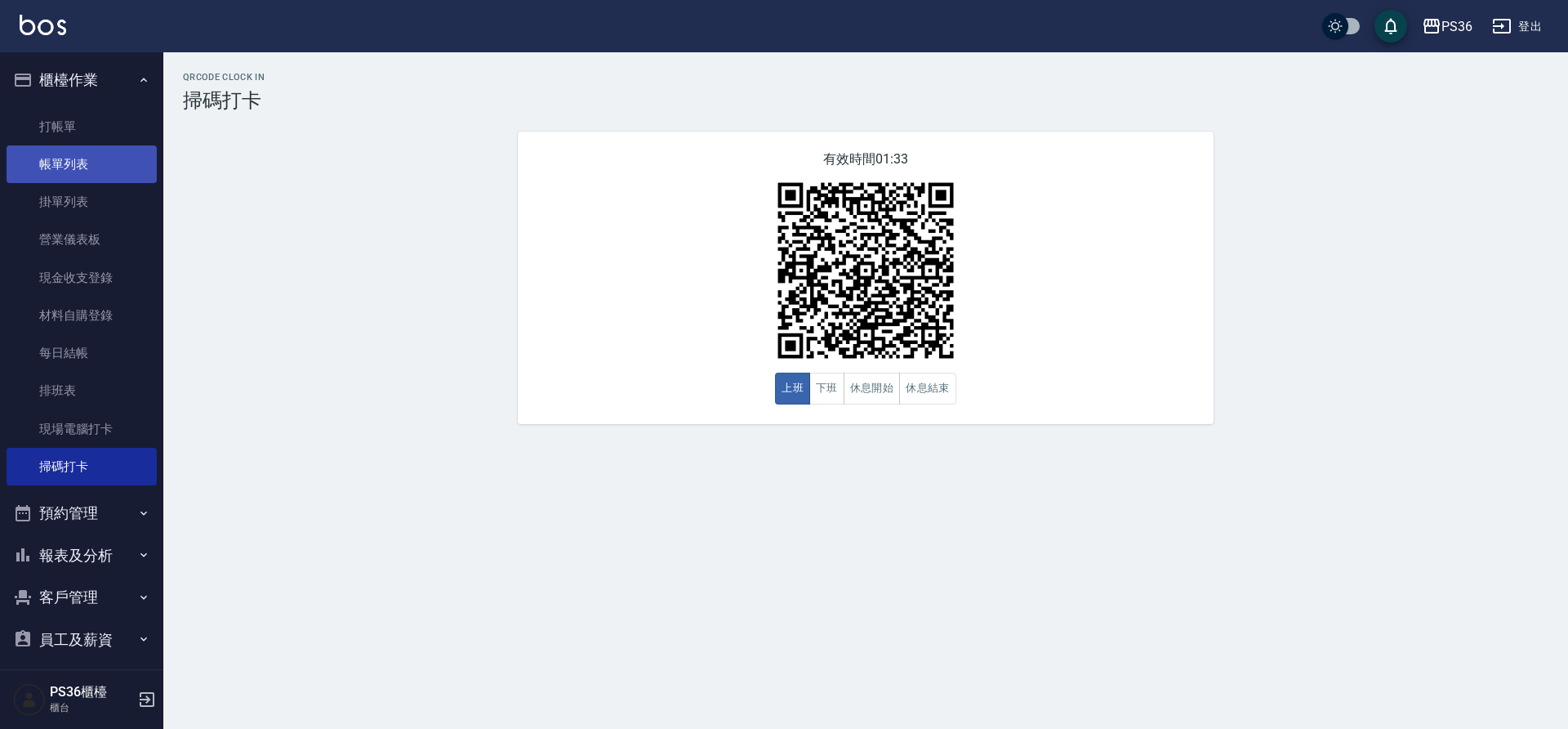
click at [102, 168] on link "帳單列表" at bounding box center [81, 164] width 150 height 38
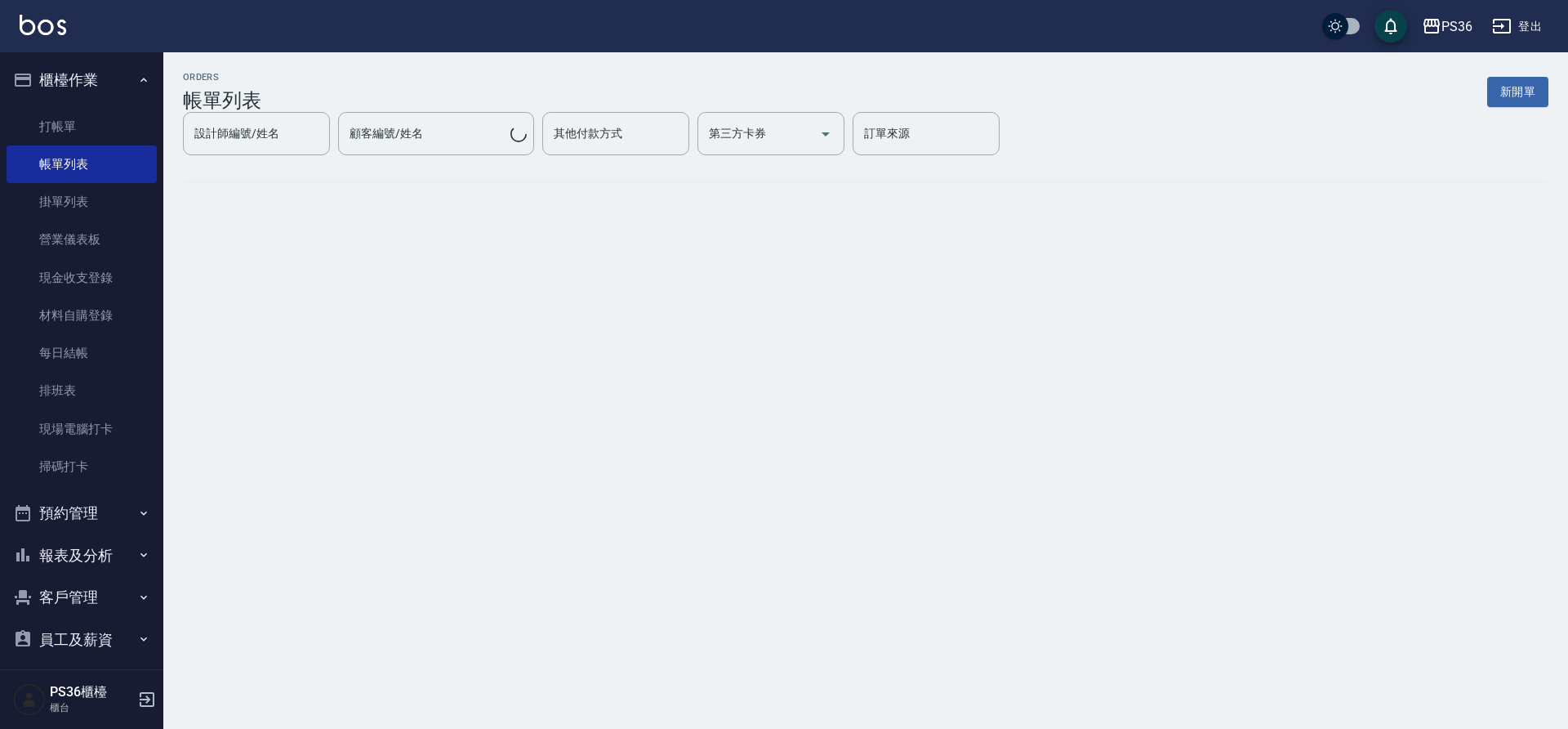
scroll to position [95, 0]
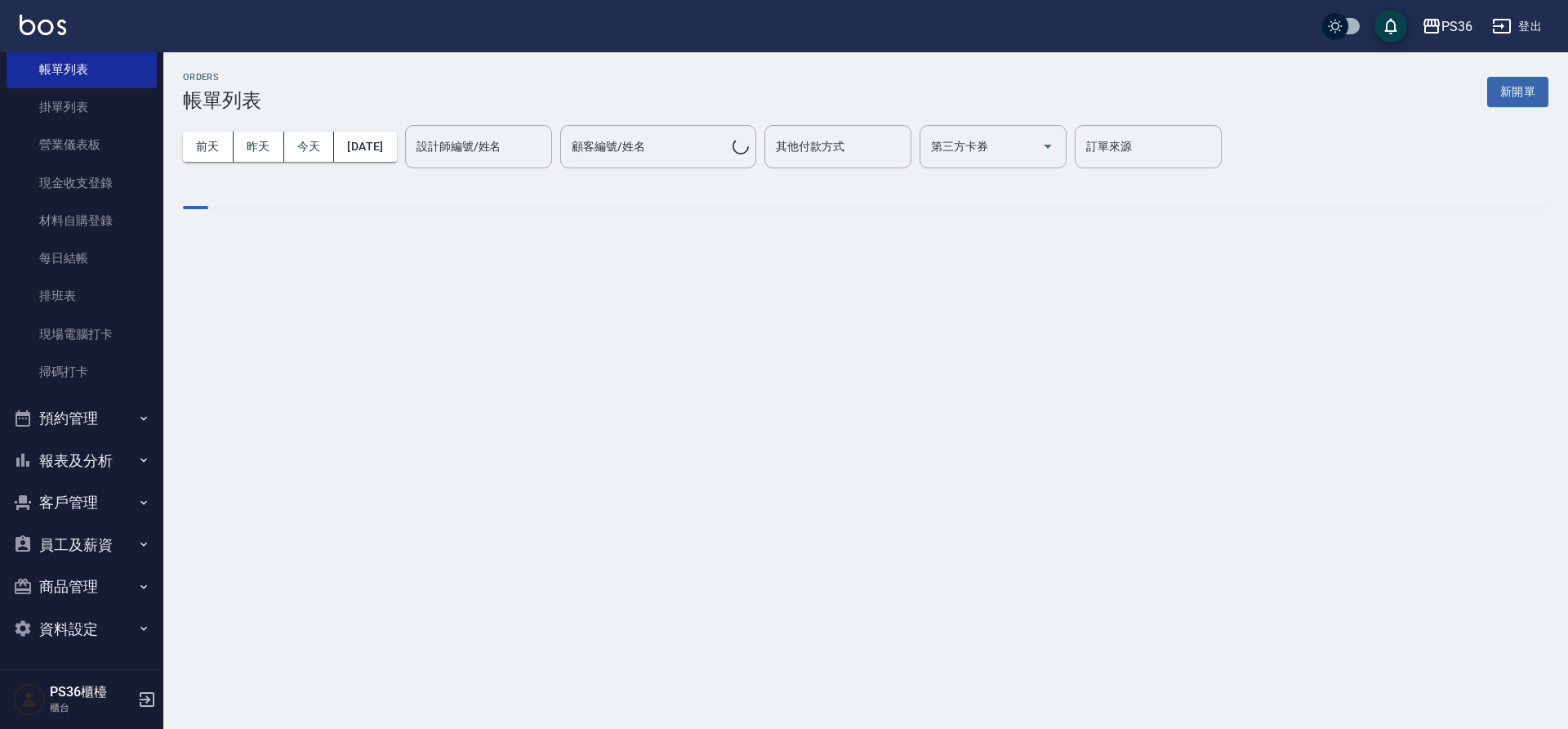
click at [98, 455] on button "報表及分析" at bounding box center [81, 461] width 150 height 43
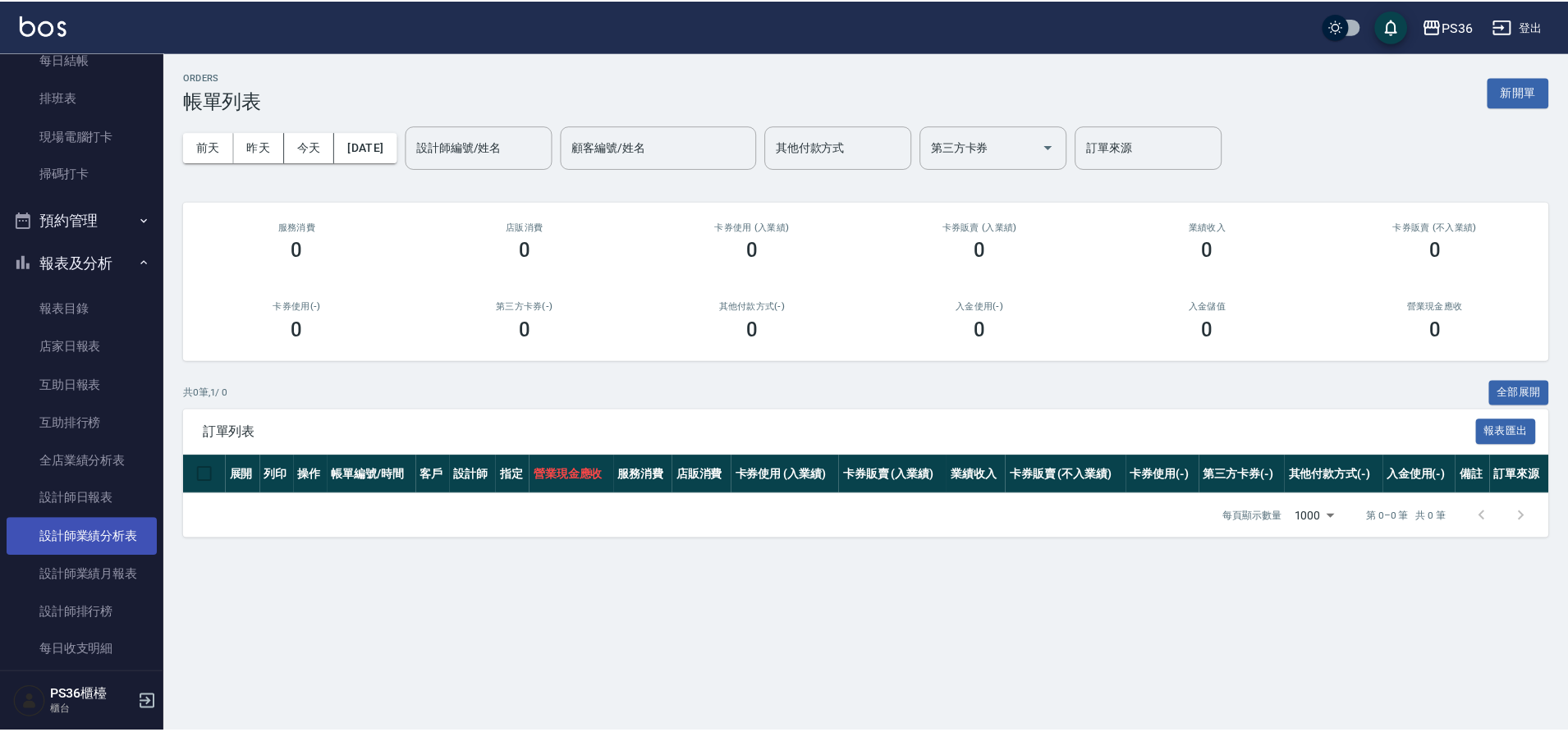
scroll to position [342, 0]
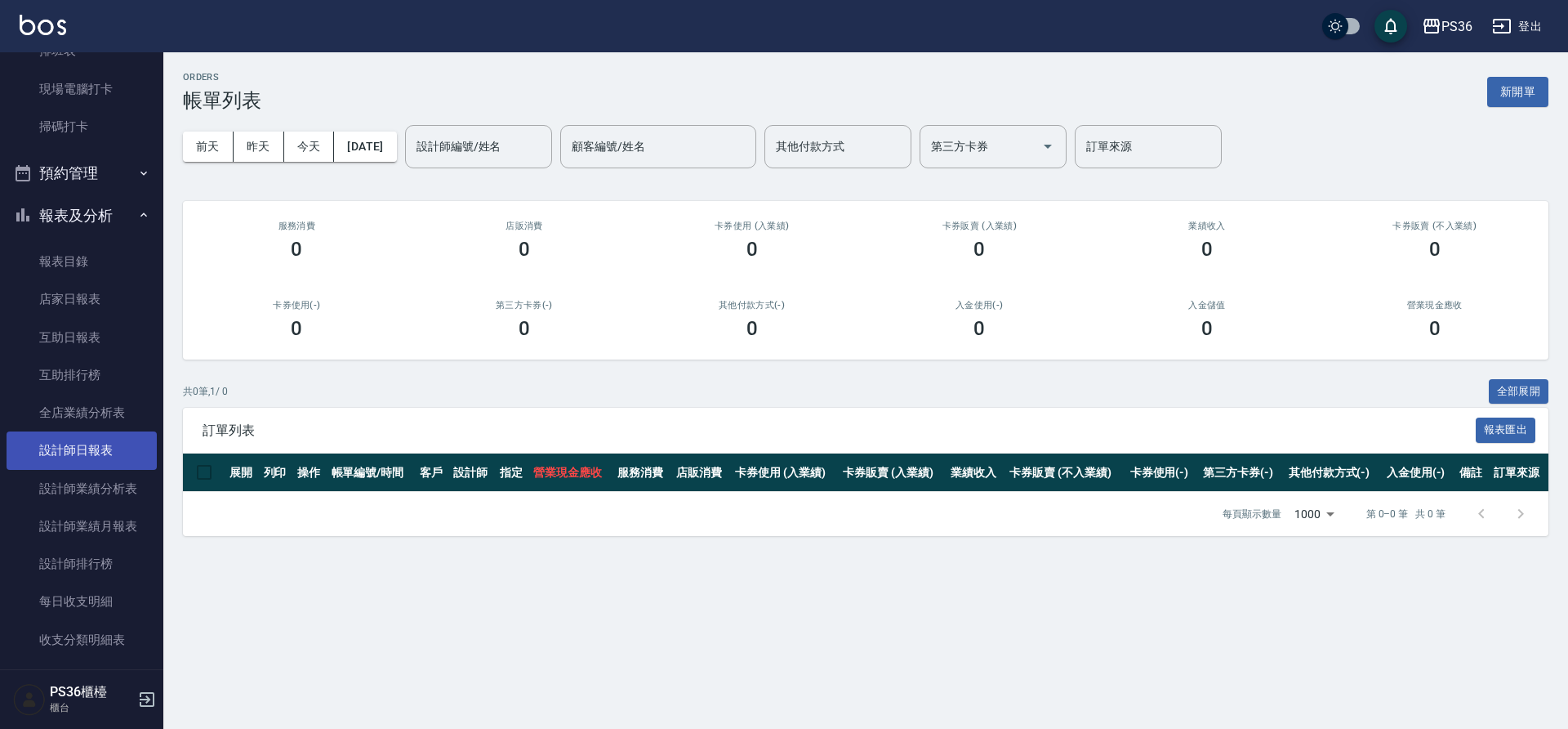
click at [88, 438] on link "設計師日報表" at bounding box center [81, 450] width 150 height 38
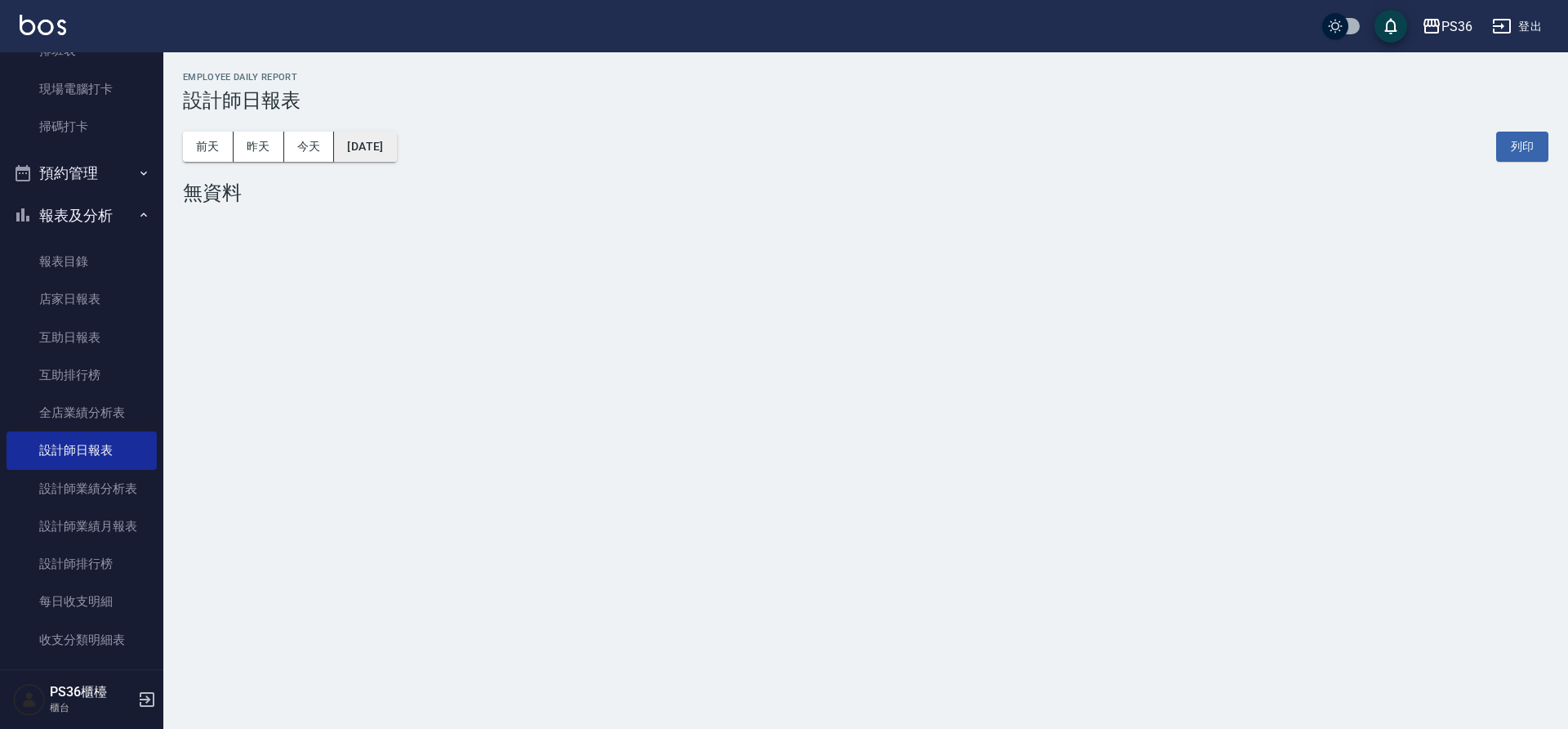
click at [355, 158] on button "[DATE]" at bounding box center [365, 147] width 63 height 30
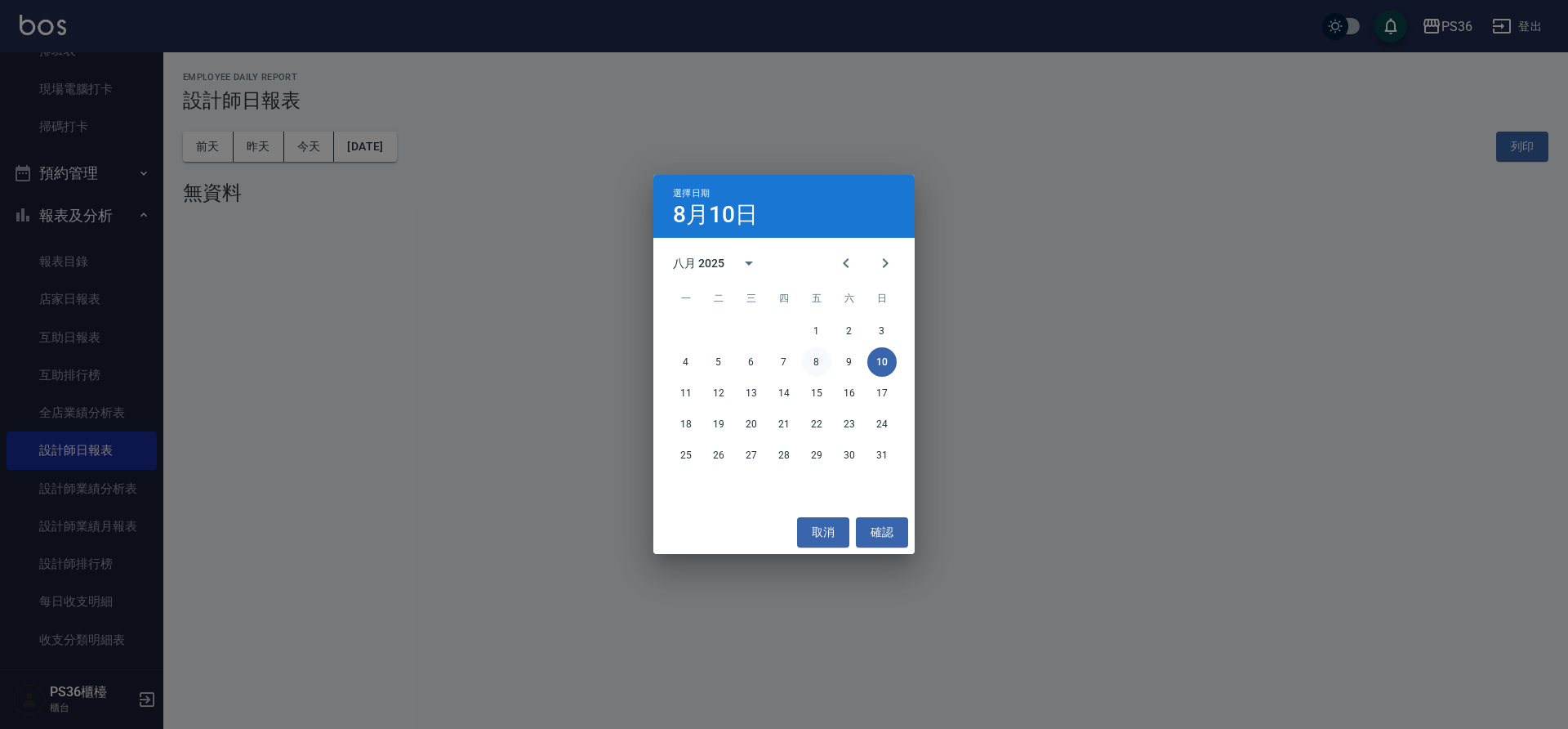
click at [805, 366] on button "8" at bounding box center [816, 362] width 29 height 29
click at [805, 366] on div "PS36 [DATE] 設計師日報表 列印時間： [DATE][PHONE_NUMBER]:39 Employee Daily Report 設計師日報表 […" at bounding box center [784, 364] width 1568 height 729
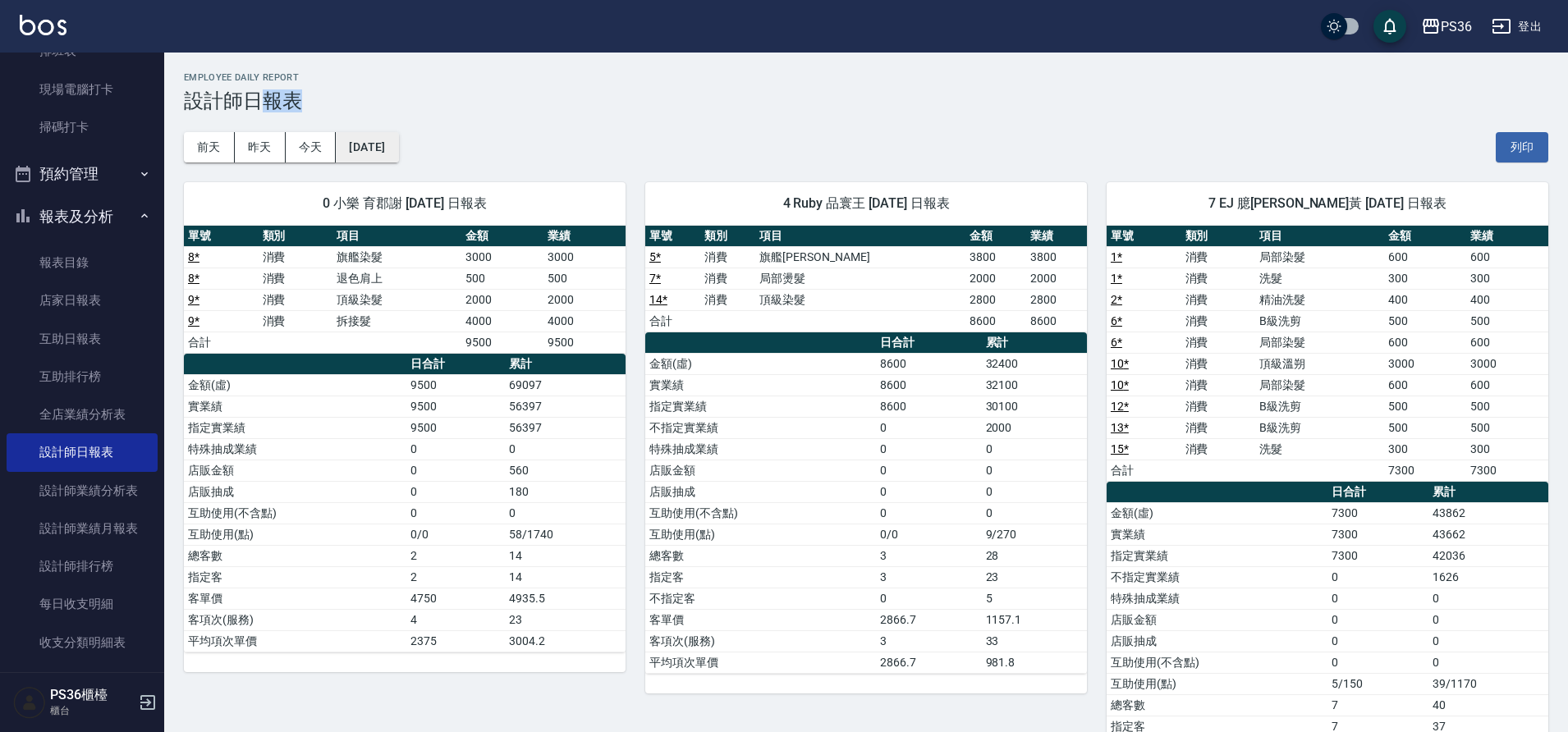
click at [399, 147] on button "[DATE]" at bounding box center [367, 147] width 63 height 30
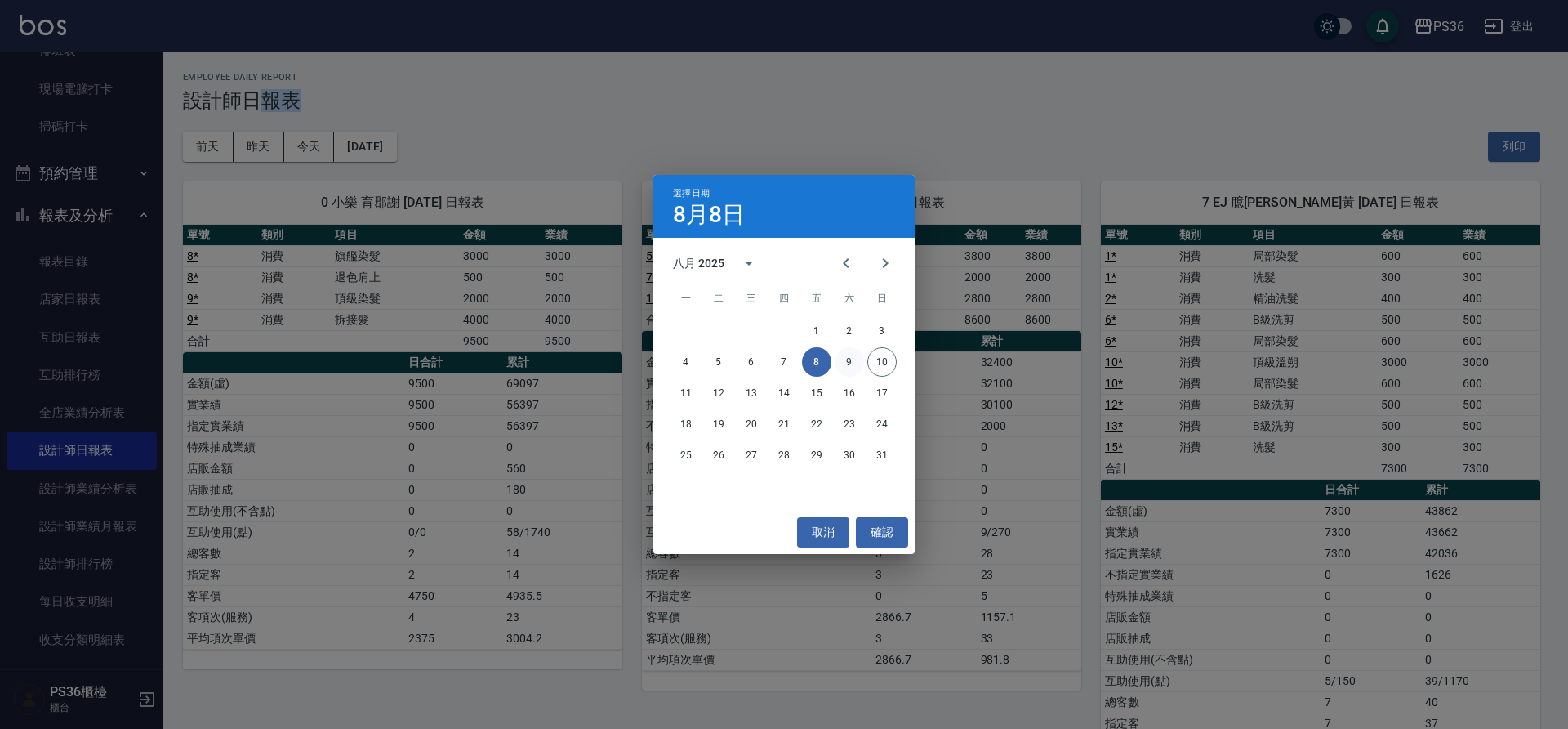
click at [853, 361] on button "9" at bounding box center [849, 362] width 29 height 29
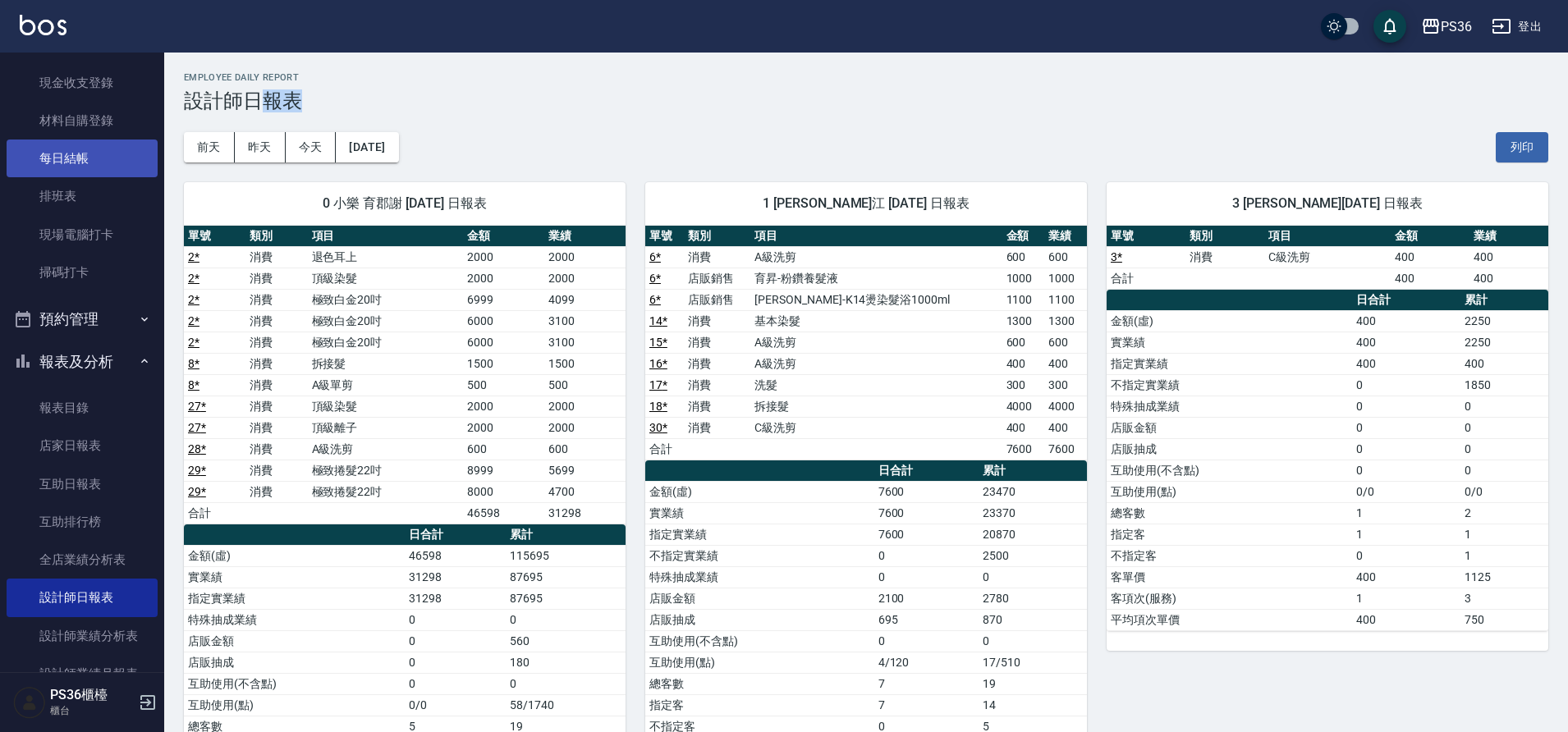
scroll to position [13, 0]
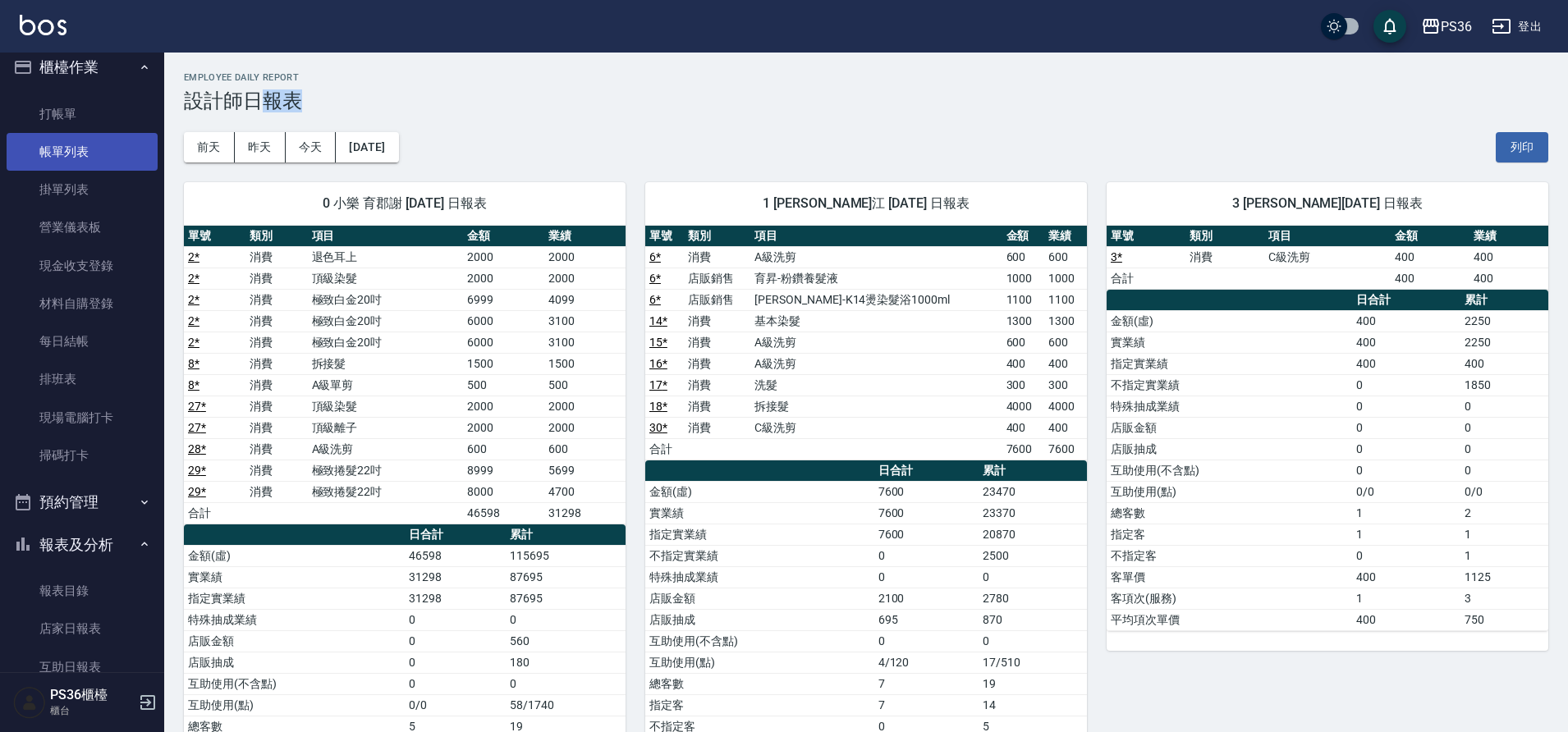
click at [98, 160] on link "帳單列表" at bounding box center [82, 152] width 151 height 38
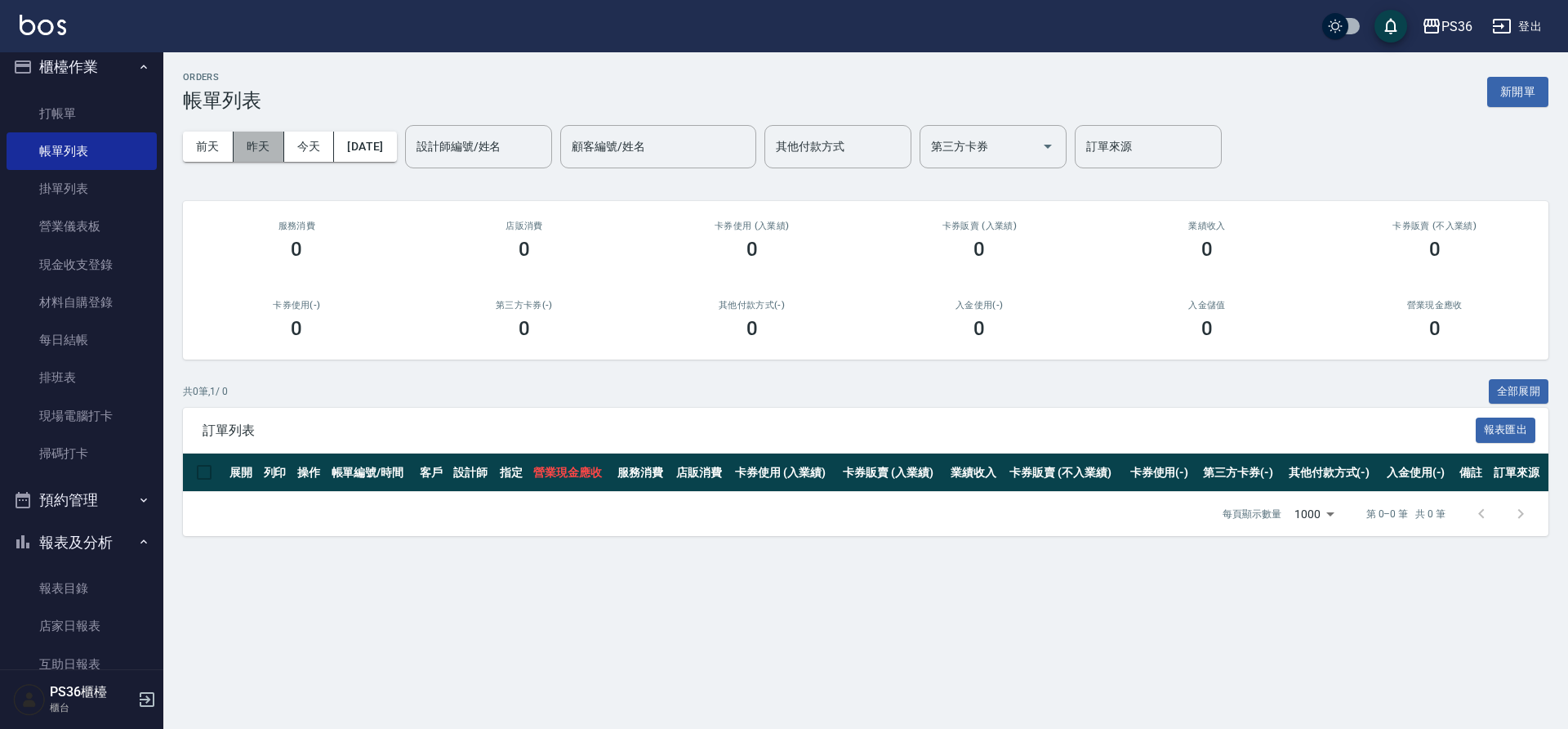
click at [261, 148] on button "昨天" at bounding box center [259, 147] width 51 height 30
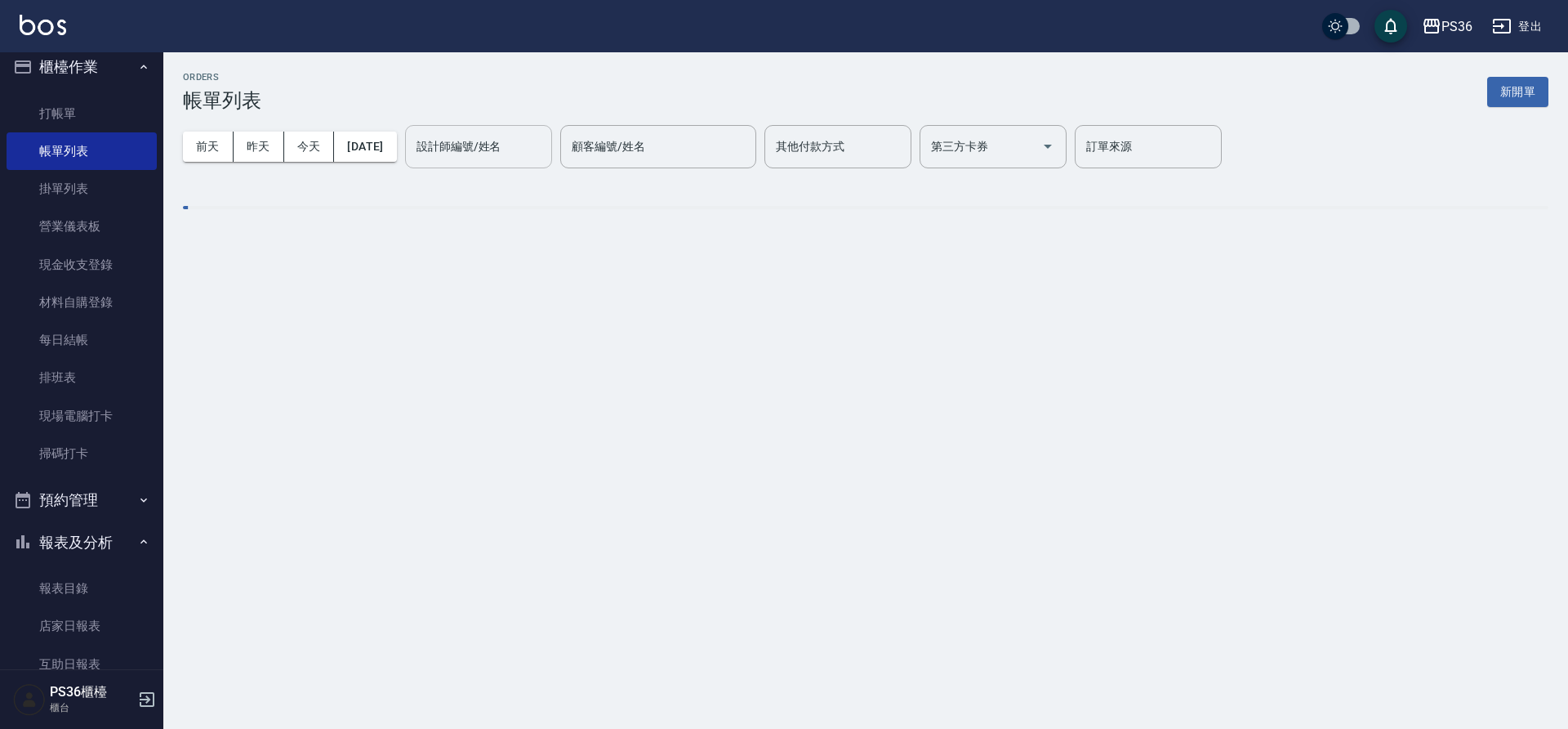
click at [521, 130] on div "設計師編號/姓名" at bounding box center [479, 147] width 147 height 43
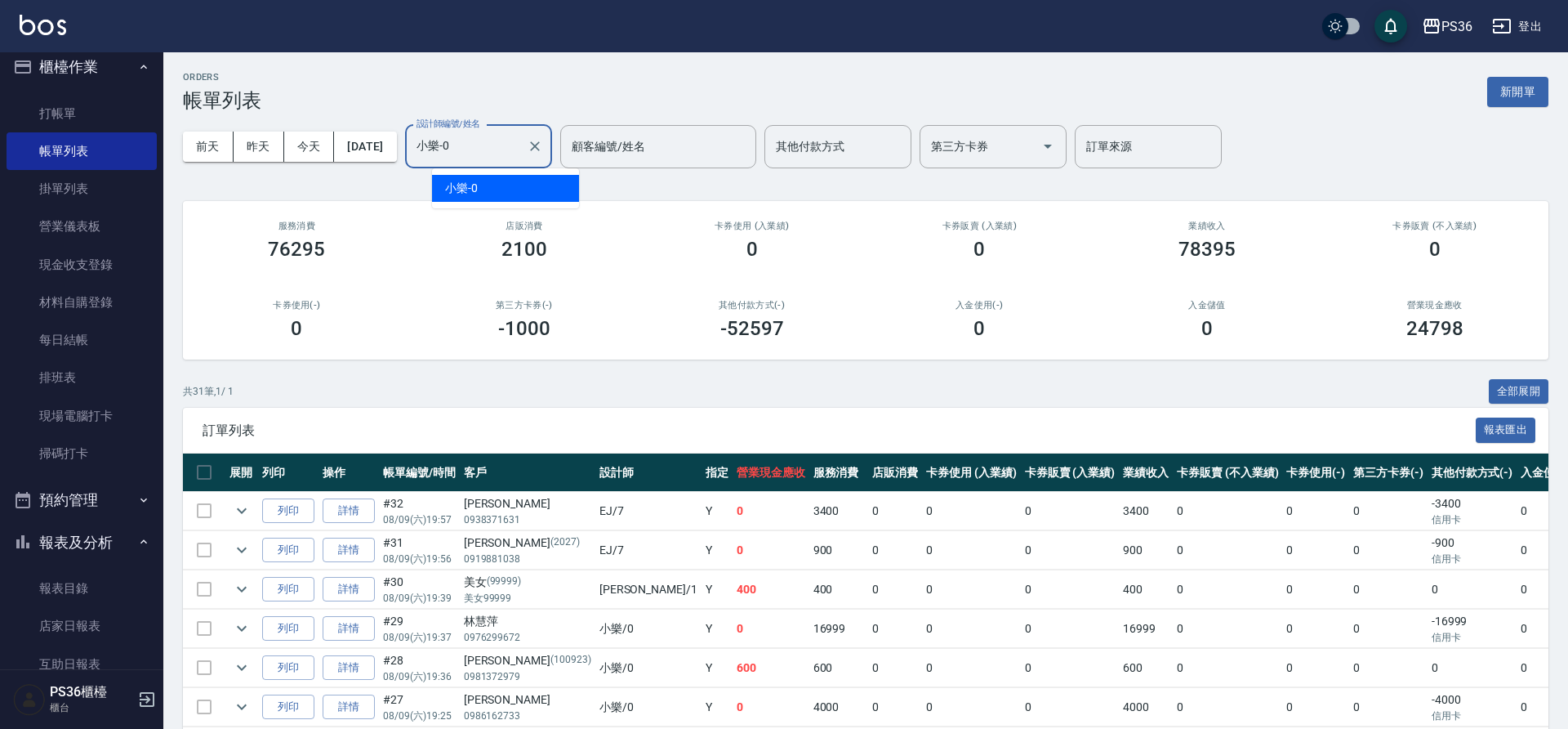
type input "小樂-0"
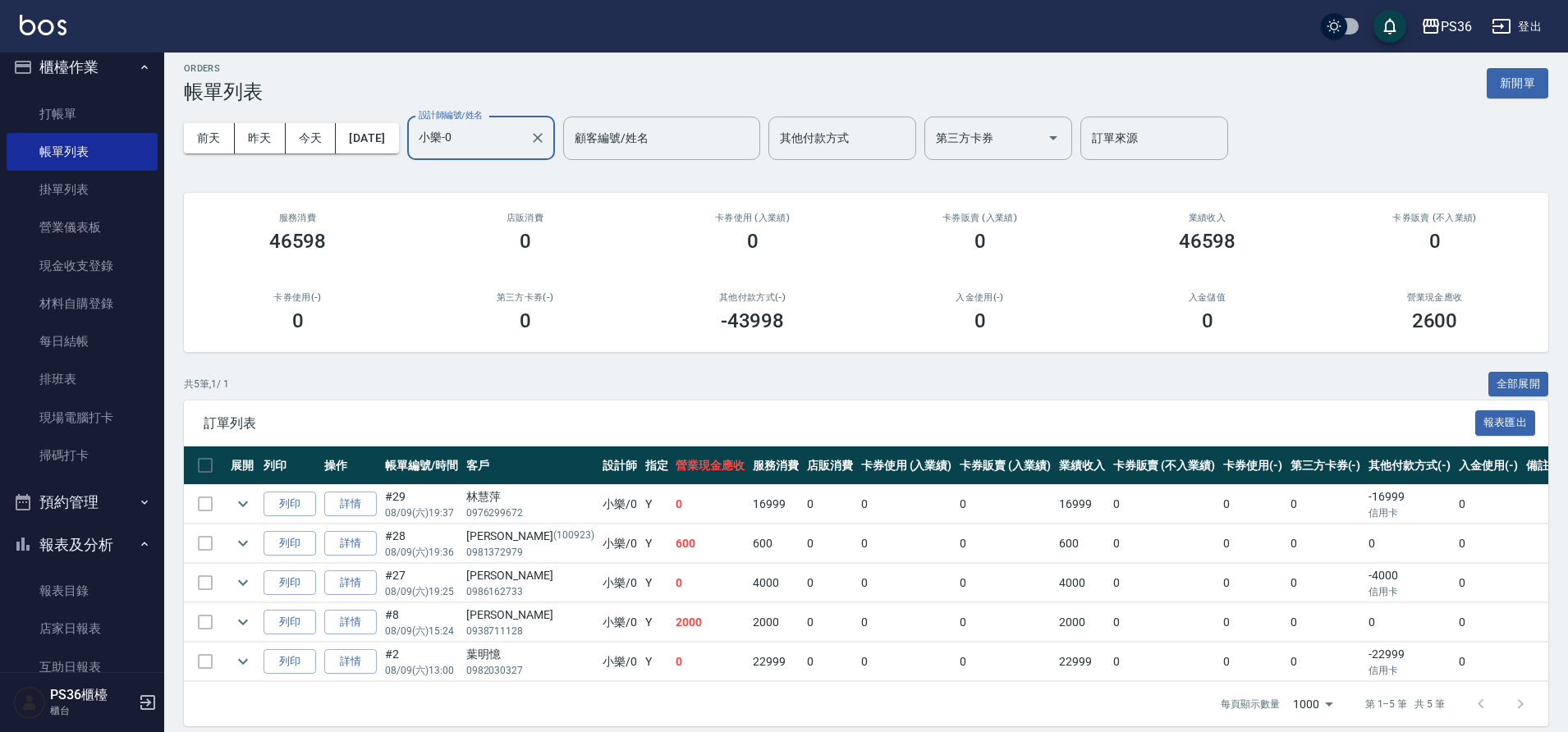
scroll to position [37, 0]
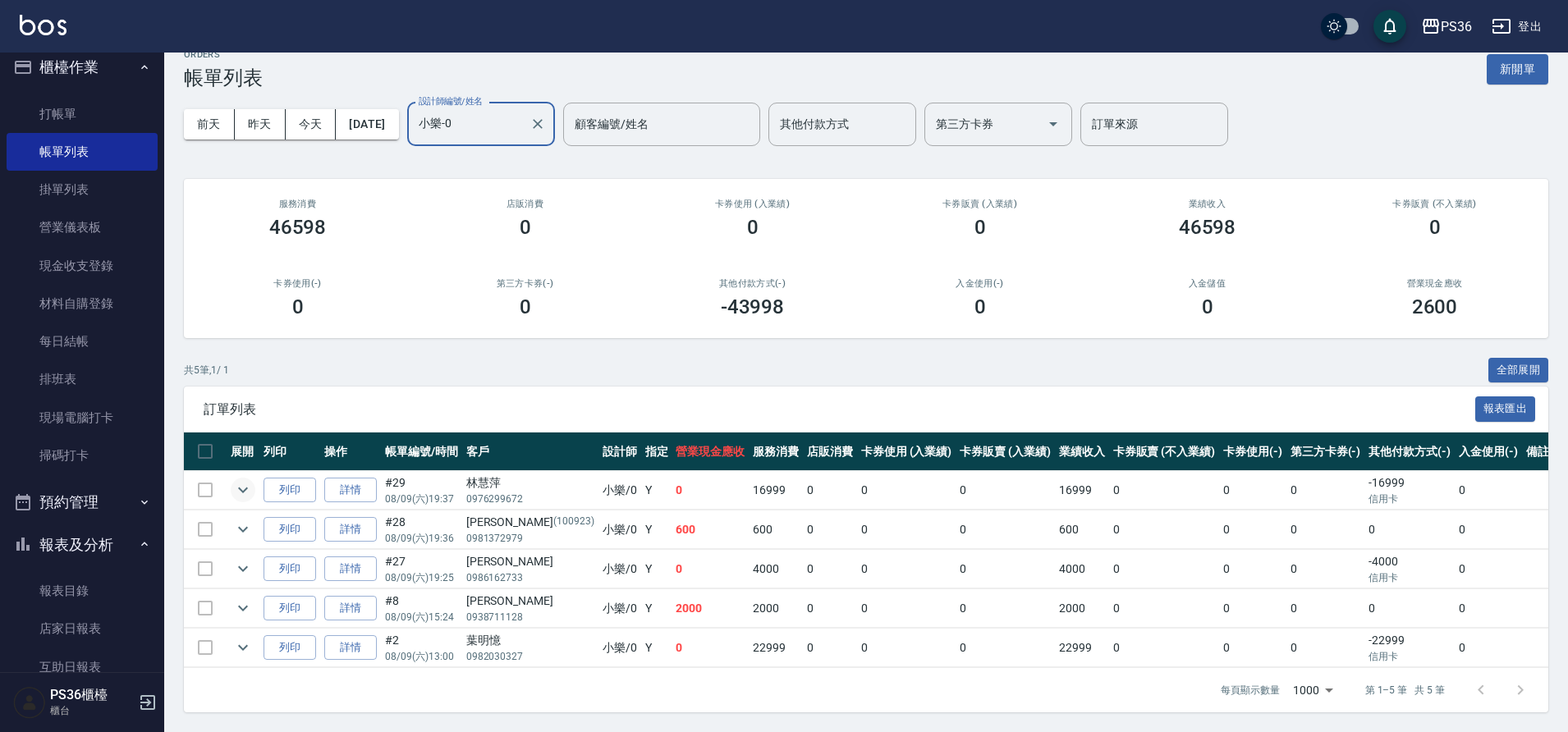
click at [250, 480] on icon "expand row" at bounding box center [243, 490] width 20 height 20
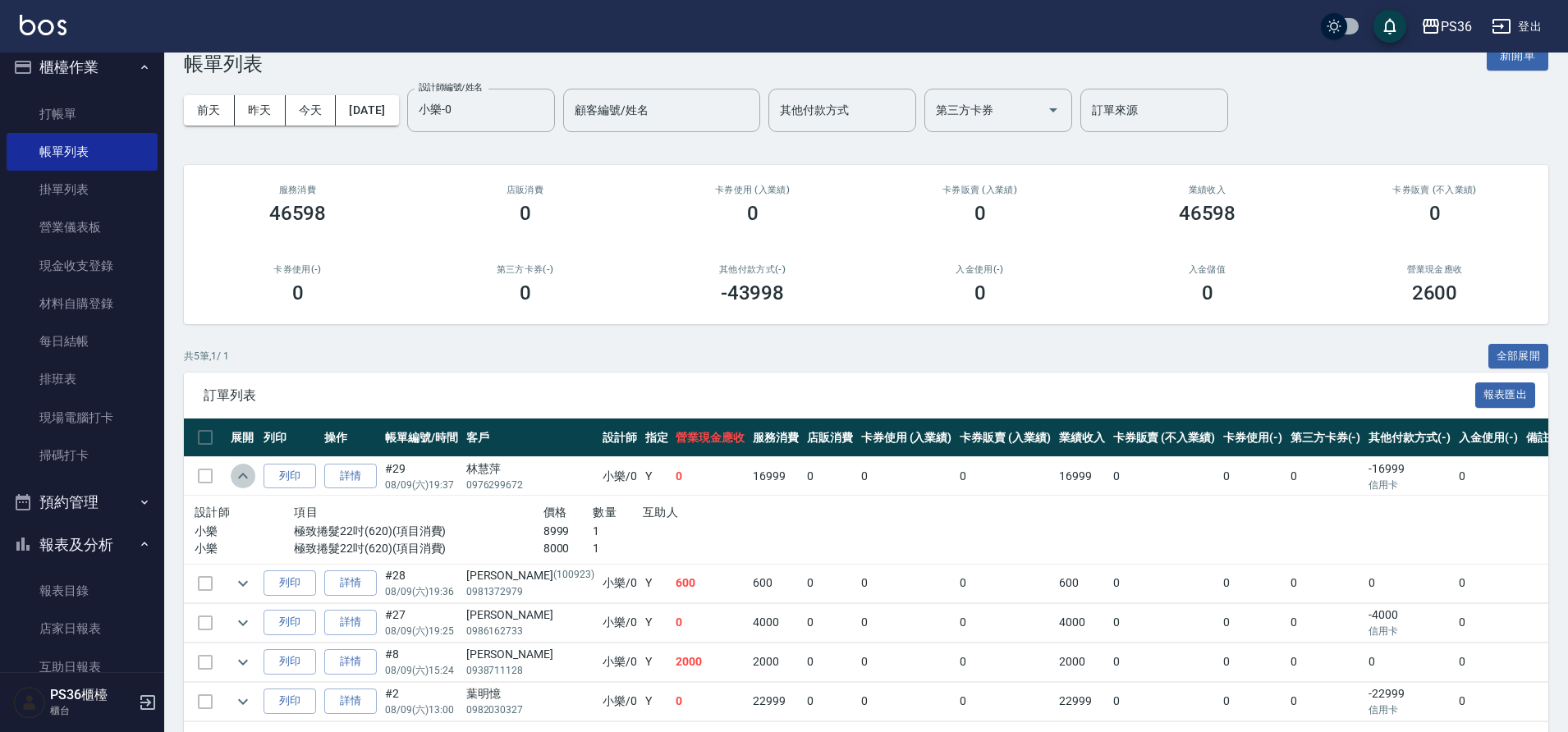
click at [250, 478] on icon "expand row" at bounding box center [243, 476] width 20 height 20
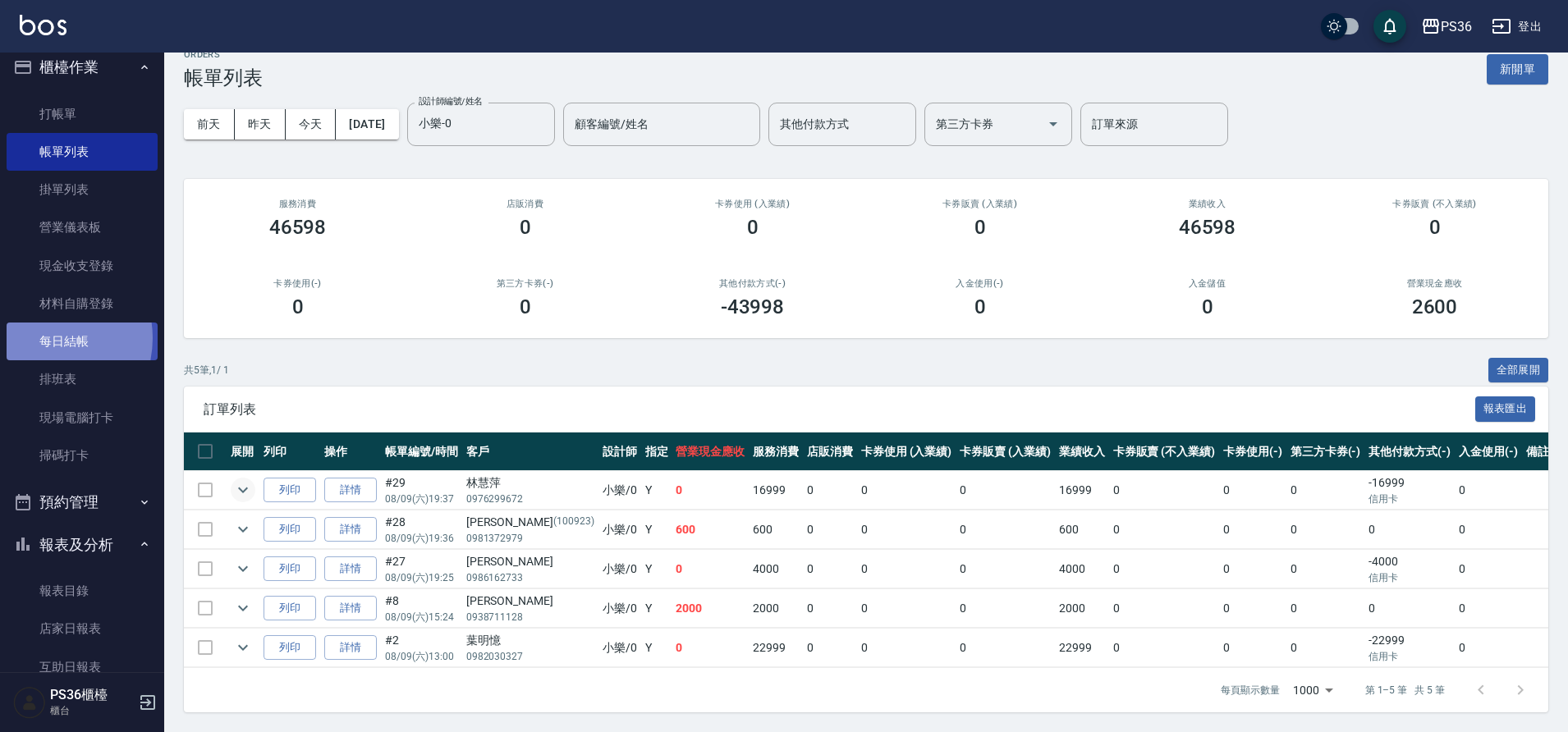
click at [43, 340] on link "每日結帳" at bounding box center [82, 341] width 151 height 38
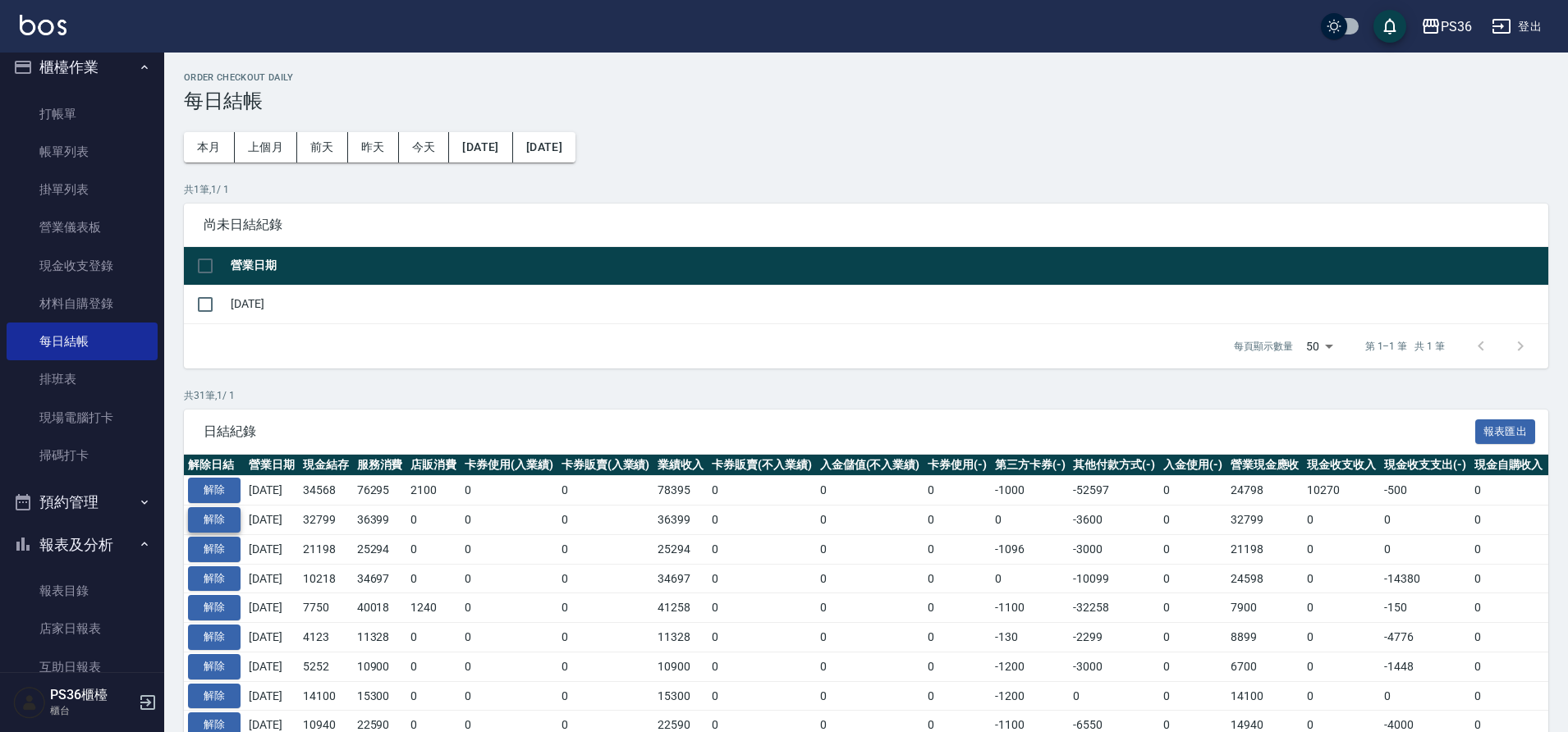
click at [212, 524] on button "解除" at bounding box center [214, 519] width 53 height 25
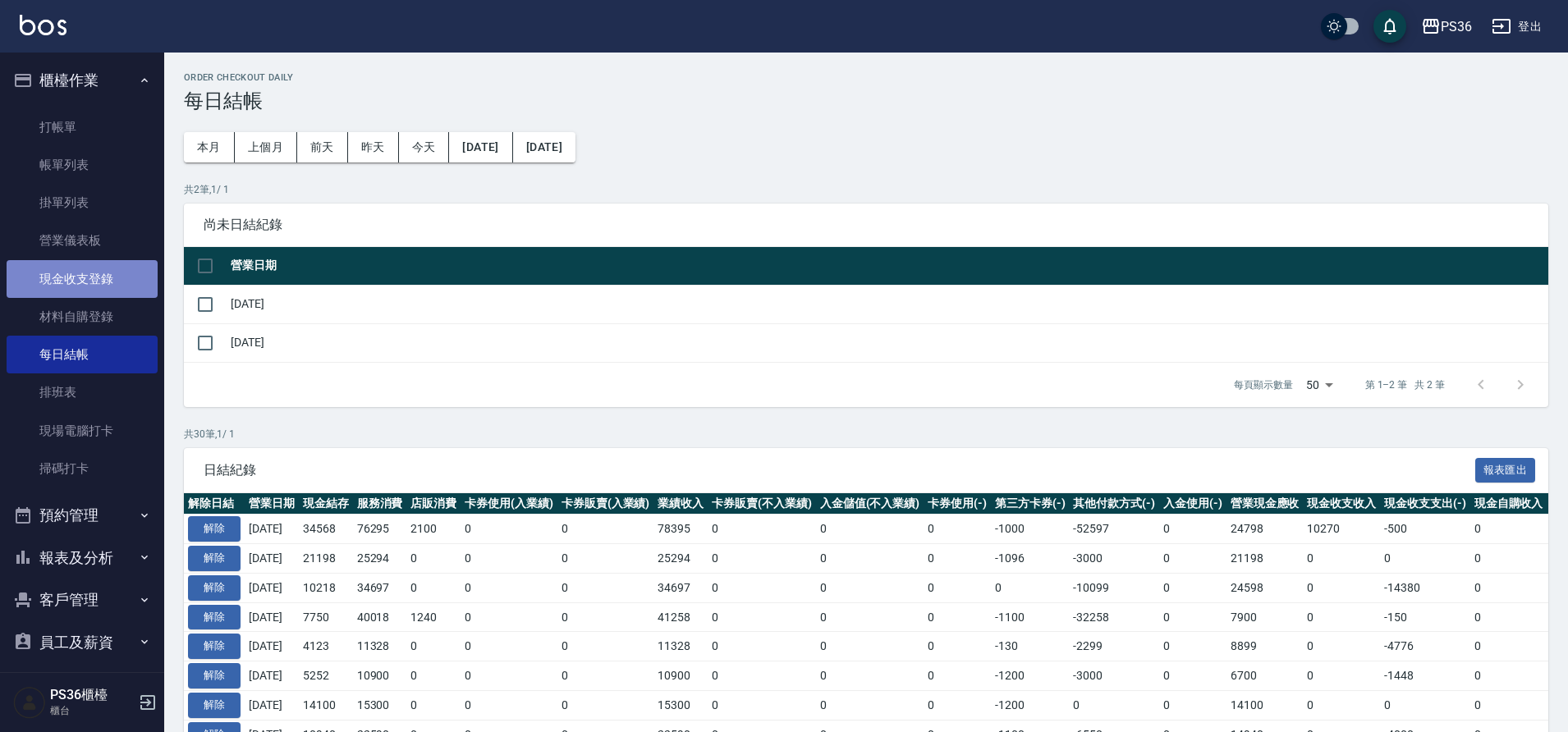
click at [92, 278] on link "現金收支登錄" at bounding box center [82, 279] width 151 height 38
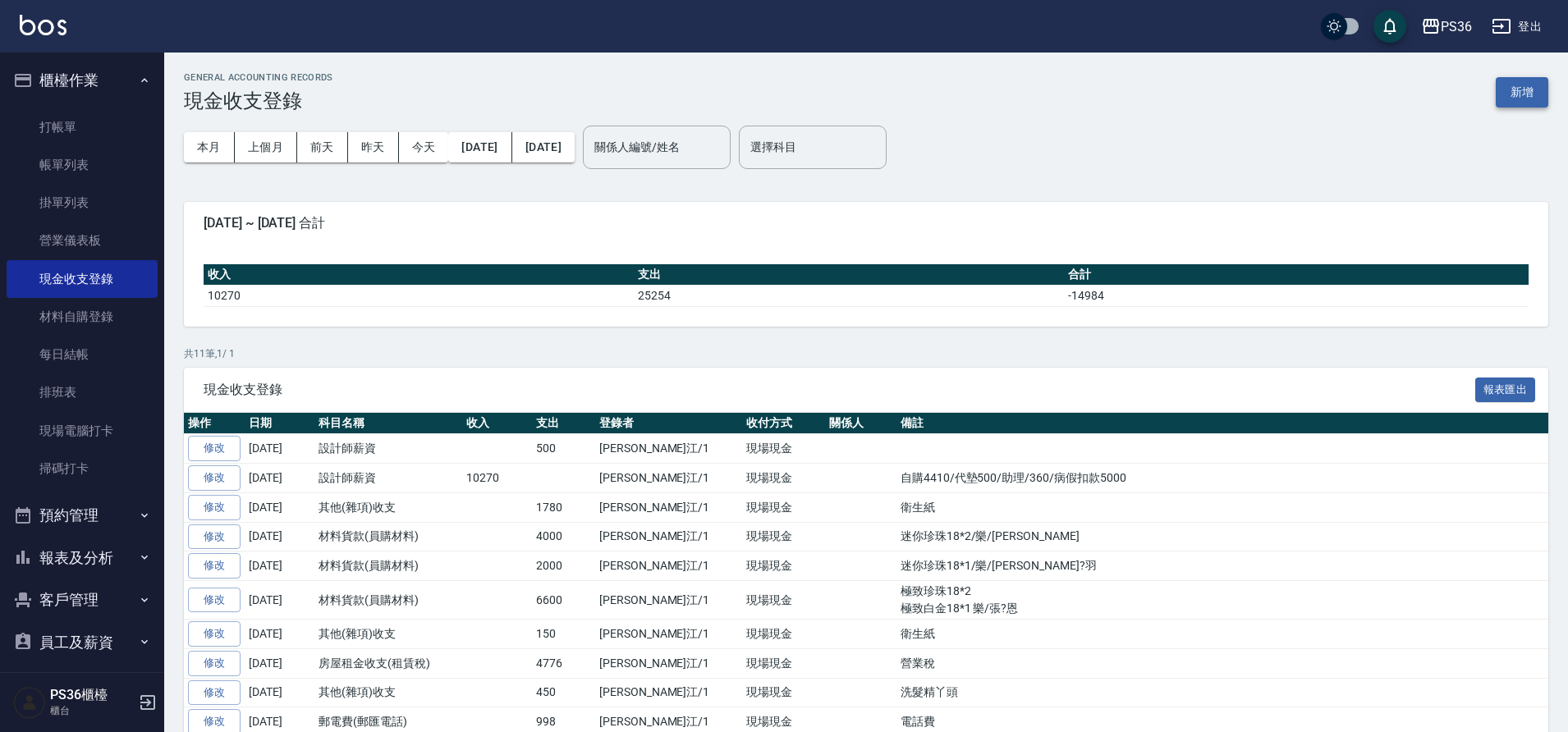
click at [1522, 104] on button "新增" at bounding box center [1522, 92] width 53 height 30
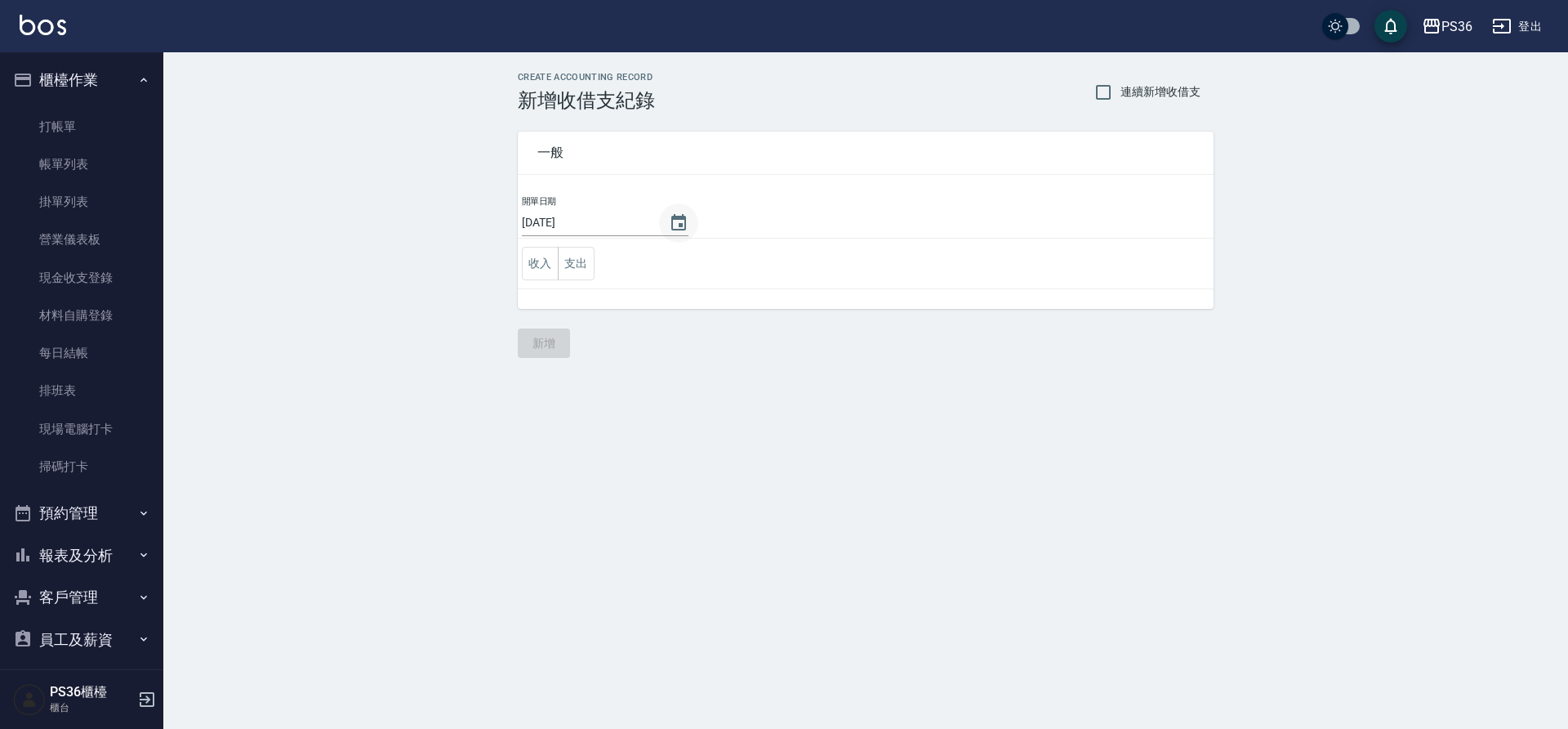
click at [685, 221] on icon "Choose date, selected date is 2025-08-10" at bounding box center [679, 222] width 14 height 16
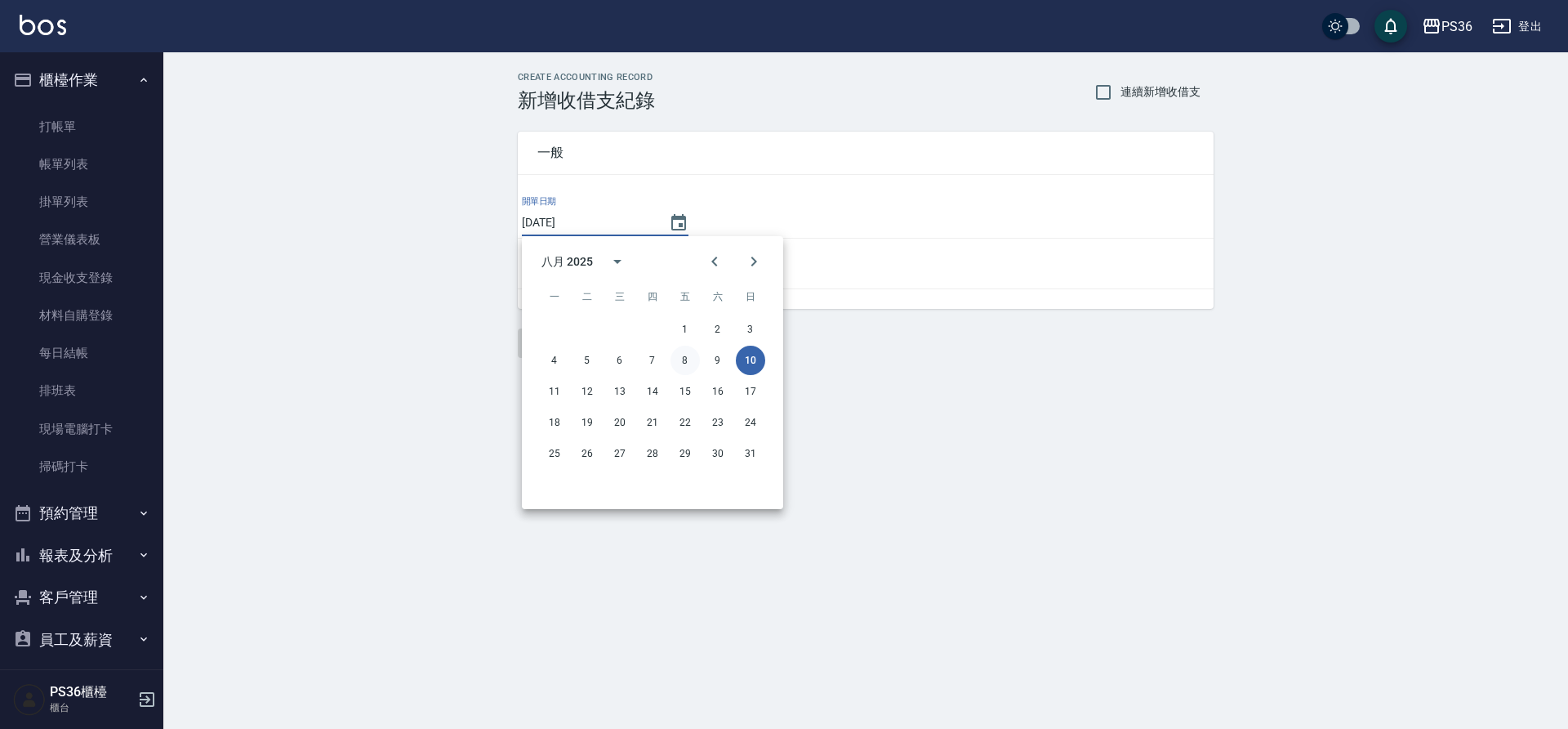
click at [683, 354] on button "8" at bounding box center [685, 360] width 29 height 29
type input "[DATE]"
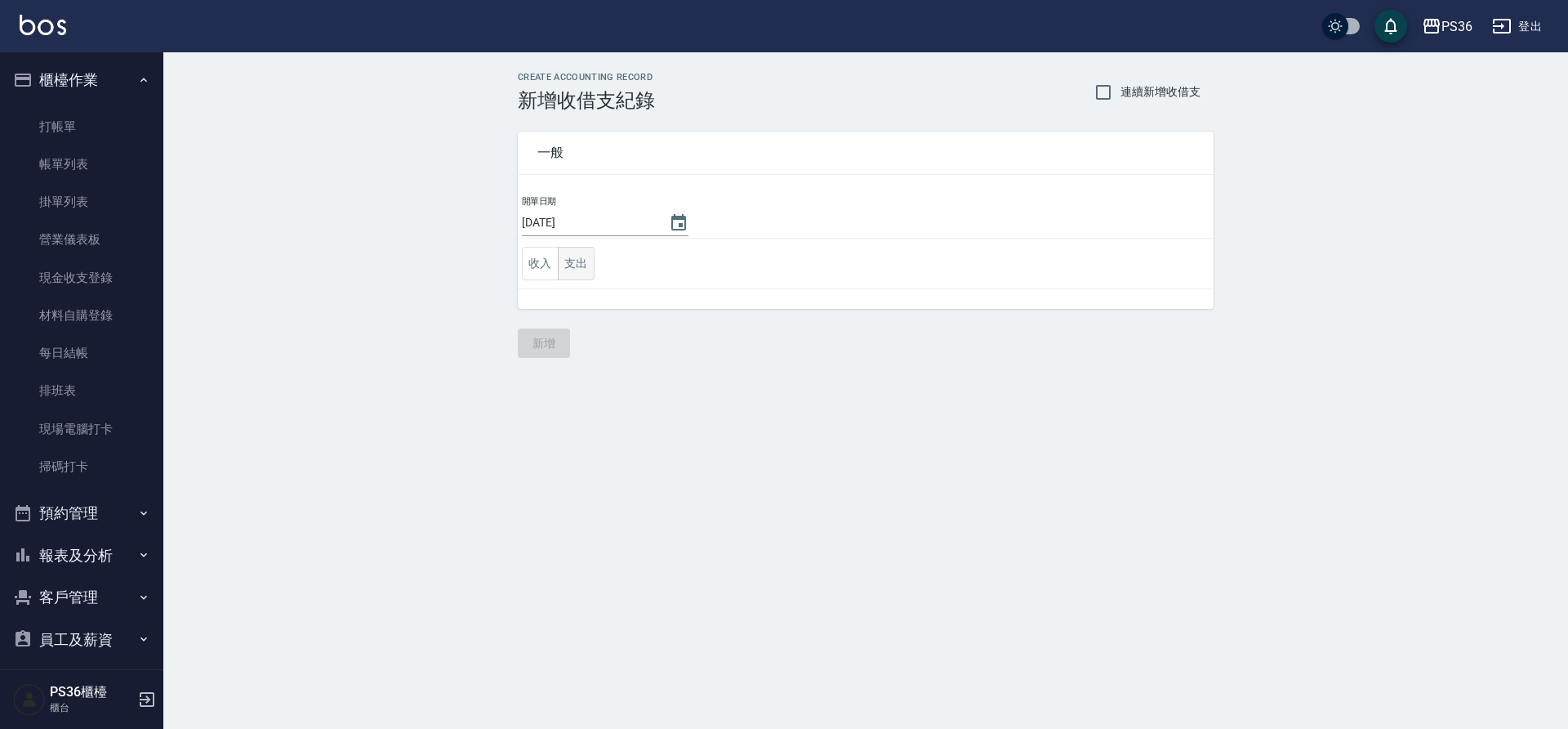
click at [580, 267] on button "支出" at bounding box center [576, 264] width 37 height 34
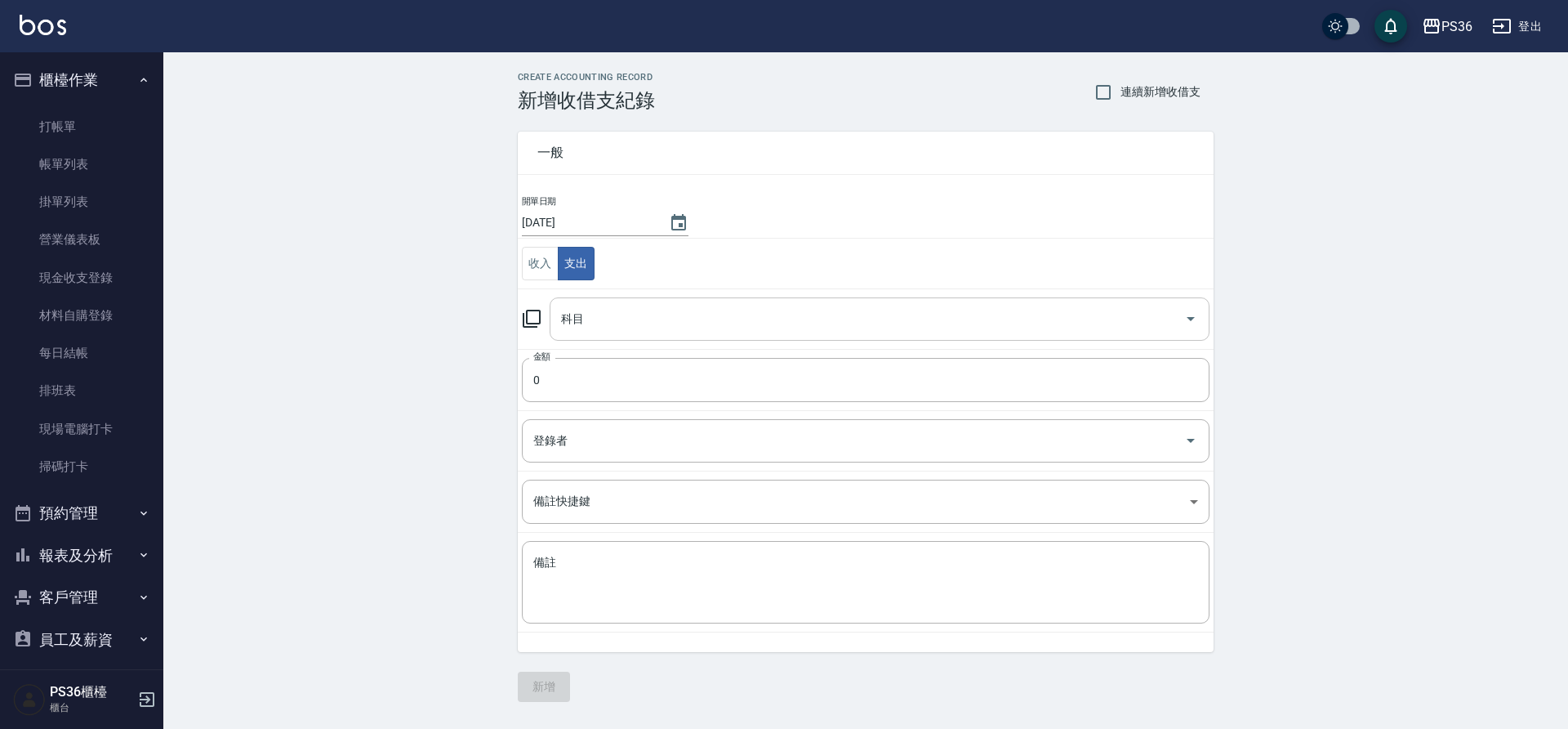
click at [607, 314] on input "科目" at bounding box center [867, 319] width 621 height 29
type input "1"
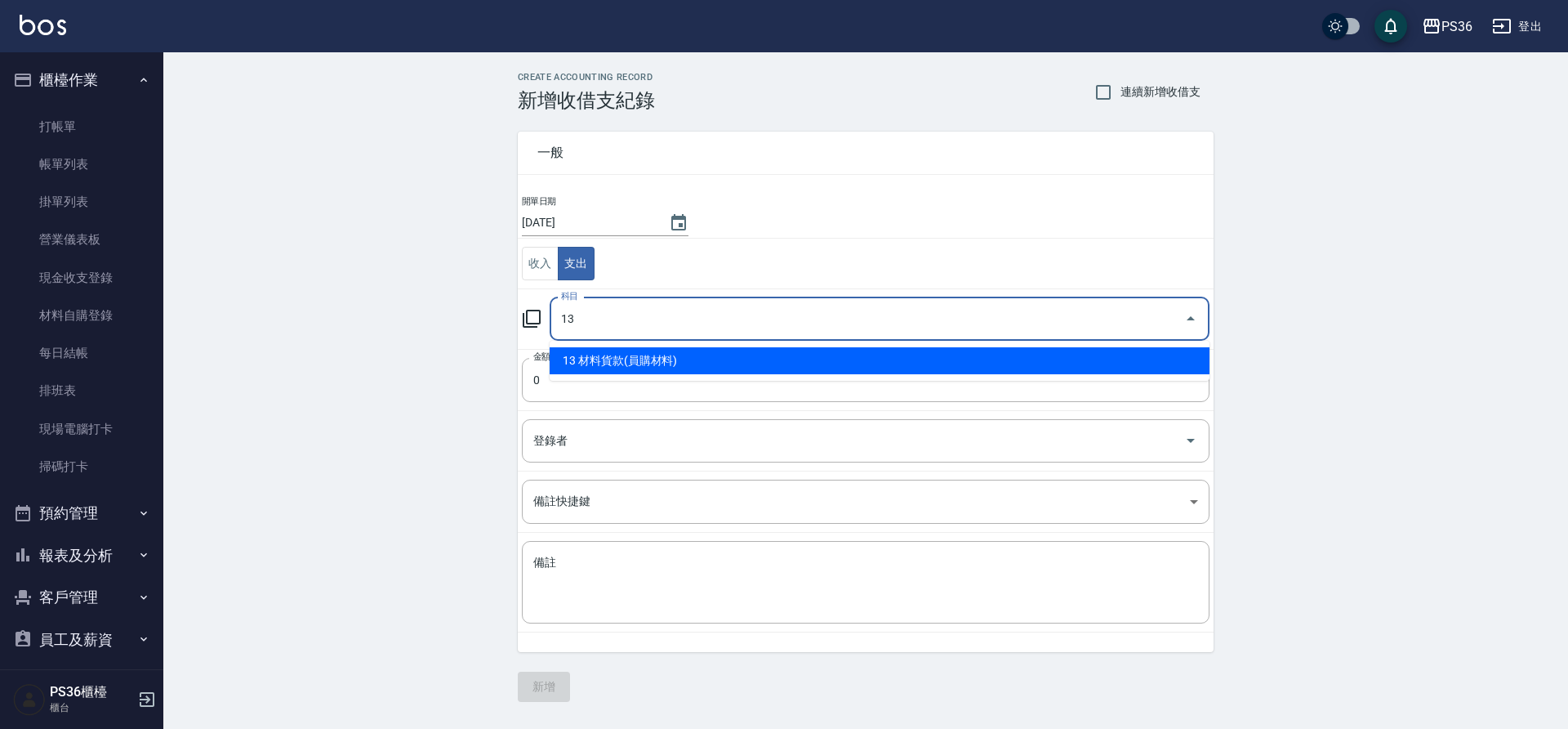
click at [609, 357] on li "13 材料貨款(員購材料)" at bounding box center [880, 361] width 660 height 27
type input "13 材料貨款(員購材料)"
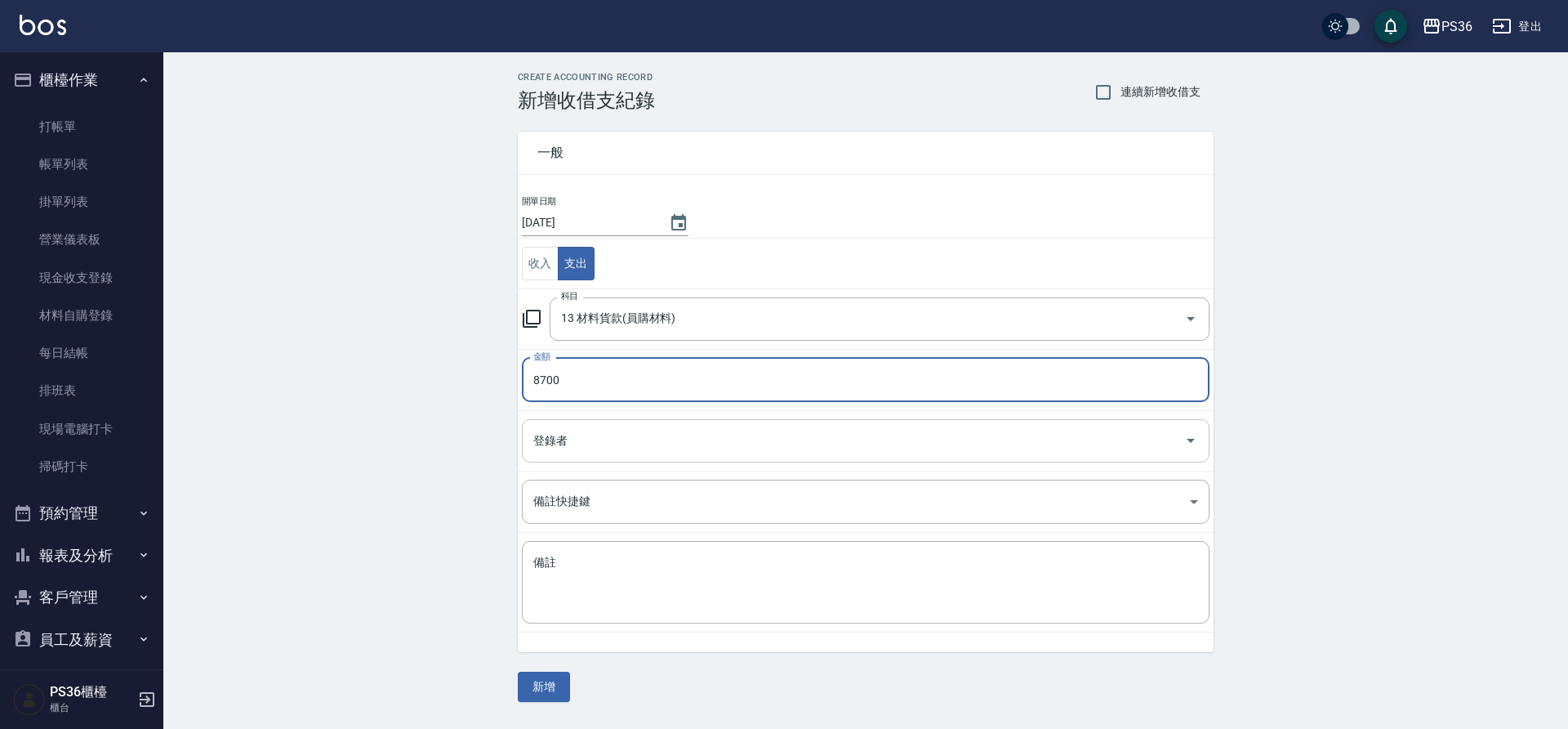
type input "8700"
click at [612, 433] on input "登錄者" at bounding box center [854, 440] width 648 height 29
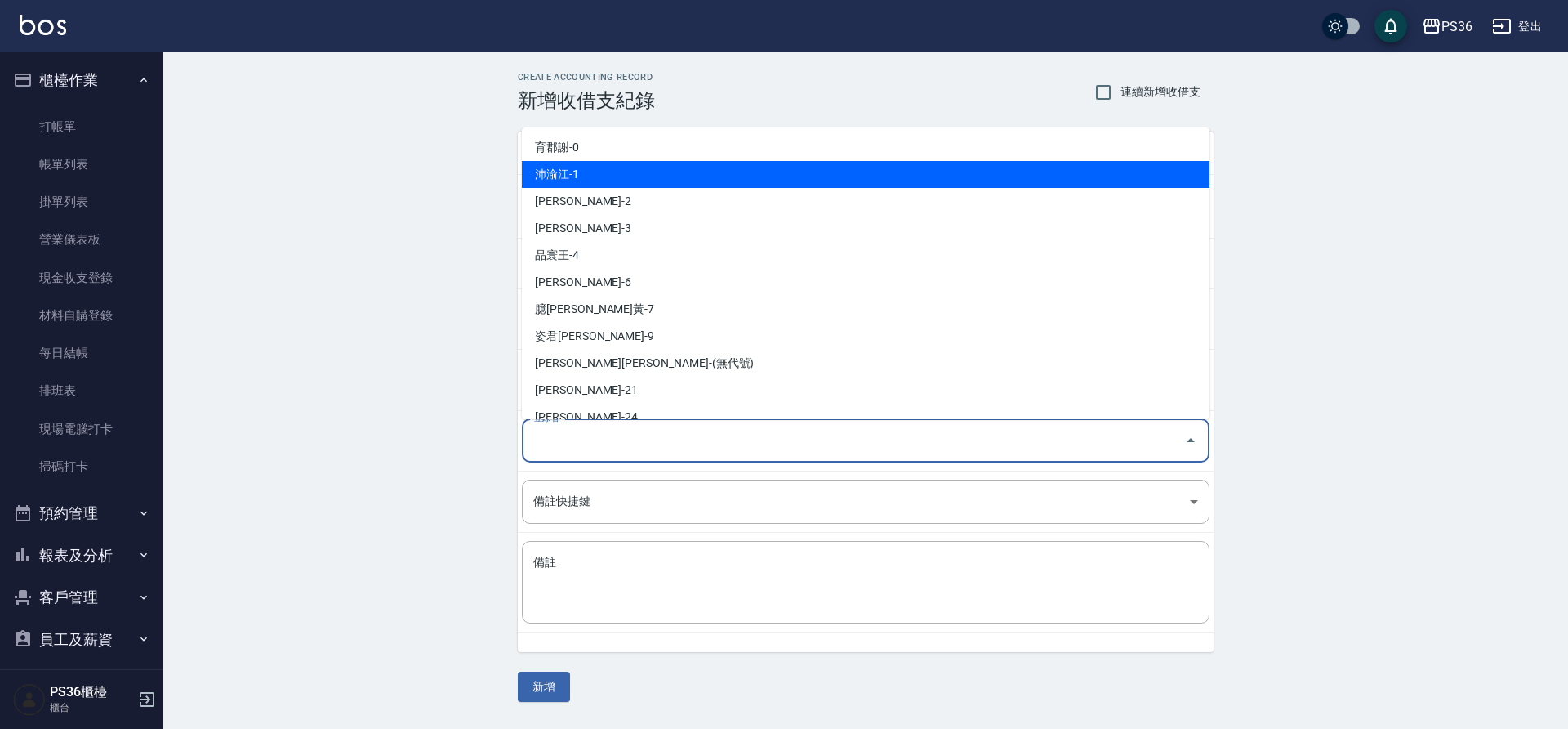
click at [614, 182] on li "沛渝江-1" at bounding box center [866, 174] width 688 height 27
type input "沛渝江-1"
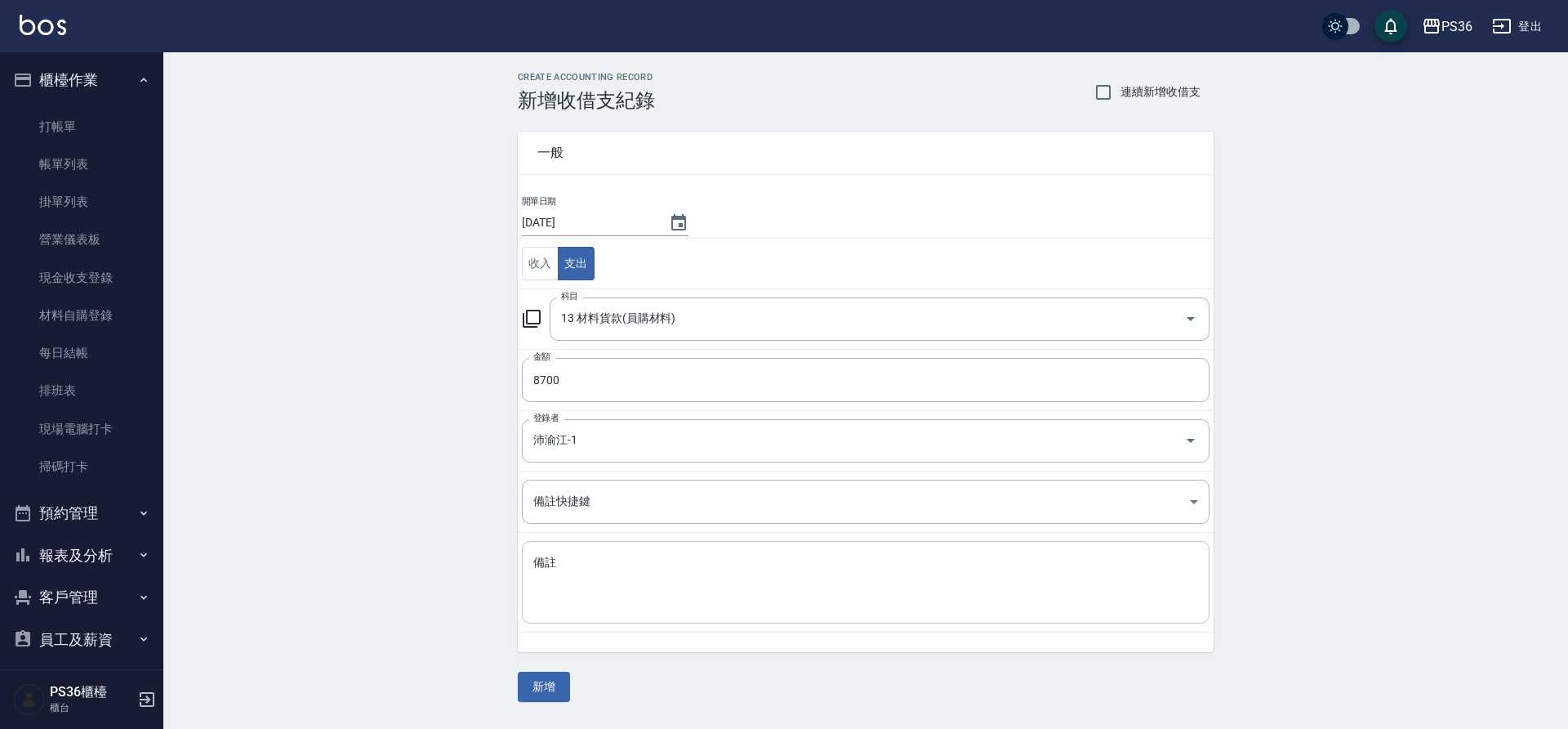
click at [594, 557] on textarea "備註" at bounding box center [865, 582] width 665 height 55
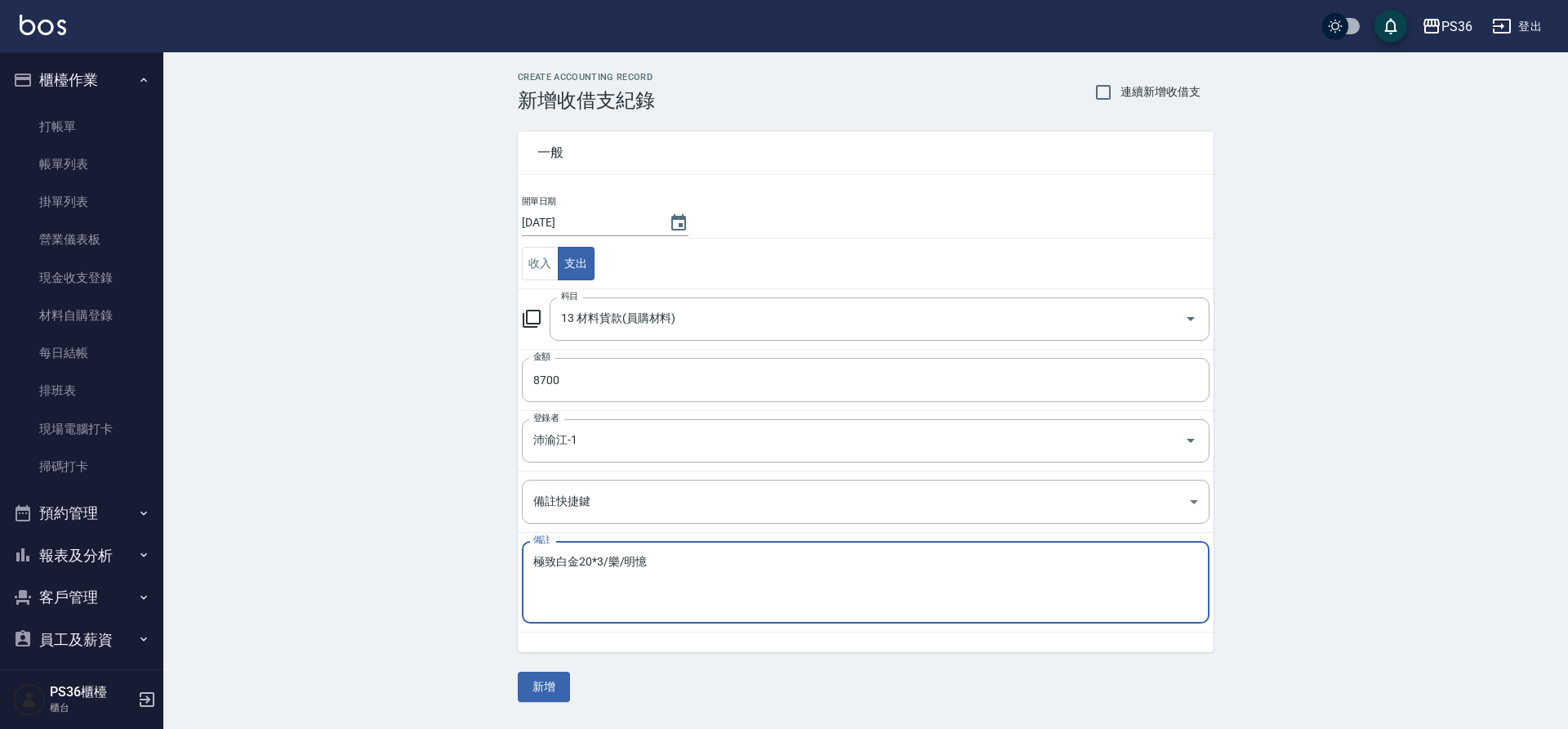
type textarea "極致白金20*3/樂/明憶"
click at [544, 671] on div "一般 開單日期 2025/08/08 收入 支出 科目 13 材料貨款(員購材料) 科目 金額 8700 金額 登錄者 沛渝江-1 登錄者 備註快捷鍵 ​ 備…" at bounding box center [865, 406] width 696 height 590
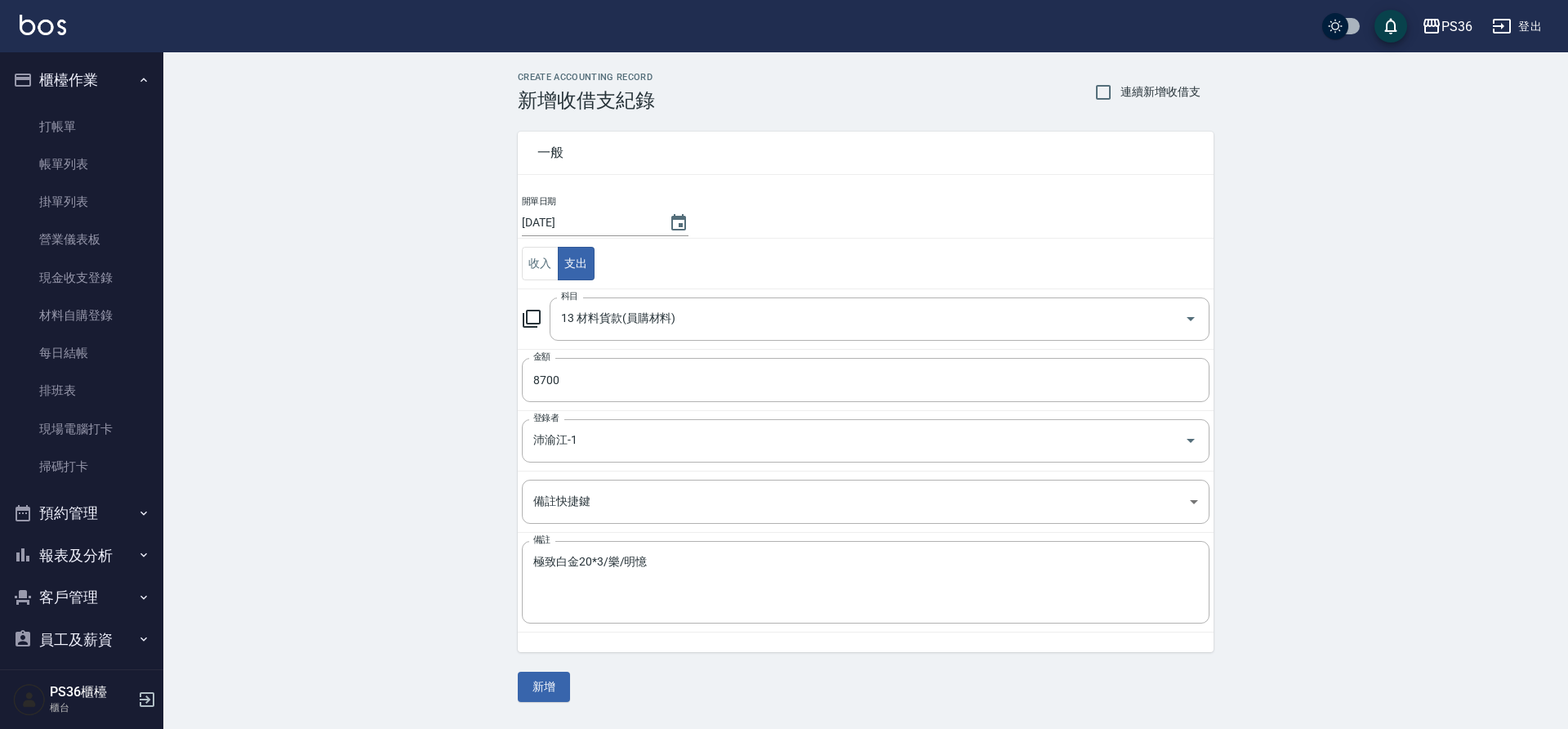
click at [544, 671] on div "一般 開單日期 2025/08/08 收入 支出 科目 13 材料貨款(員購材料) 科目 金額 8700 金額 登錄者 沛渝江-1 登錄者 備註快捷鍵 ​ 備…" at bounding box center [865, 406] width 696 height 590
click at [541, 670] on div "一般 開單日期 2025/08/08 收入 支出 科目 13 材料貨款(員購材料) 科目 金額 8700 金額 登錄者 沛渝江-1 登錄者 備註快捷鍵 ​ 備…" at bounding box center [865, 406] width 696 height 590
click at [542, 678] on button "新增" at bounding box center [544, 687] width 53 height 30
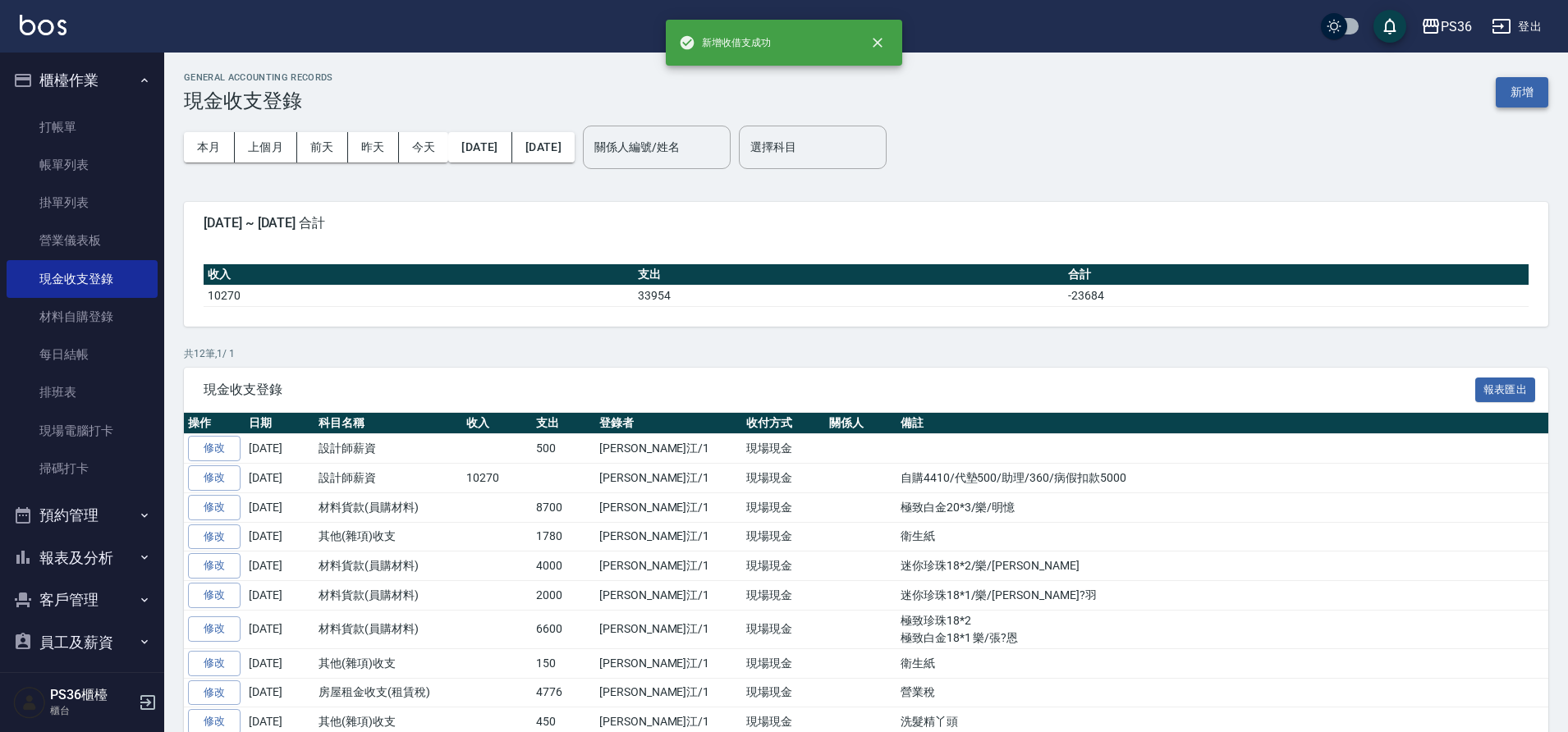
click at [1516, 92] on button "新增" at bounding box center [1522, 92] width 53 height 30
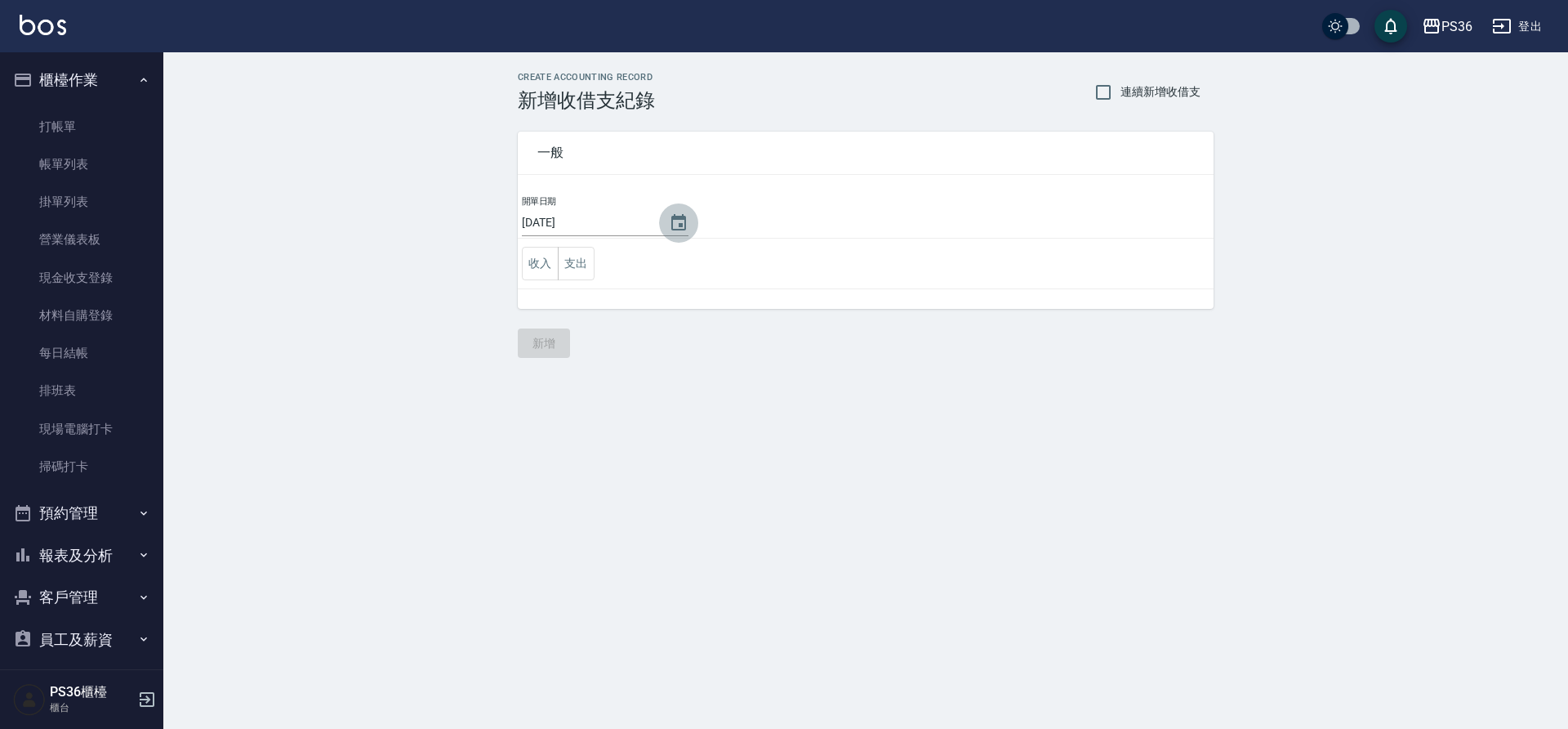
click at [681, 217] on icon "Choose date, selected date is 2025-08-10" at bounding box center [679, 222] width 14 height 16
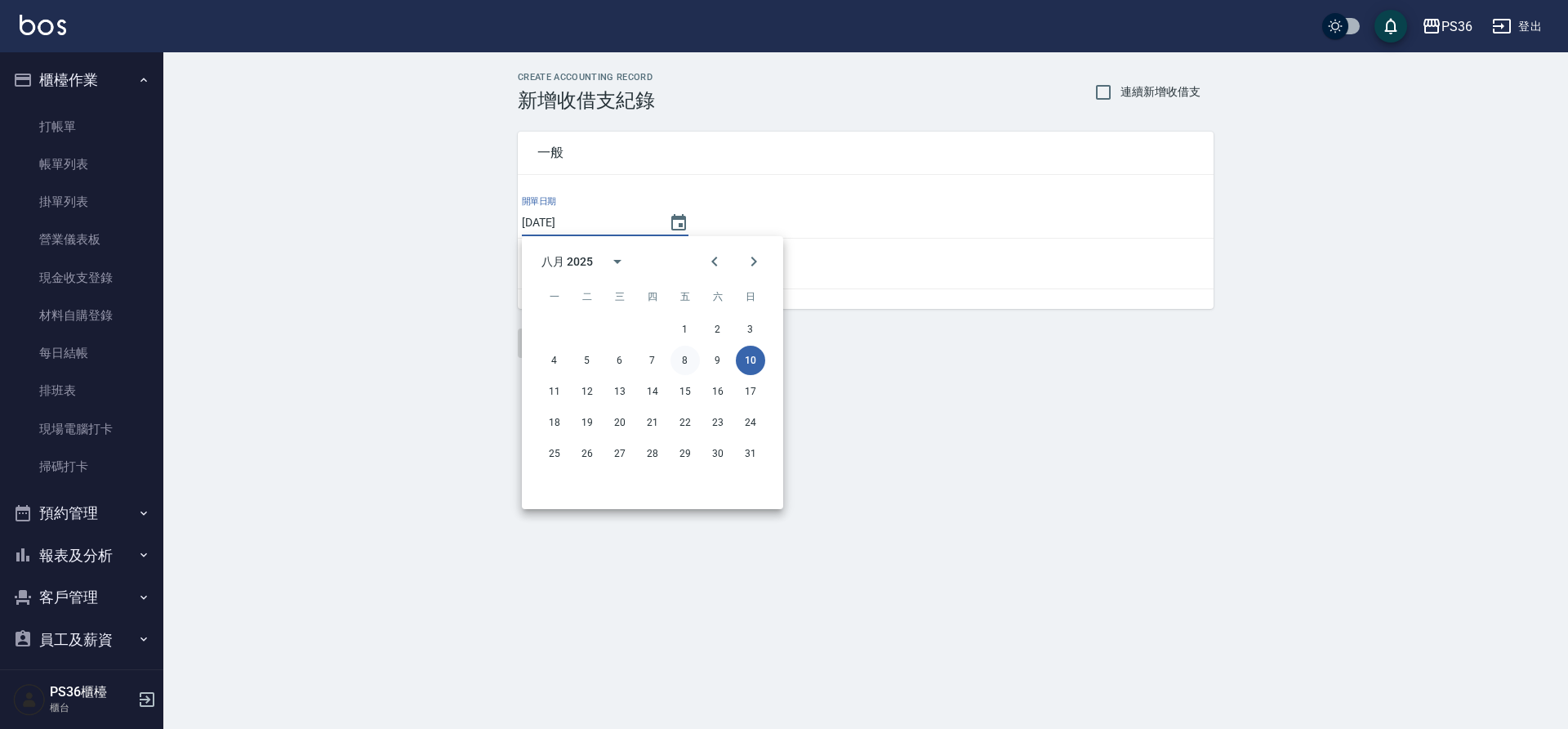
click at [686, 355] on button "8" at bounding box center [685, 360] width 29 height 29
type input "[DATE]"
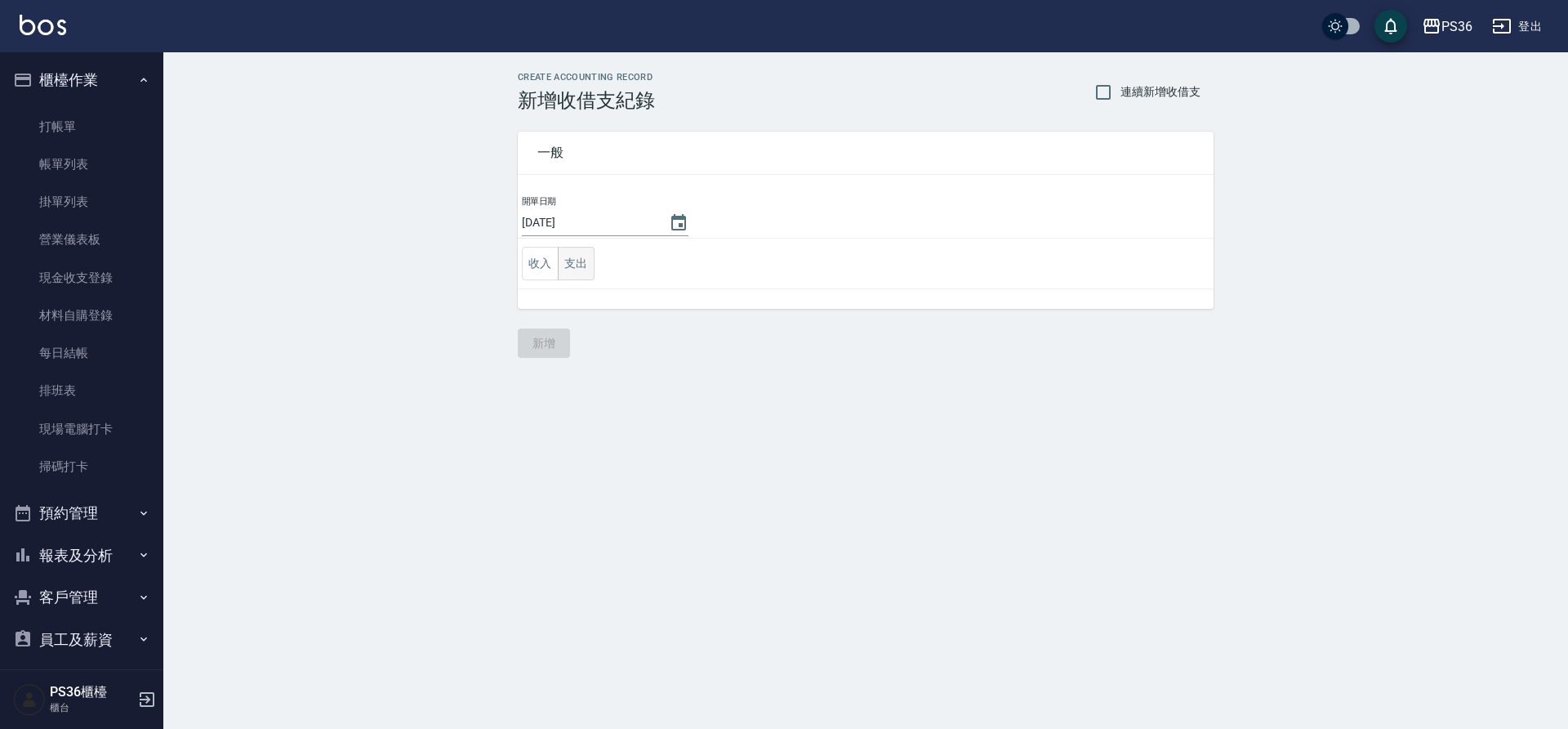
click at [577, 261] on button "支出" at bounding box center [576, 264] width 37 height 34
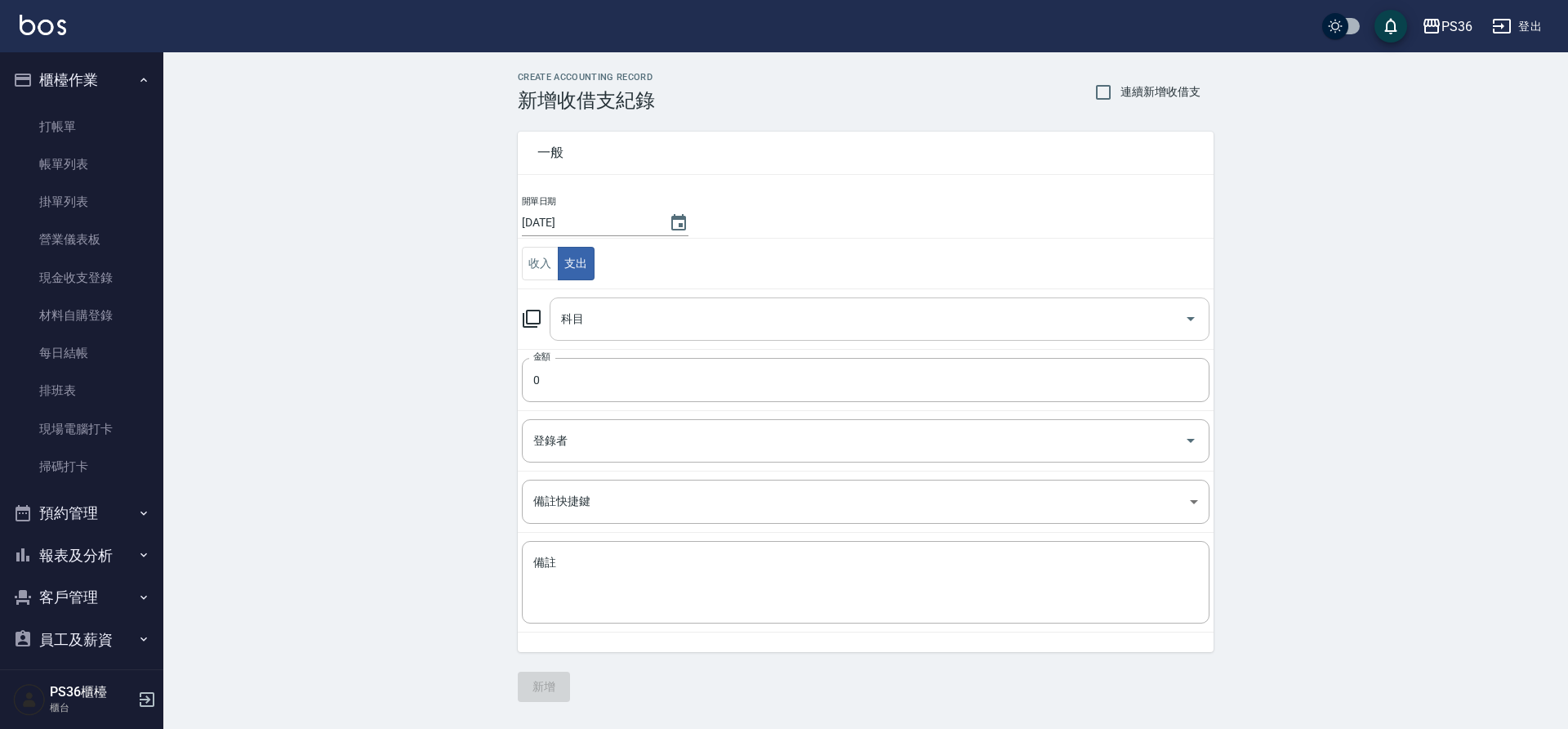
click at [607, 316] on input "科目" at bounding box center [867, 319] width 621 height 29
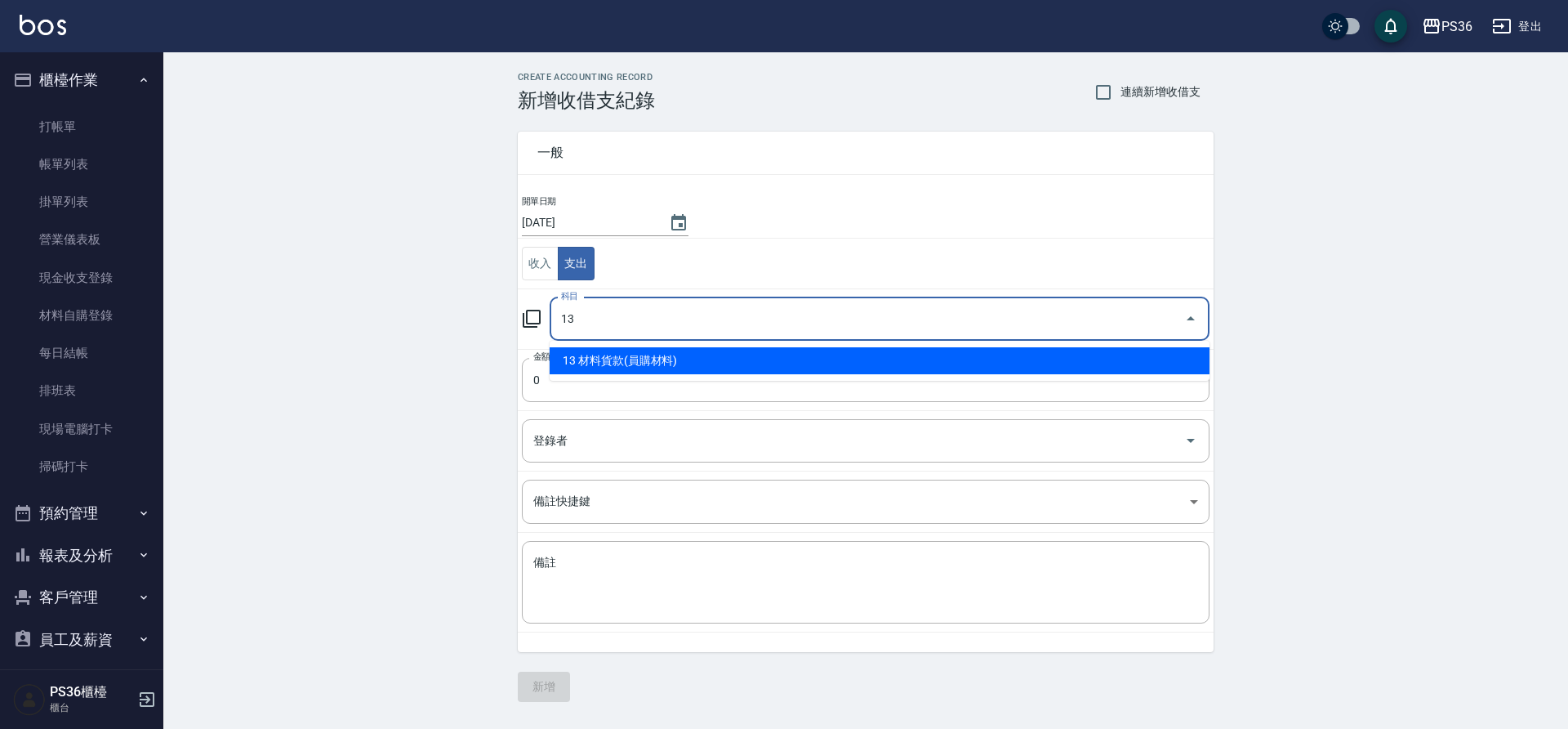
click at [617, 364] on li "13 材料貨款(員購材料)" at bounding box center [880, 361] width 660 height 27
type input "13 材料貨款(員購材料)"
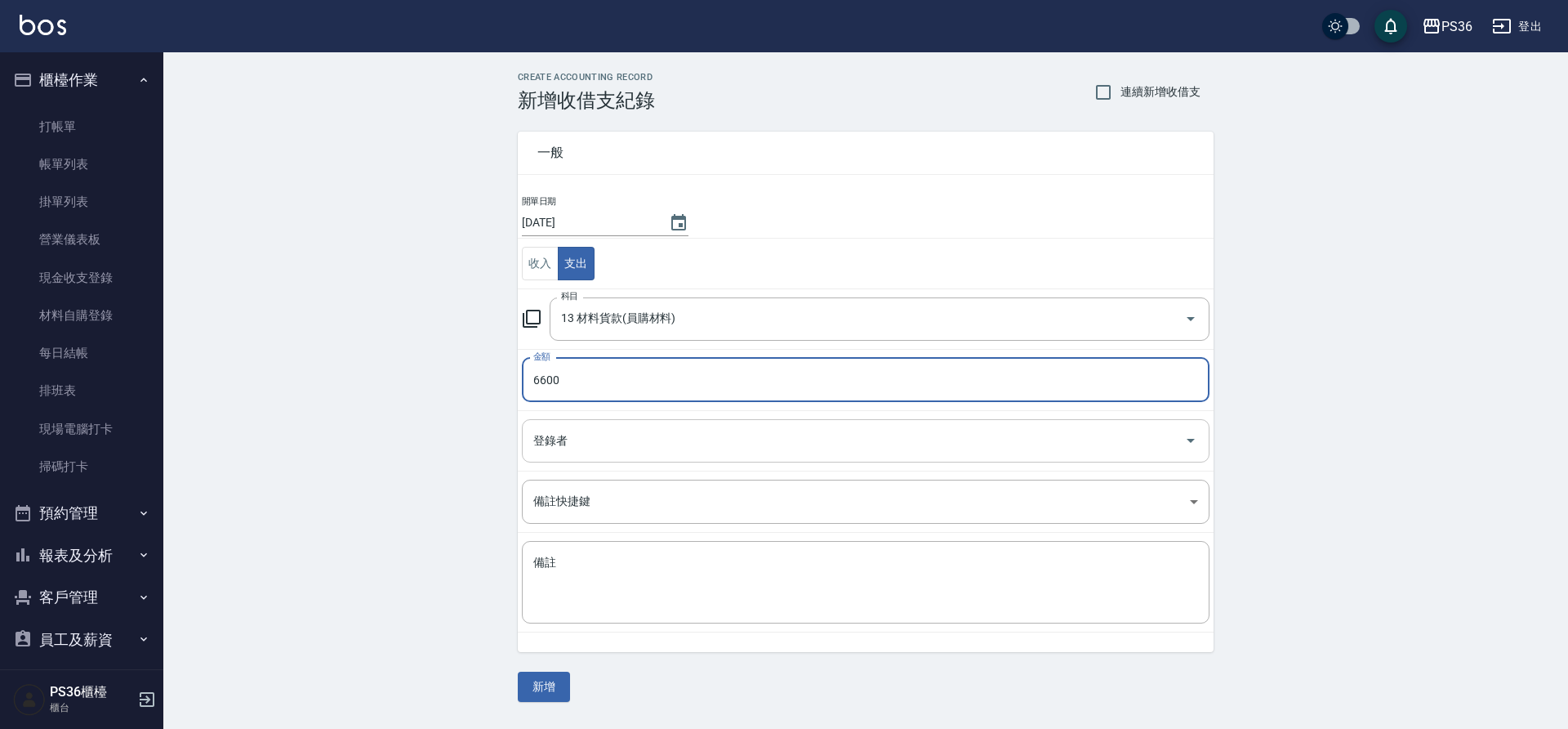
type input "6600"
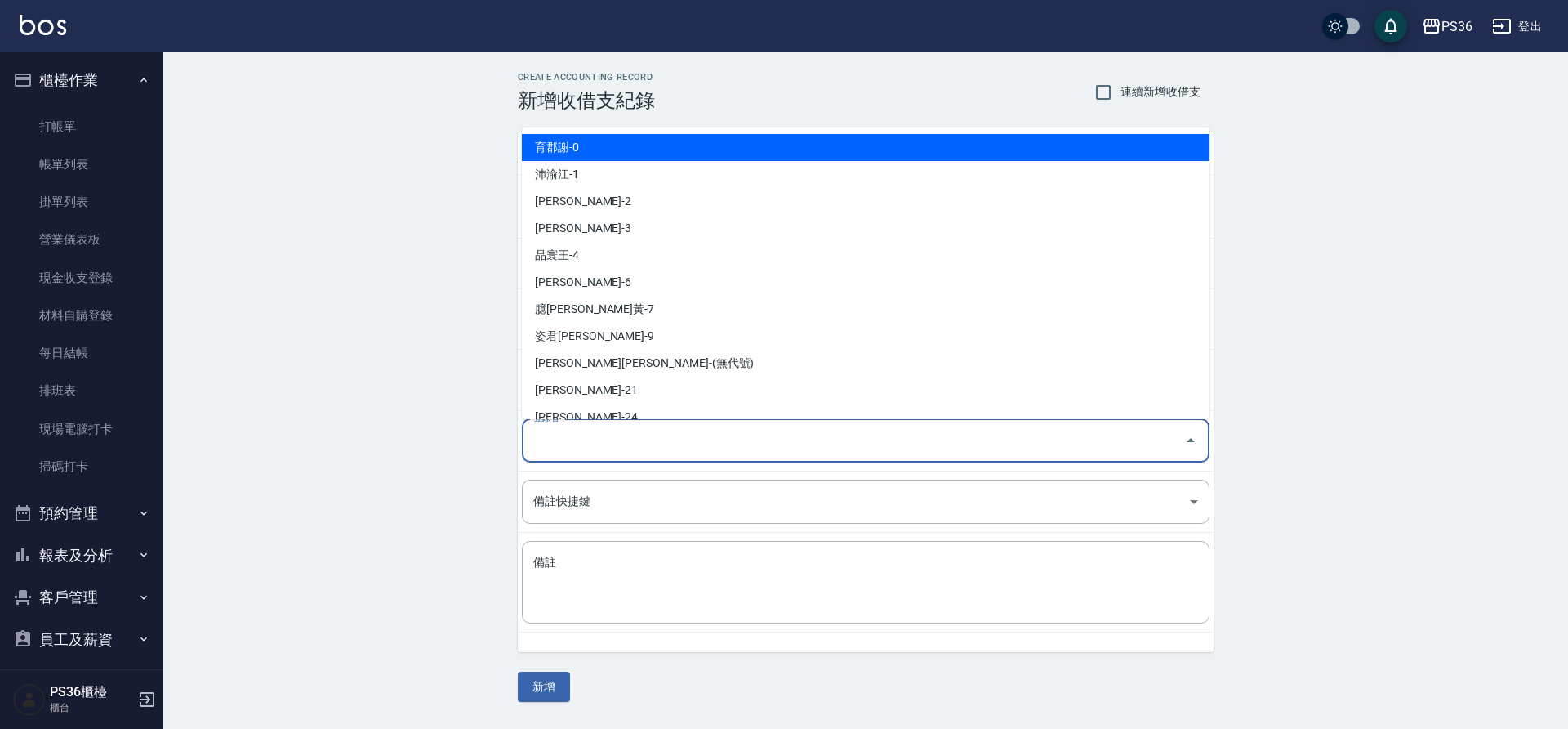
click at [613, 432] on input "登錄者" at bounding box center [854, 440] width 648 height 29
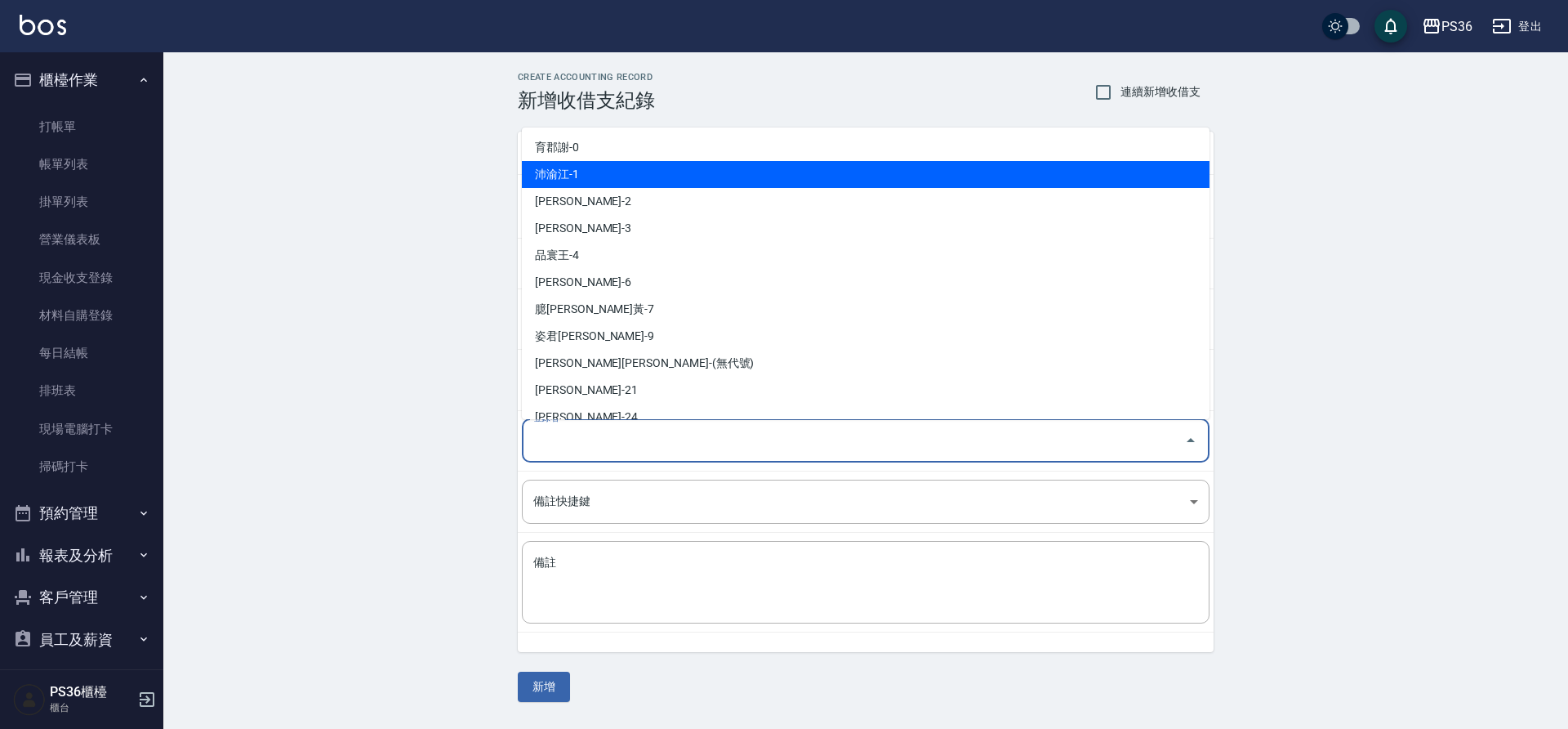
click at [631, 187] on li "沛渝江-1" at bounding box center [866, 174] width 688 height 27
type input "沛渝江-1"
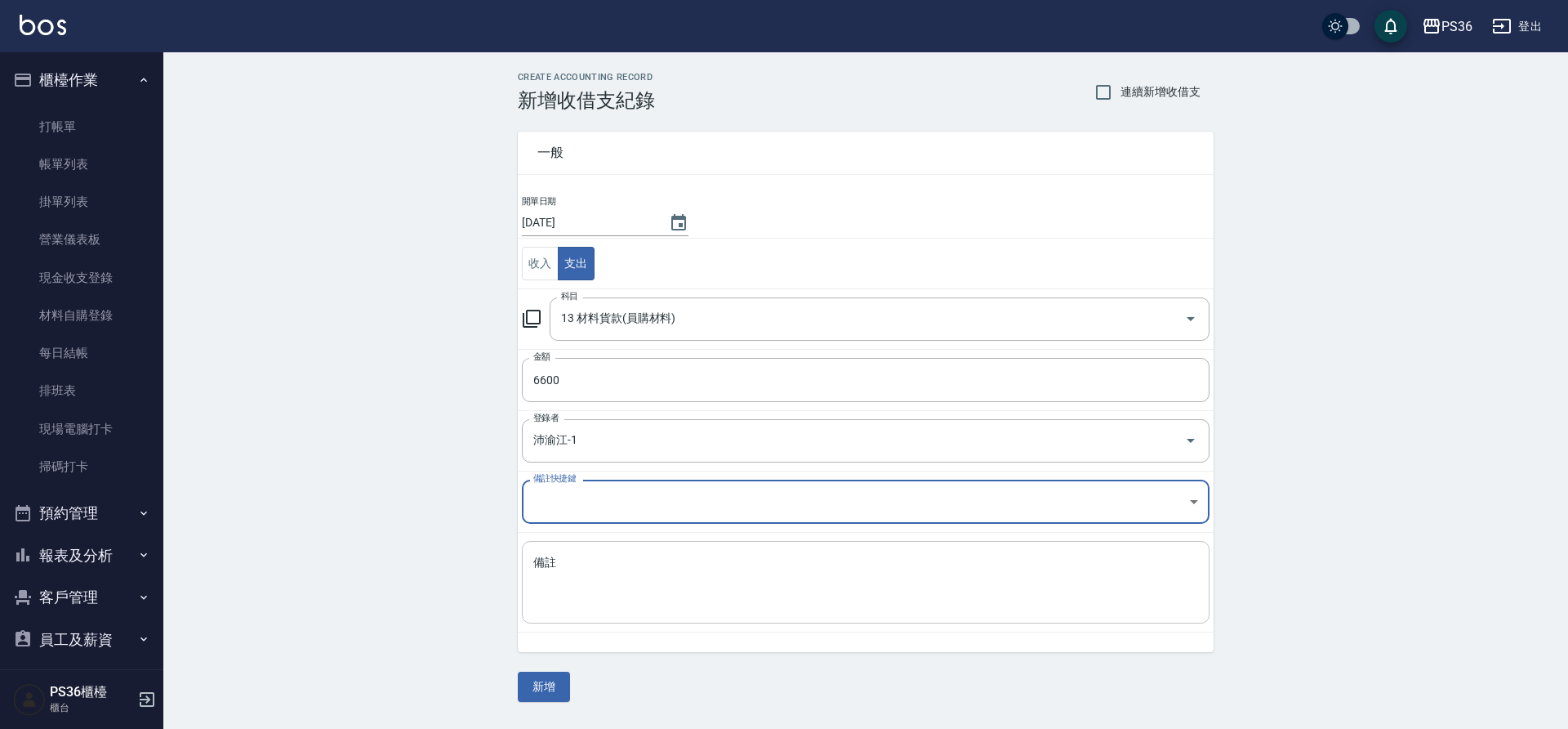
click at [596, 548] on div "x 備註" at bounding box center [866, 582] width 688 height 82
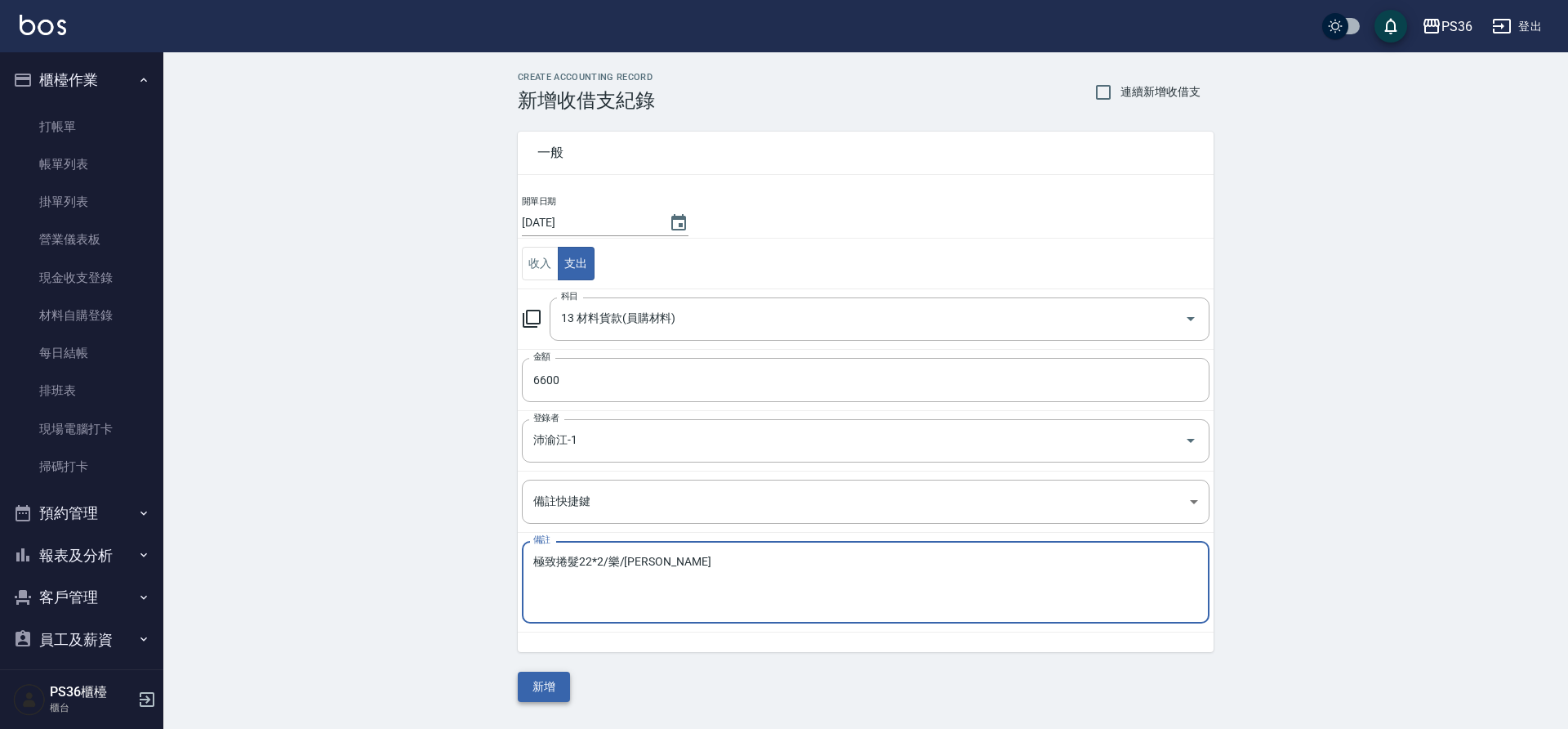
type textarea "極致捲髮22*2/樂/慧萍"
click at [529, 681] on button "新增" at bounding box center [544, 687] width 53 height 30
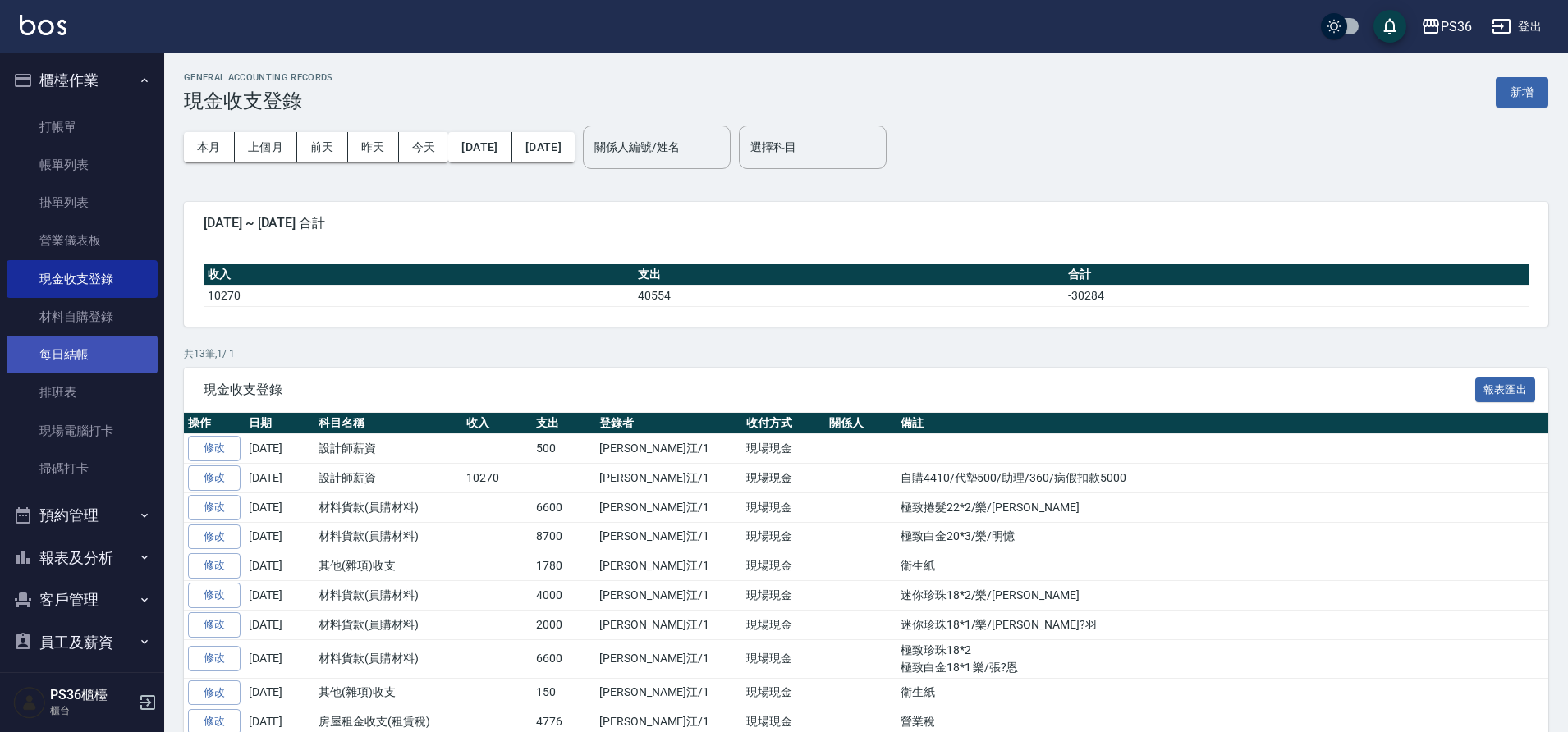
click at [53, 349] on link "每日結帳" at bounding box center [82, 354] width 151 height 38
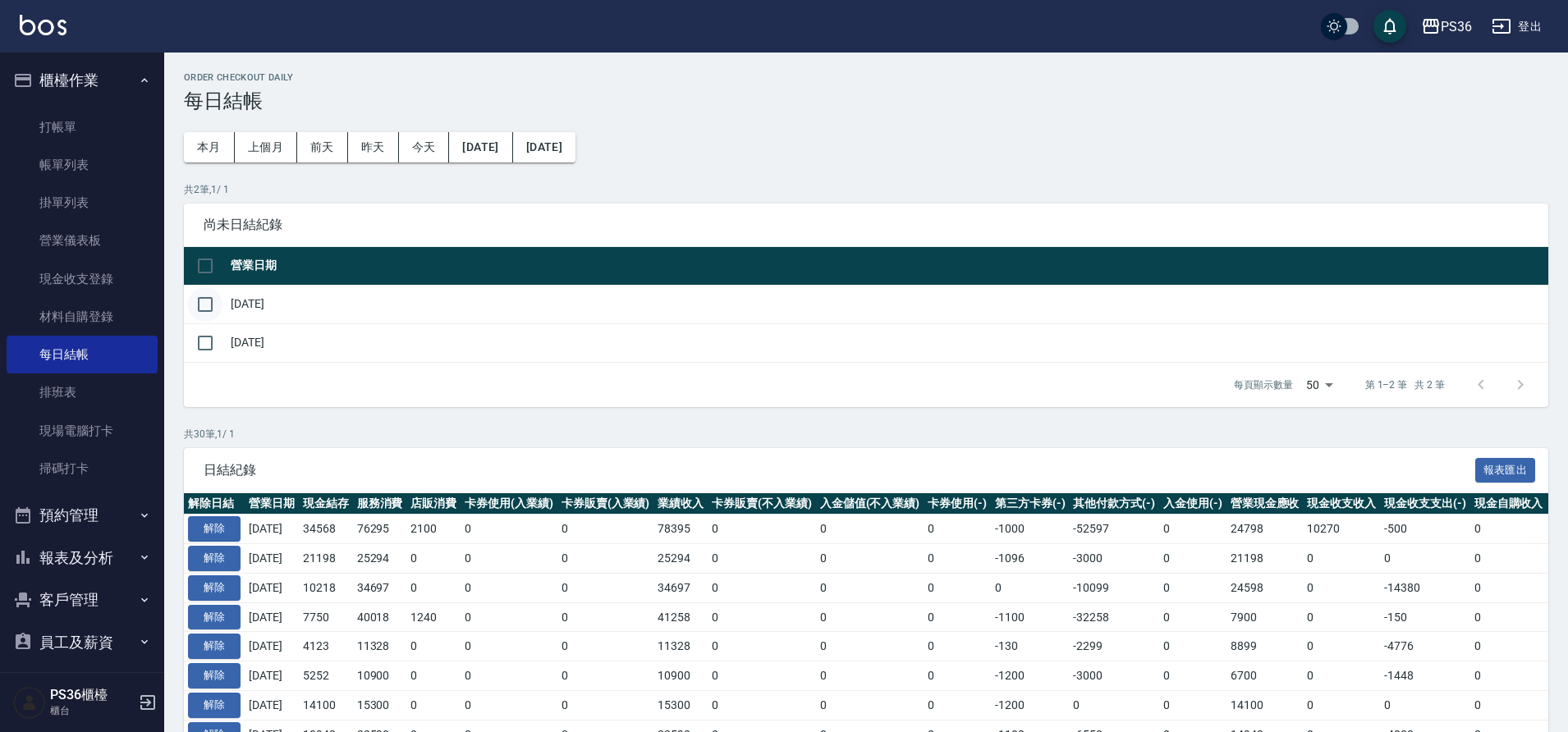
click at [216, 317] on input "checkbox" at bounding box center [205, 304] width 34 height 34
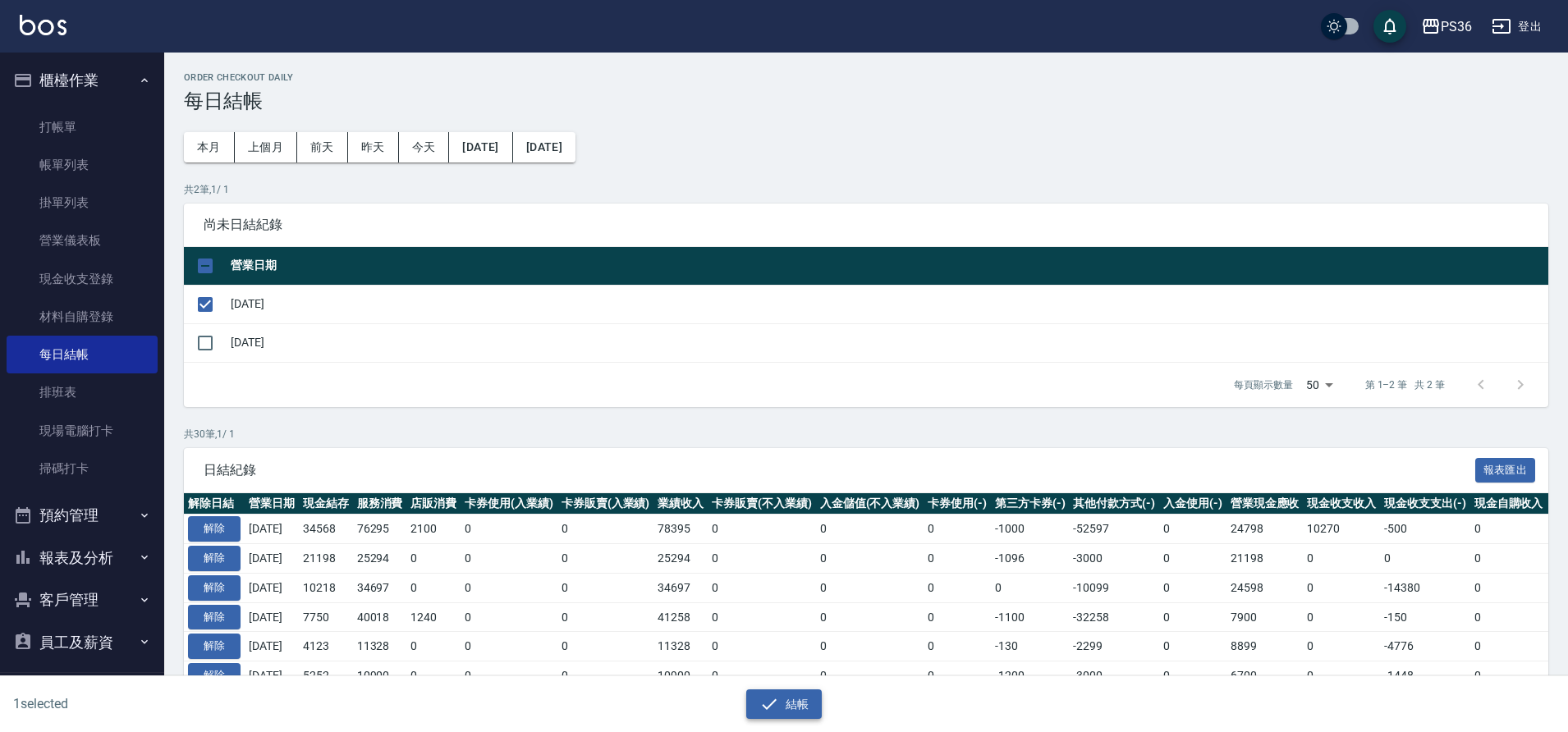
click at [806, 707] on button "結帳" at bounding box center [784, 704] width 76 height 30
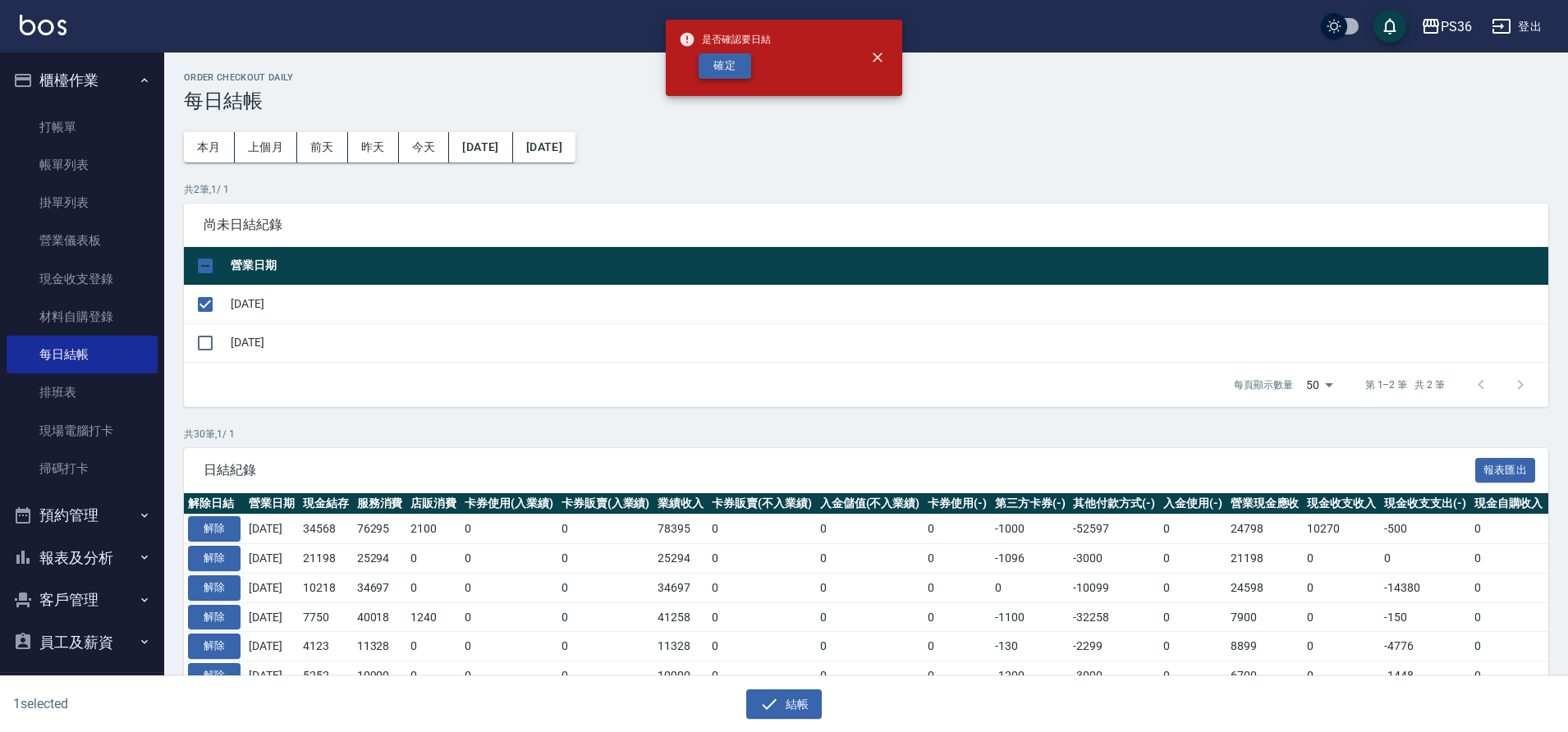
click at [737, 74] on button "確定" at bounding box center [724, 65] width 53 height 25
checkbox input "false"
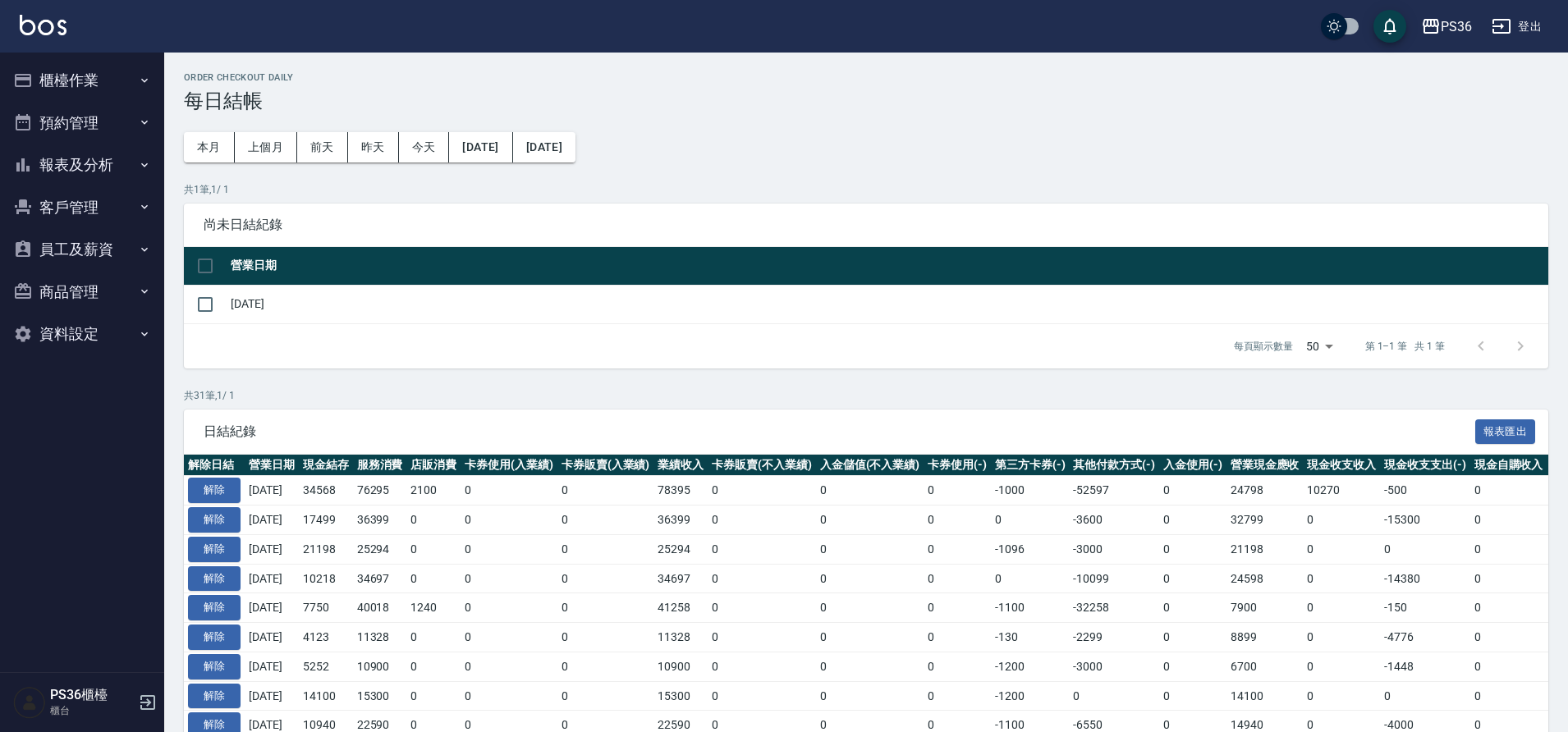
click at [73, 171] on button "報表及分析" at bounding box center [82, 165] width 151 height 43
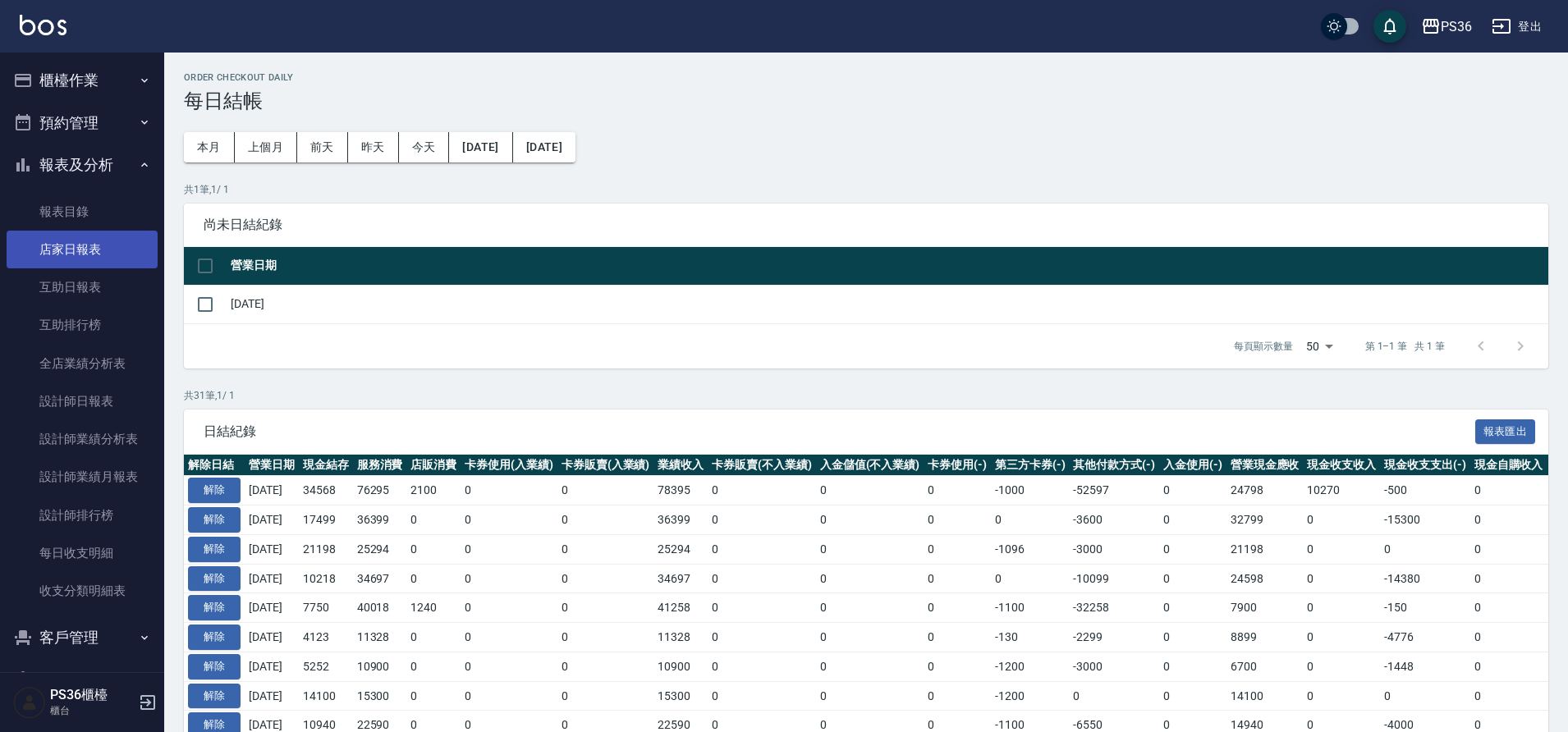
click at [91, 255] on link "店家日報表" at bounding box center [82, 249] width 151 height 38
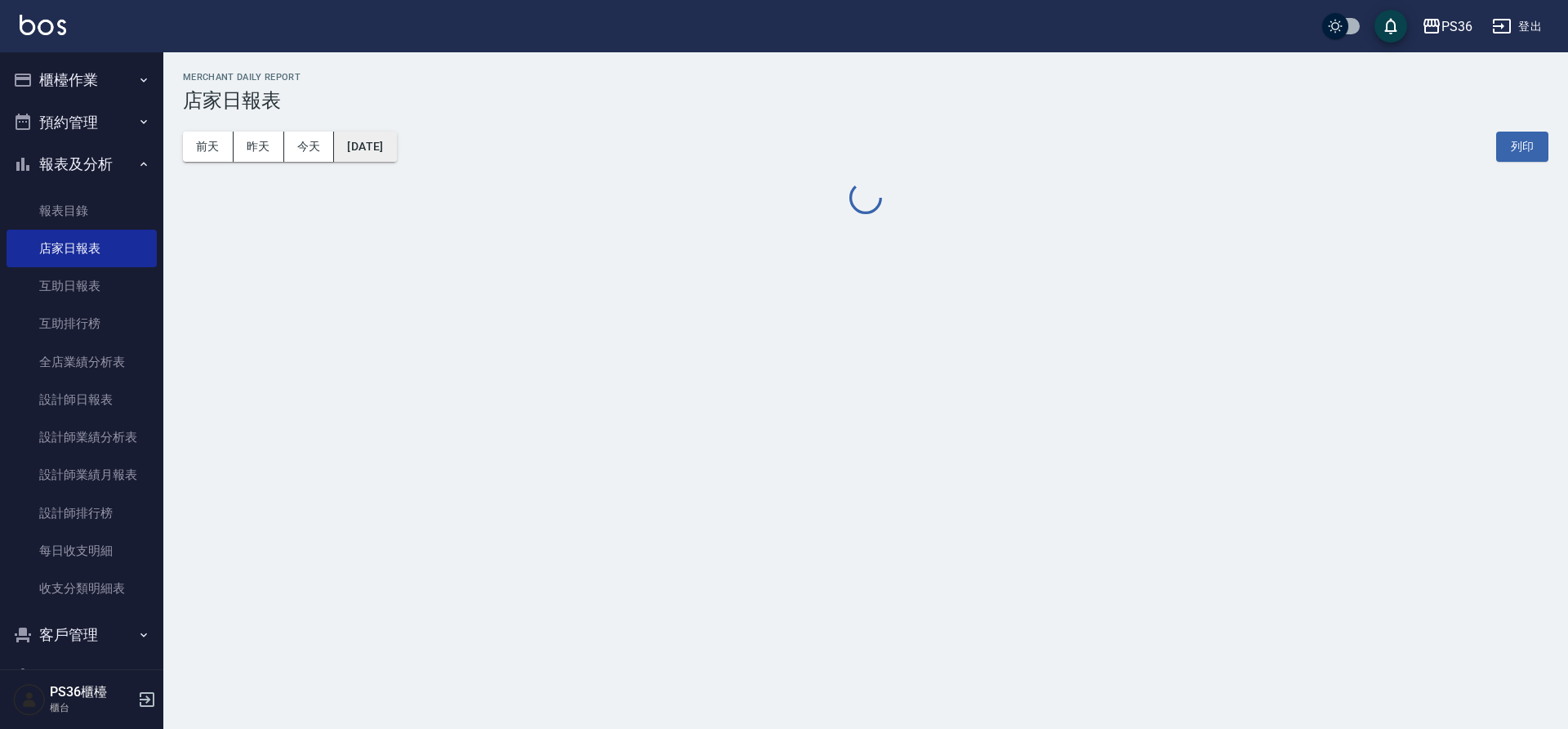
click at [396, 151] on button "[DATE]" at bounding box center [365, 147] width 63 height 30
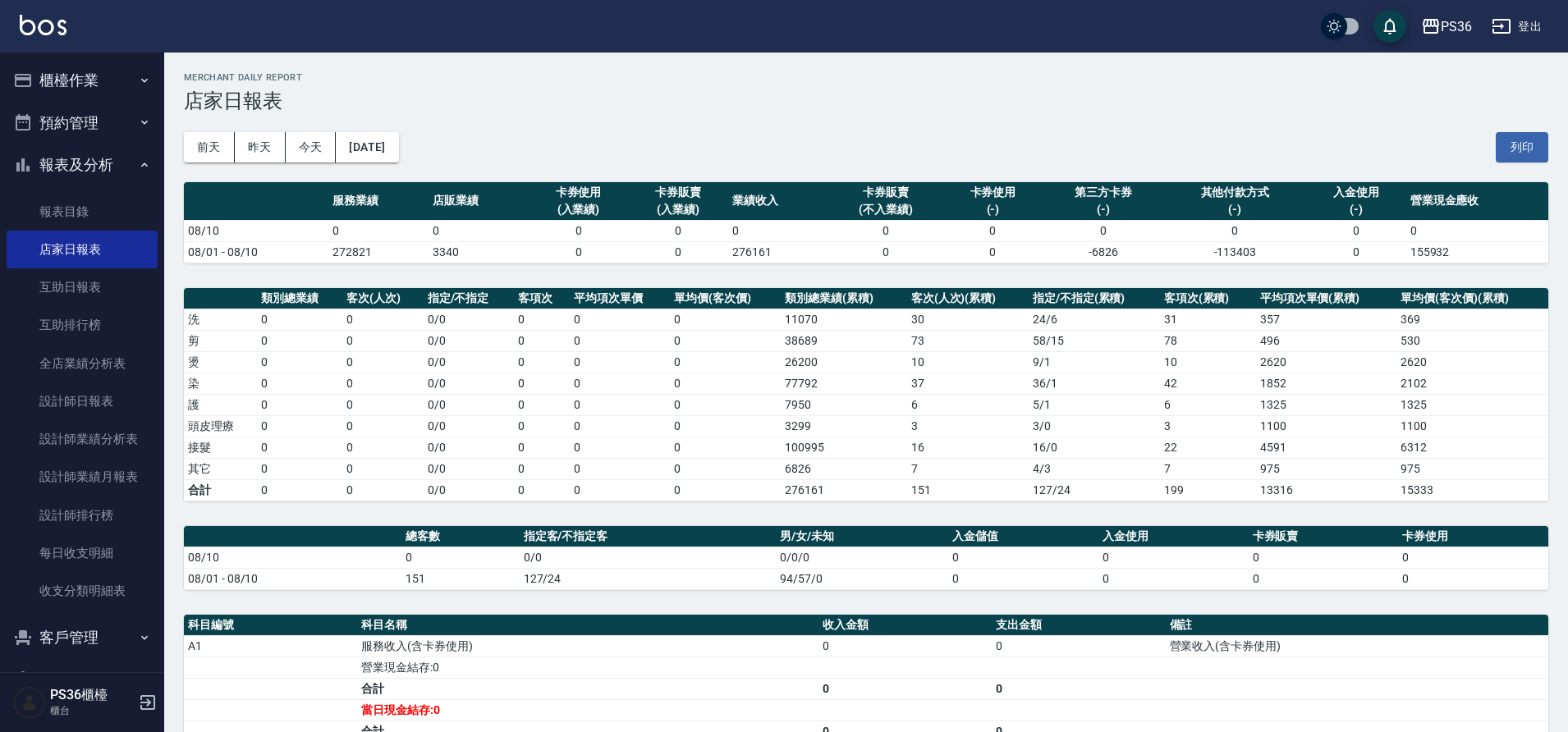
click at [423, 165] on div "前天 昨天 今天 2025/08/10 列印" at bounding box center [866, 147] width 1364 height 70
click at [399, 152] on button "[DATE]" at bounding box center [367, 147] width 63 height 30
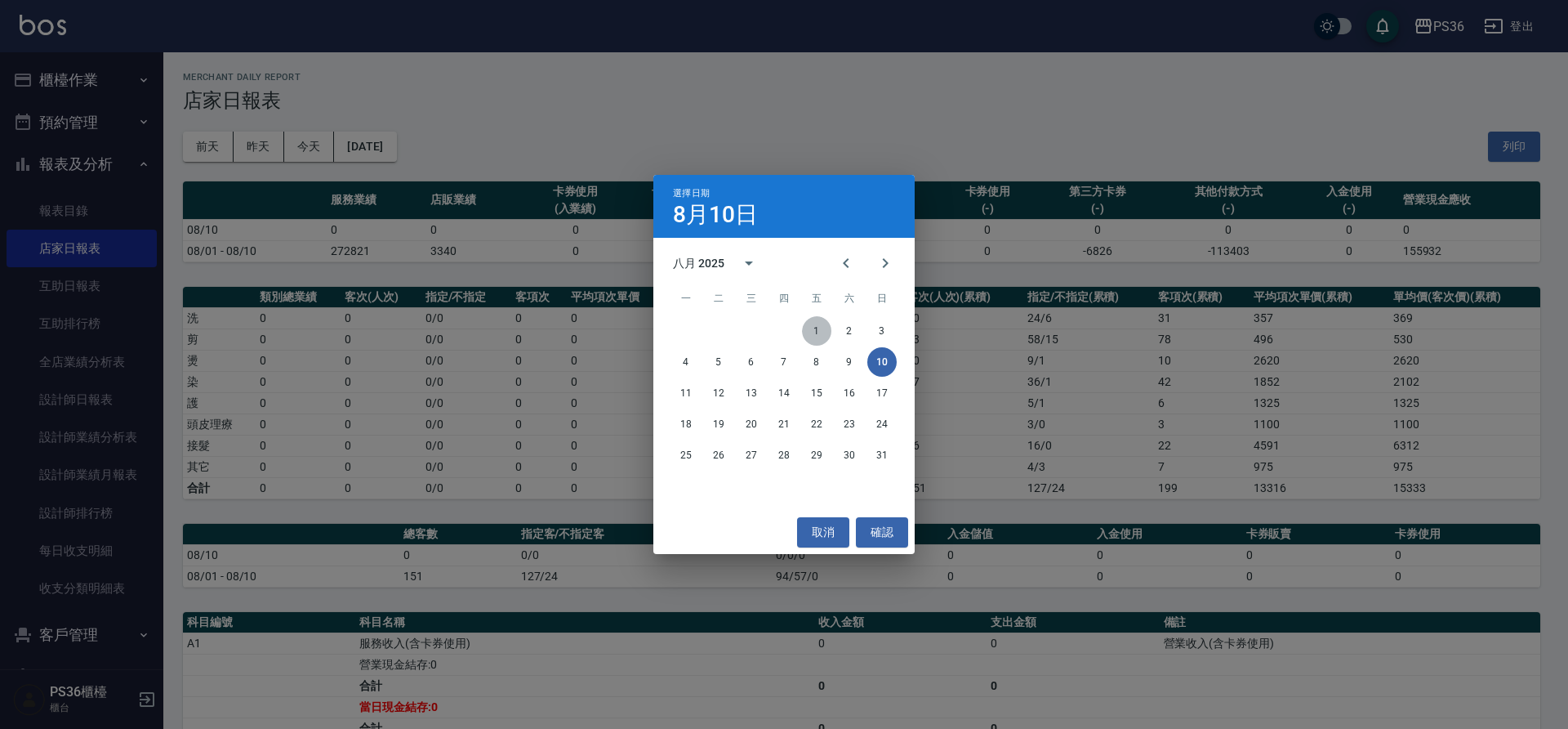
click at [806, 330] on button "1" at bounding box center [816, 331] width 29 height 29
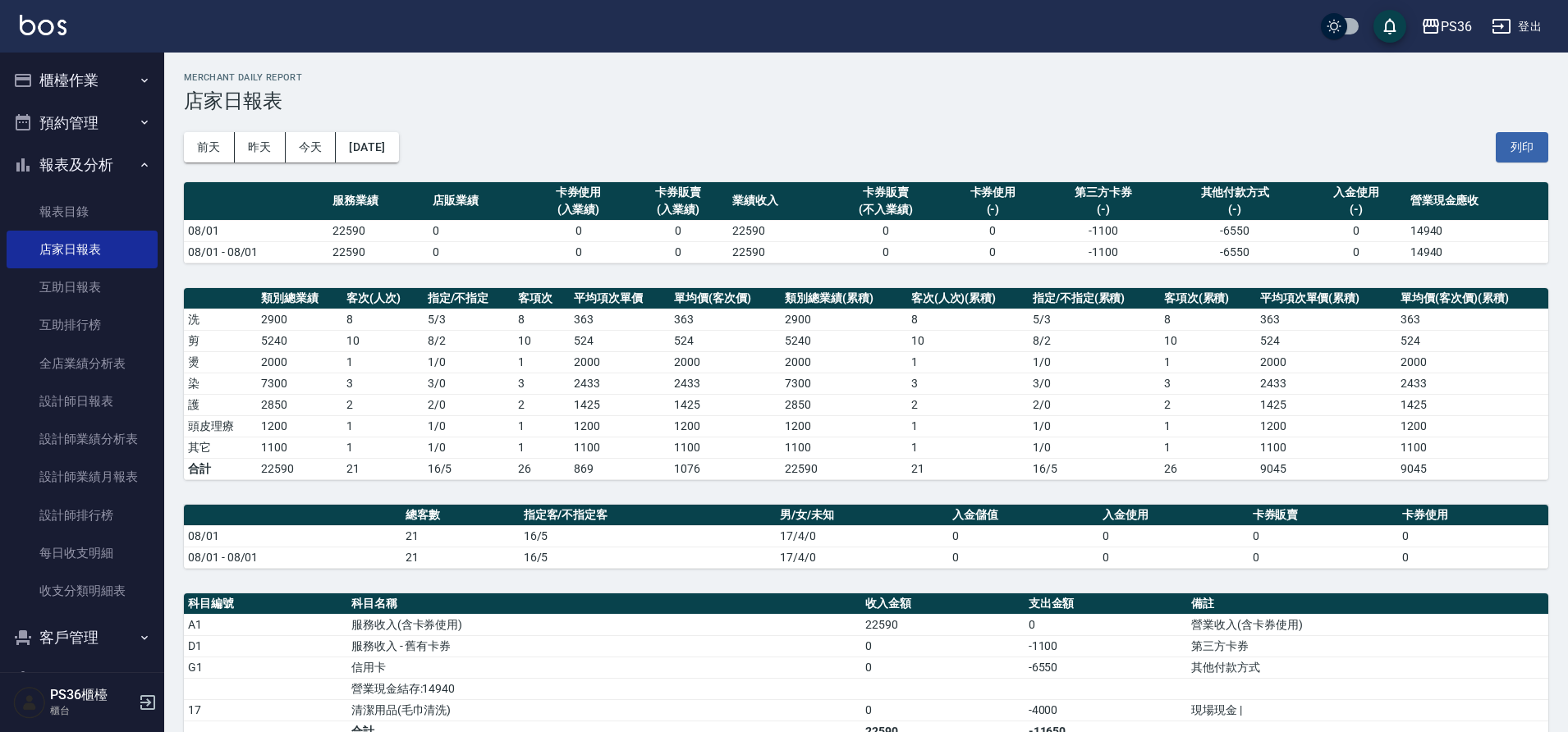
click at [382, 164] on div "前天 昨天 今天 2025/08/01 列印" at bounding box center [866, 147] width 1364 height 70
click at [399, 141] on button "[DATE]" at bounding box center [367, 147] width 63 height 30
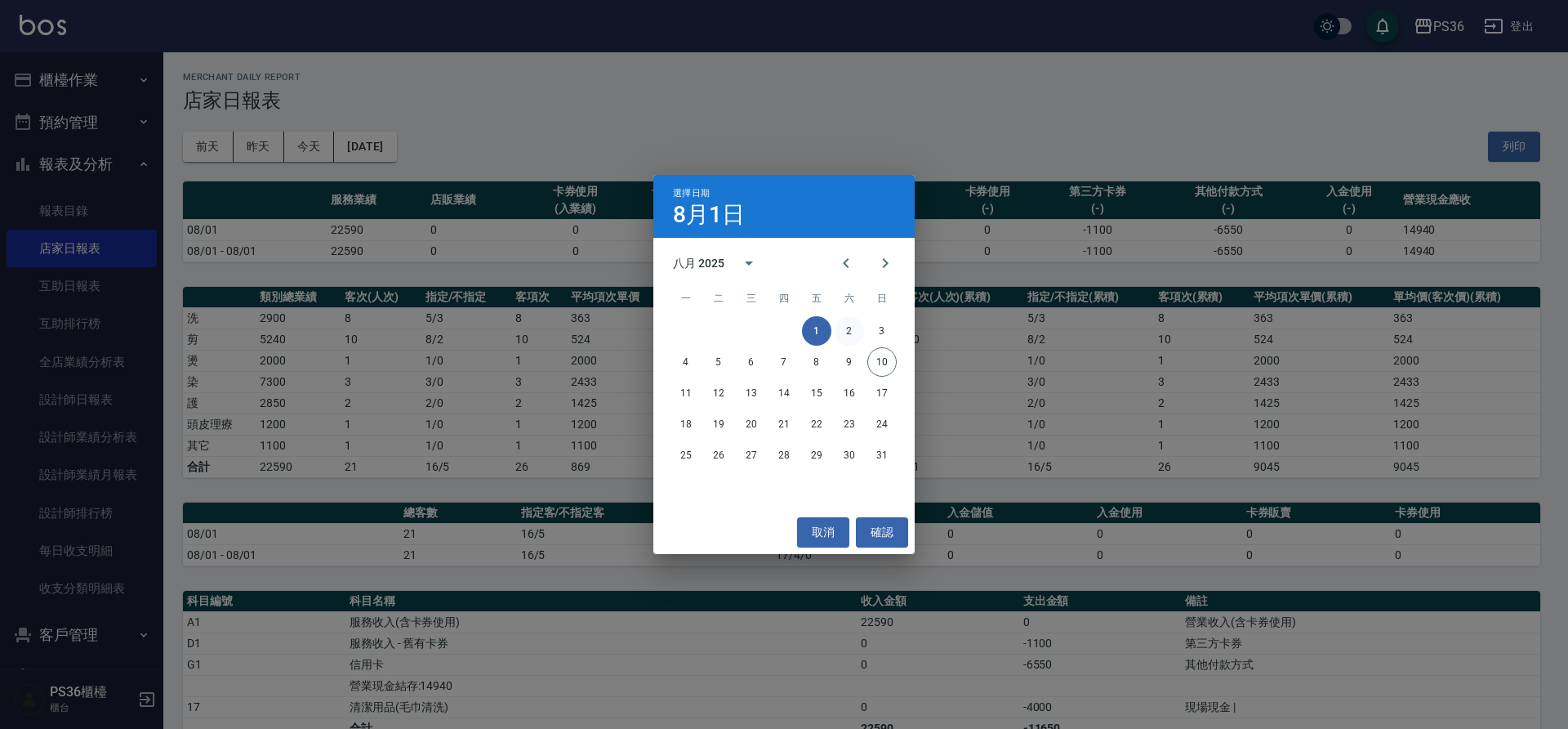
click at [847, 324] on button "2" at bounding box center [849, 331] width 29 height 29
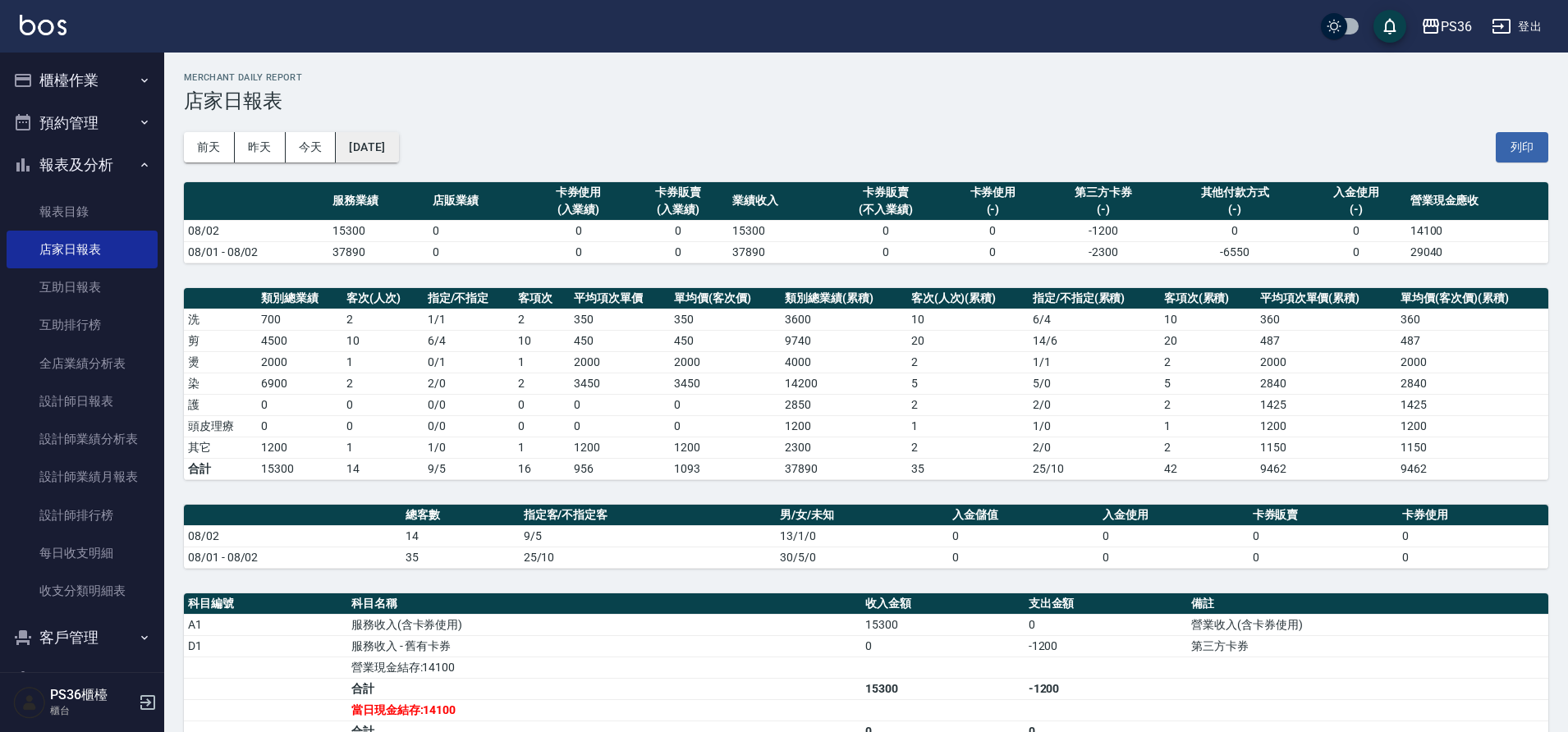
click at [372, 155] on button "[DATE]" at bounding box center [367, 147] width 63 height 30
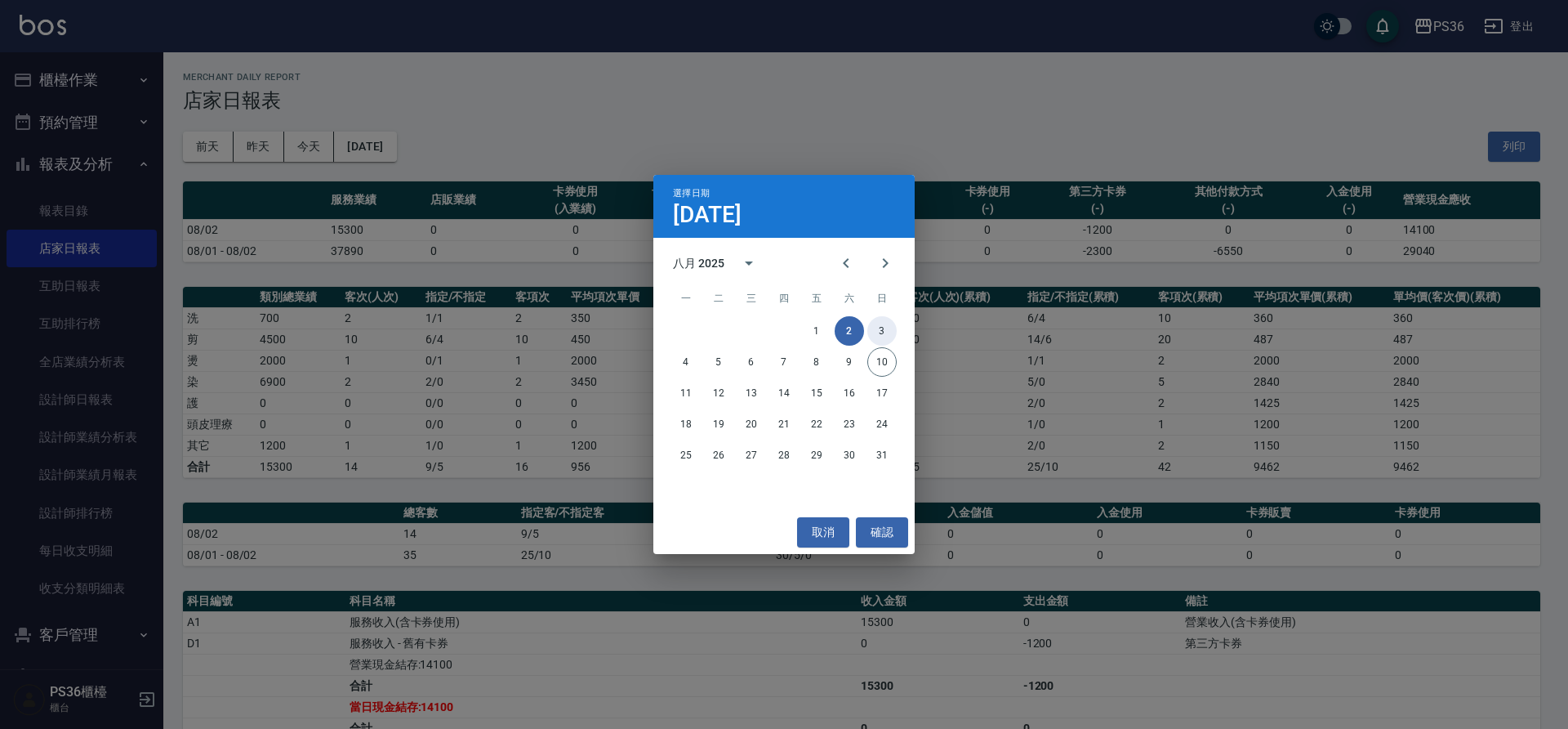
click at [876, 330] on button "3" at bounding box center [881, 331] width 29 height 29
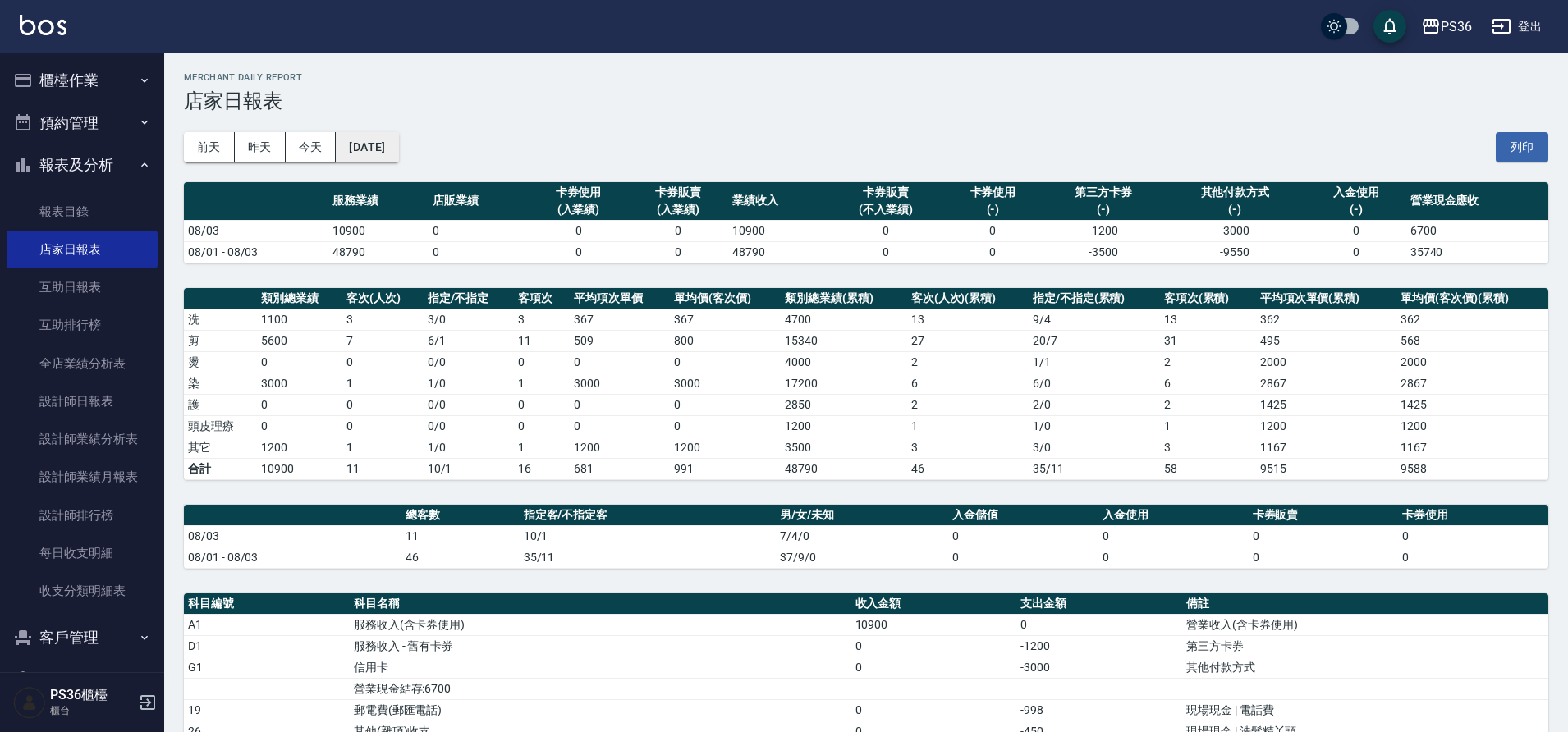
click at [375, 138] on button "[DATE]" at bounding box center [367, 147] width 63 height 30
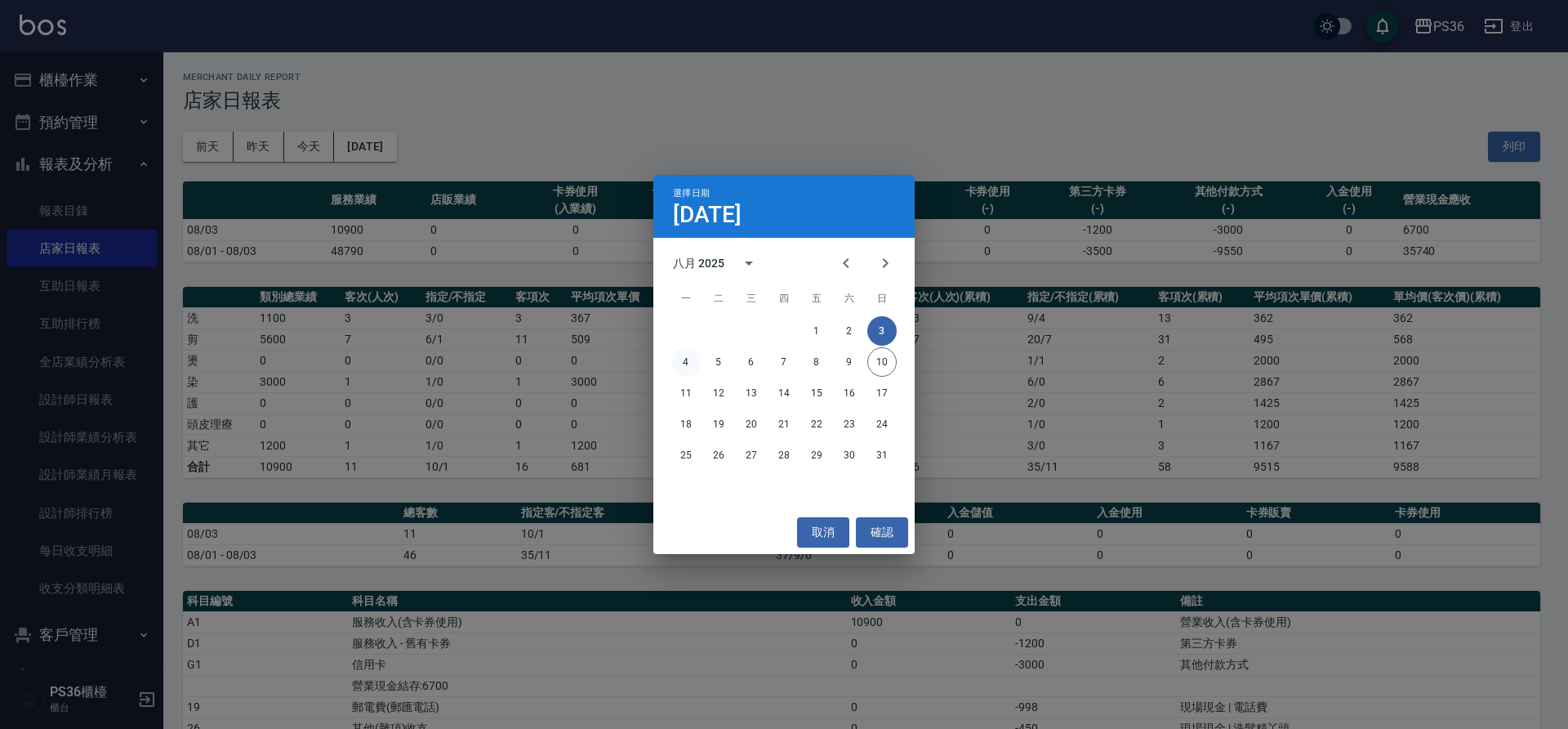
click at [683, 350] on button "4" at bounding box center [686, 362] width 29 height 29
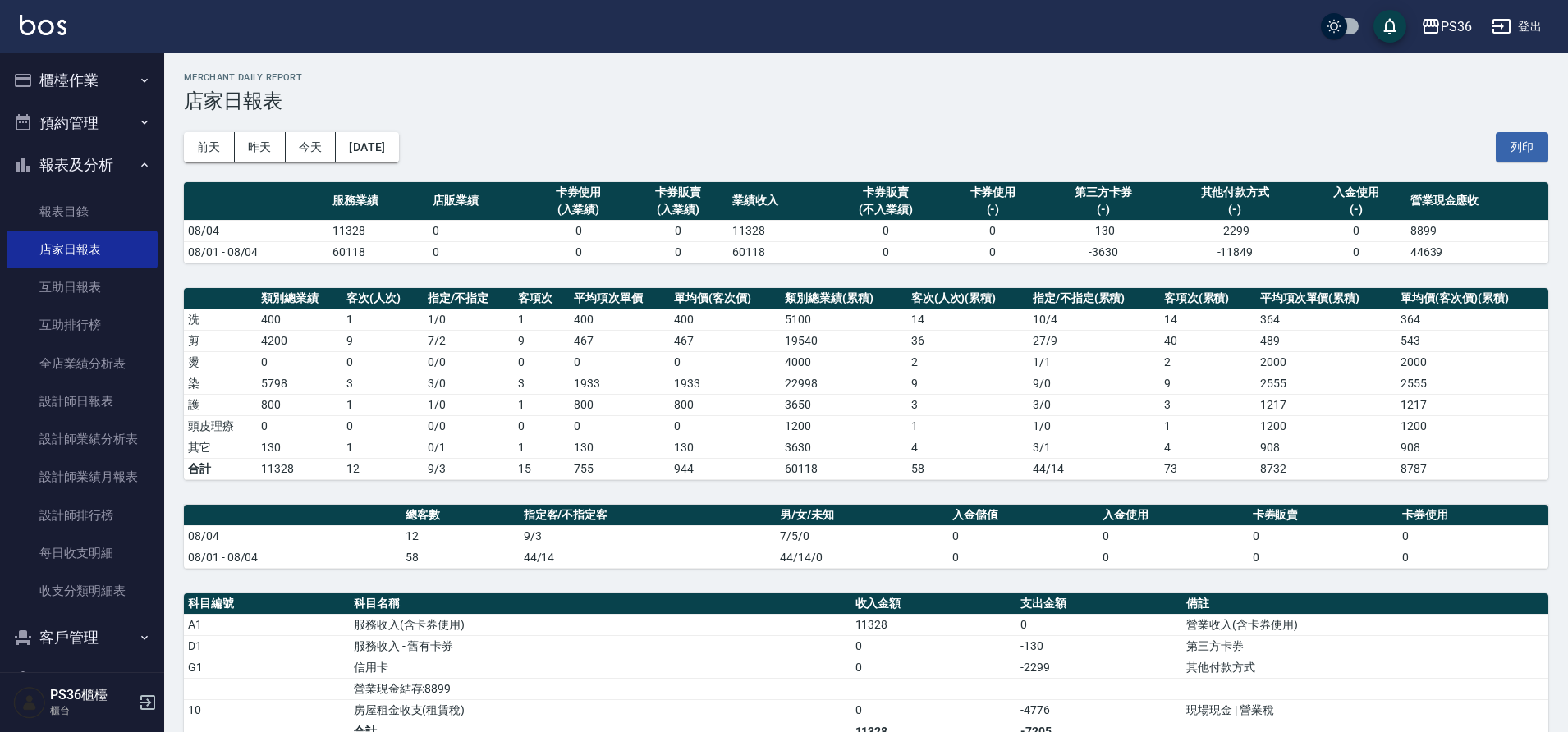
click at [375, 163] on div "前天 昨天 今天 2025/08/04 列印" at bounding box center [866, 147] width 1364 height 70
click at [397, 142] on button "[DATE]" at bounding box center [367, 147] width 63 height 30
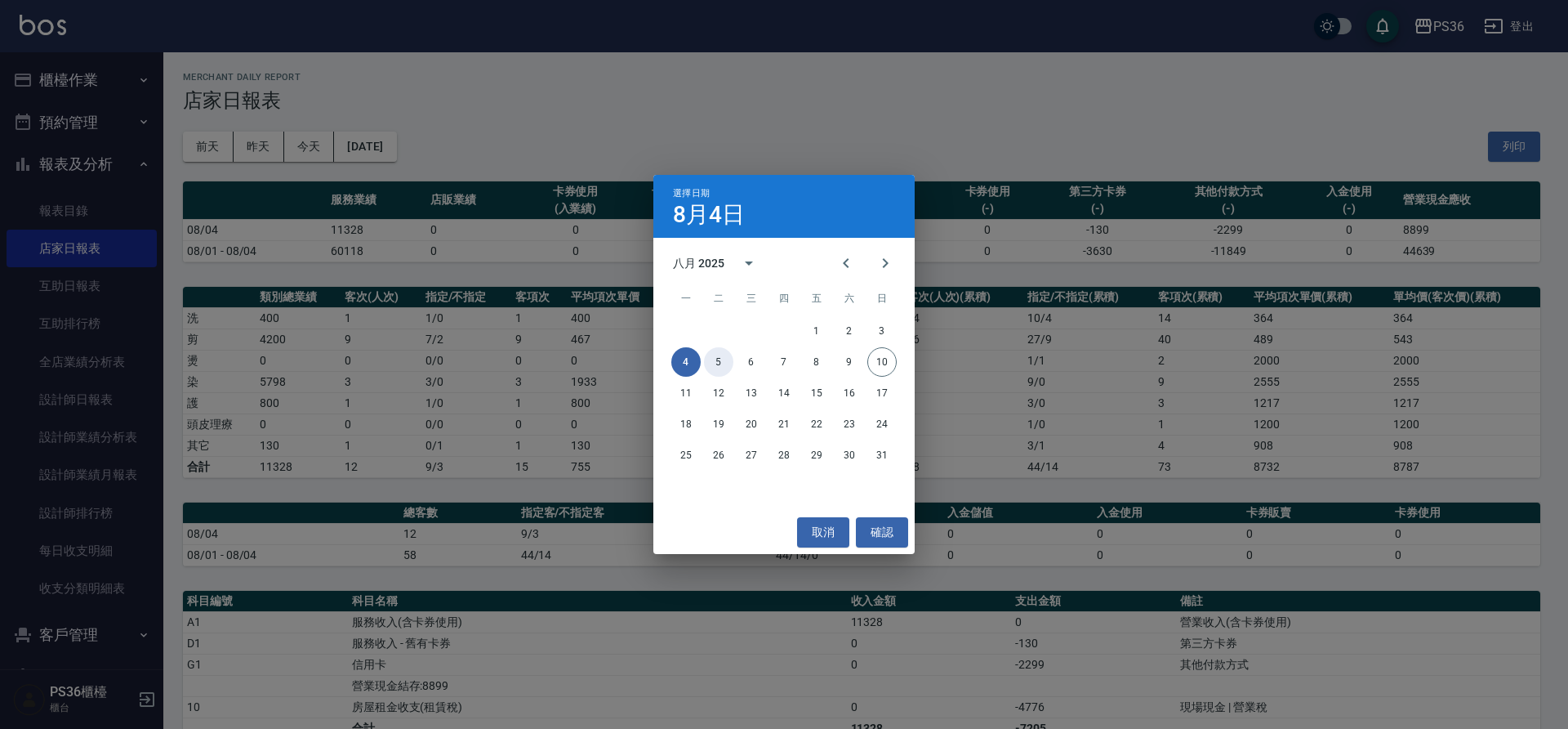
click at [721, 363] on button "5" at bounding box center [718, 362] width 29 height 29
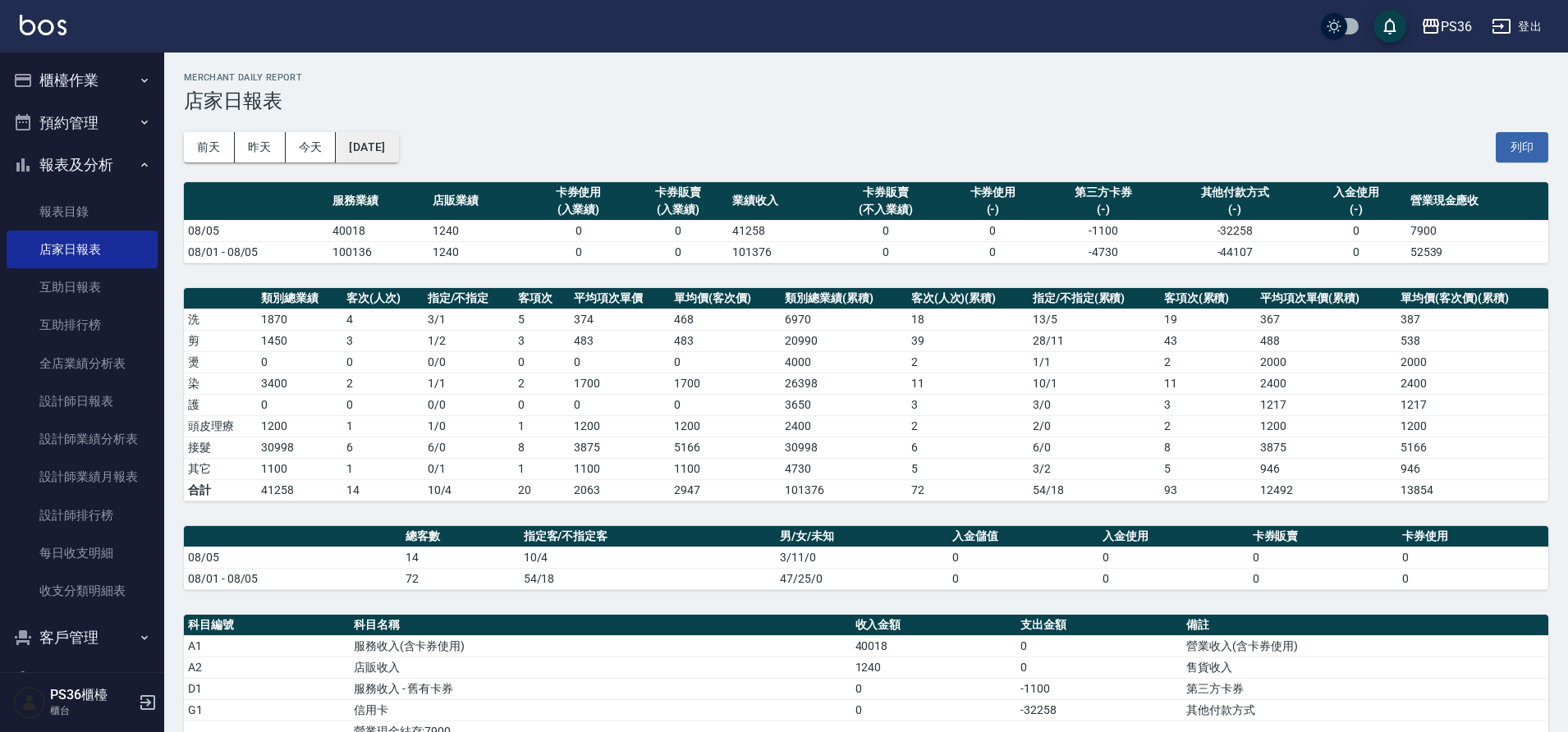
click at [399, 141] on button "[DATE]" at bounding box center [367, 147] width 63 height 30
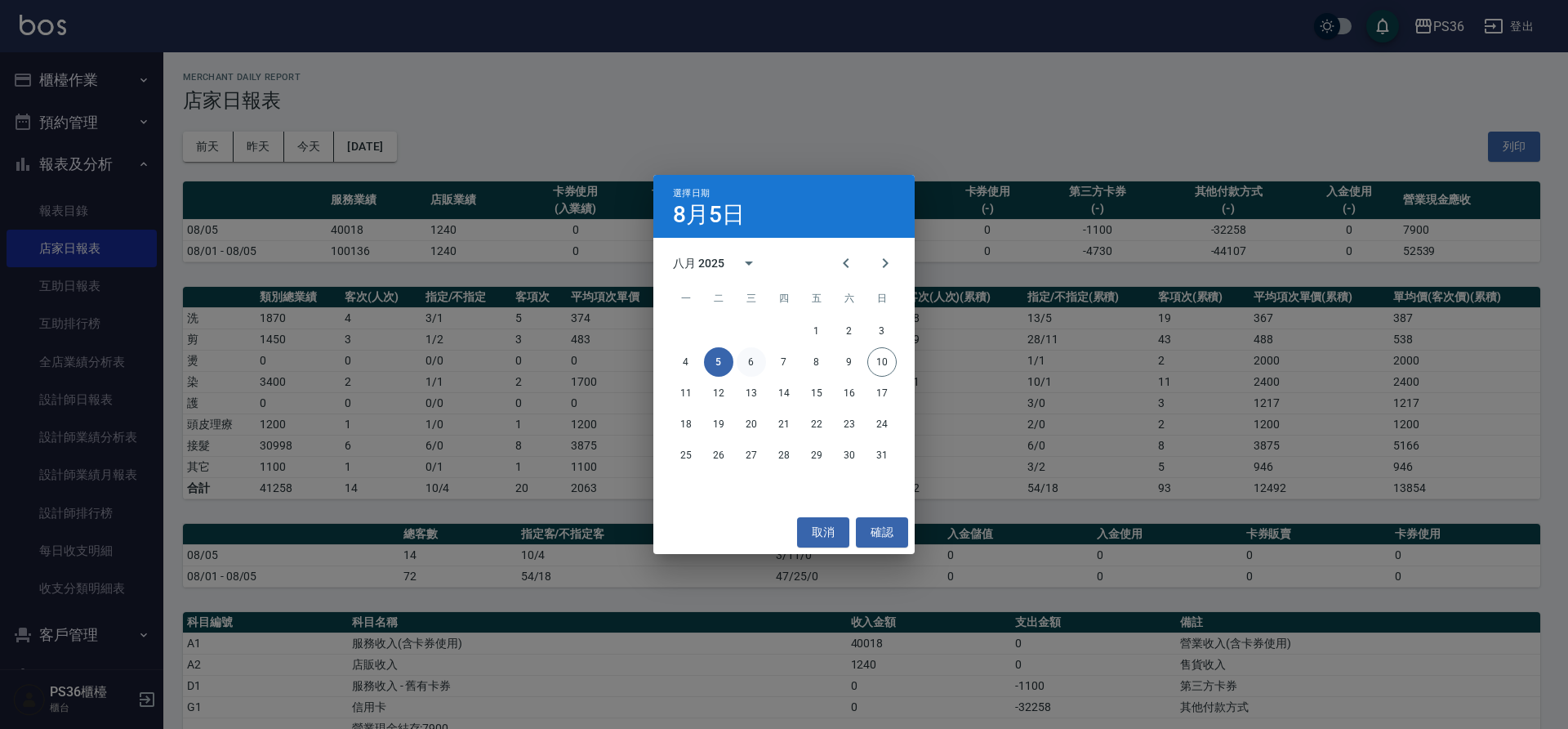
click at [747, 359] on button "6" at bounding box center [751, 362] width 29 height 29
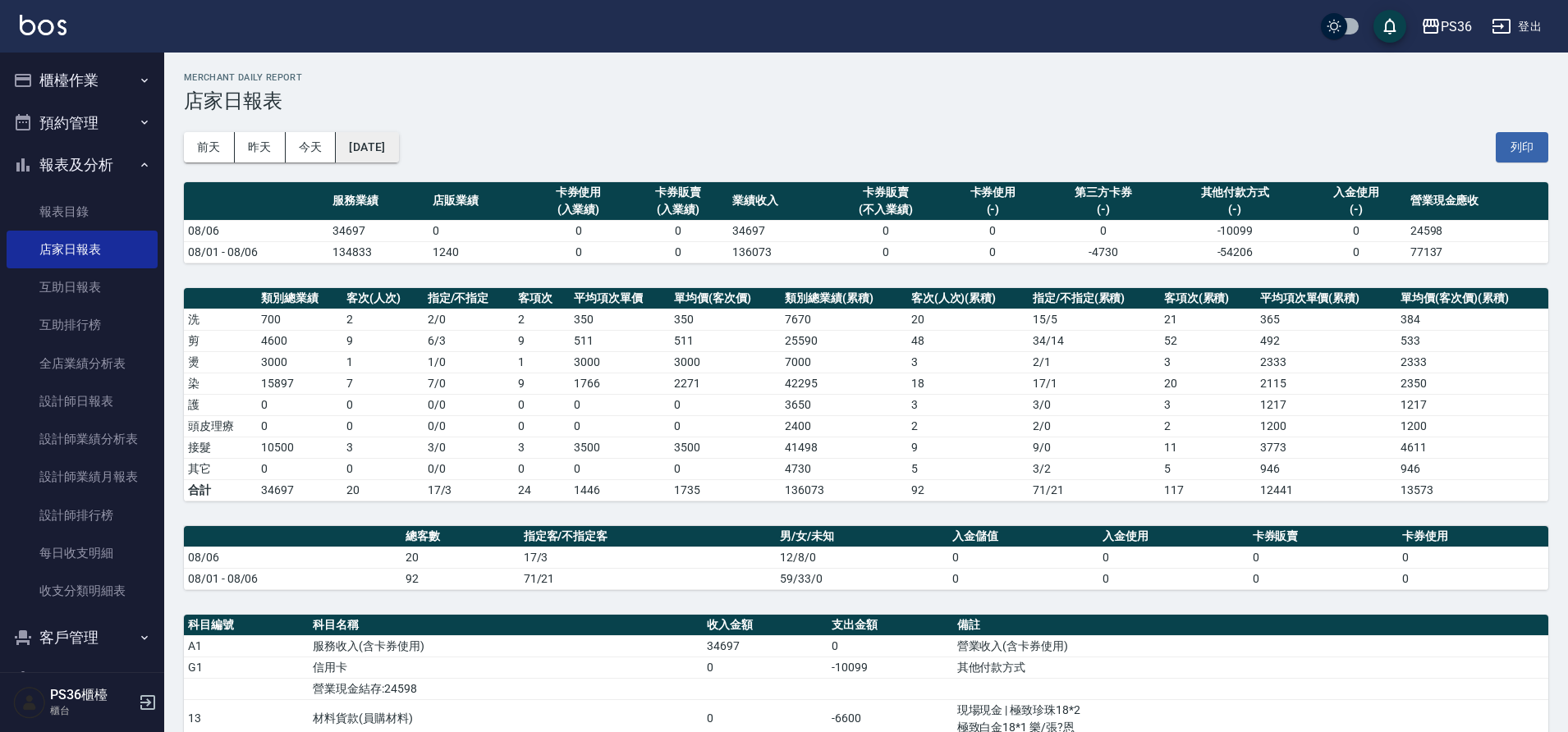
click at [399, 134] on button "[DATE]" at bounding box center [367, 147] width 63 height 30
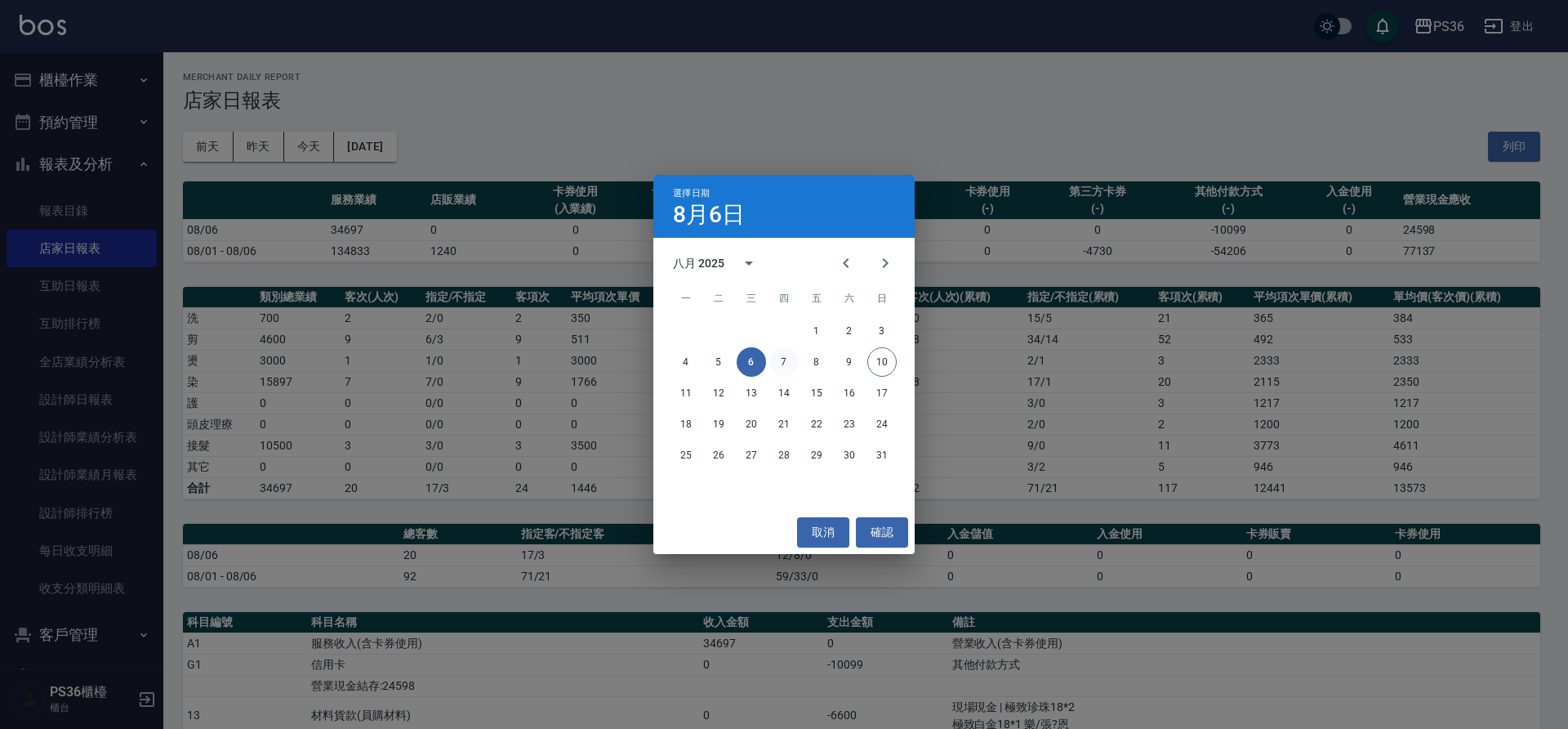
click at [774, 366] on button "7" at bounding box center [784, 362] width 29 height 29
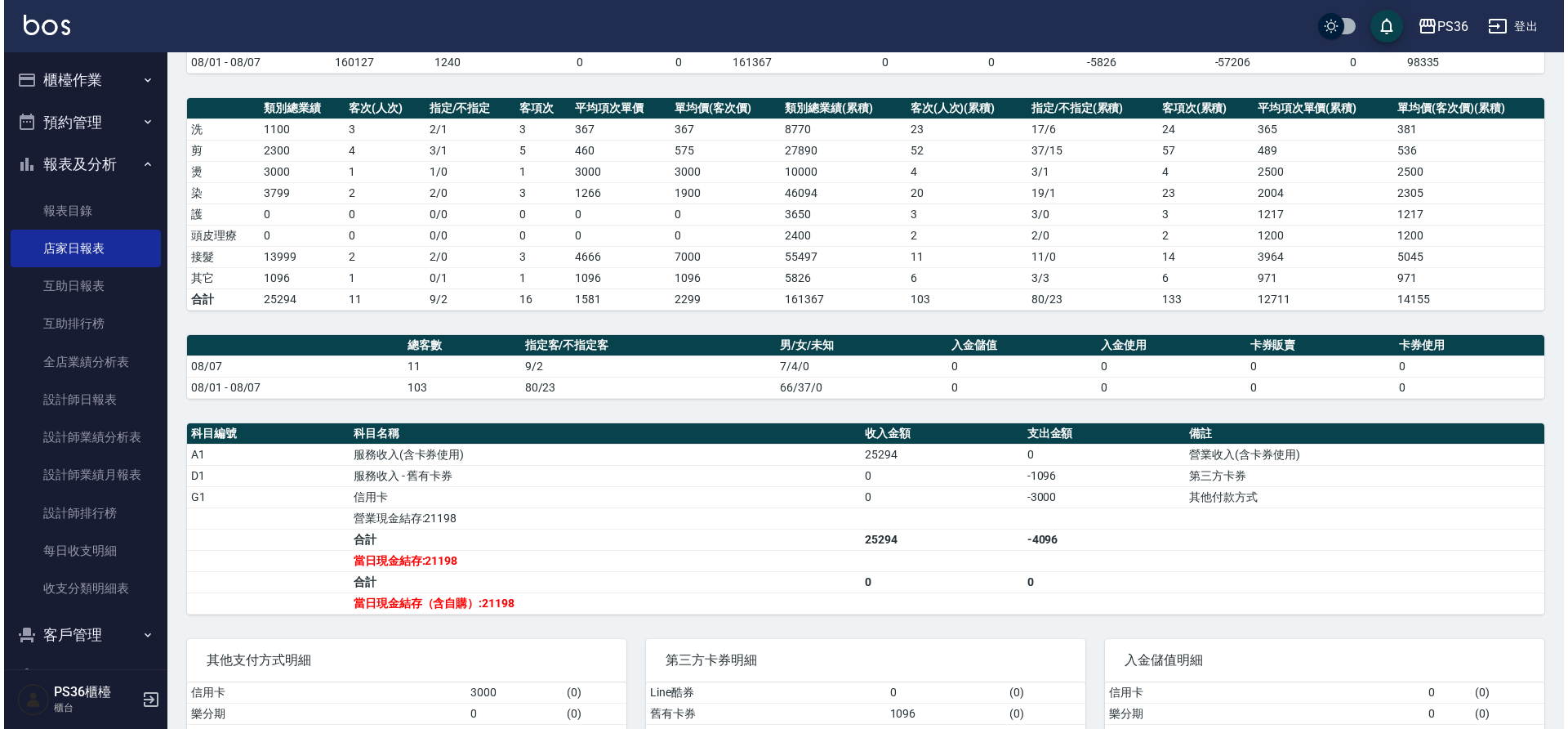
scroll to position [63, 0]
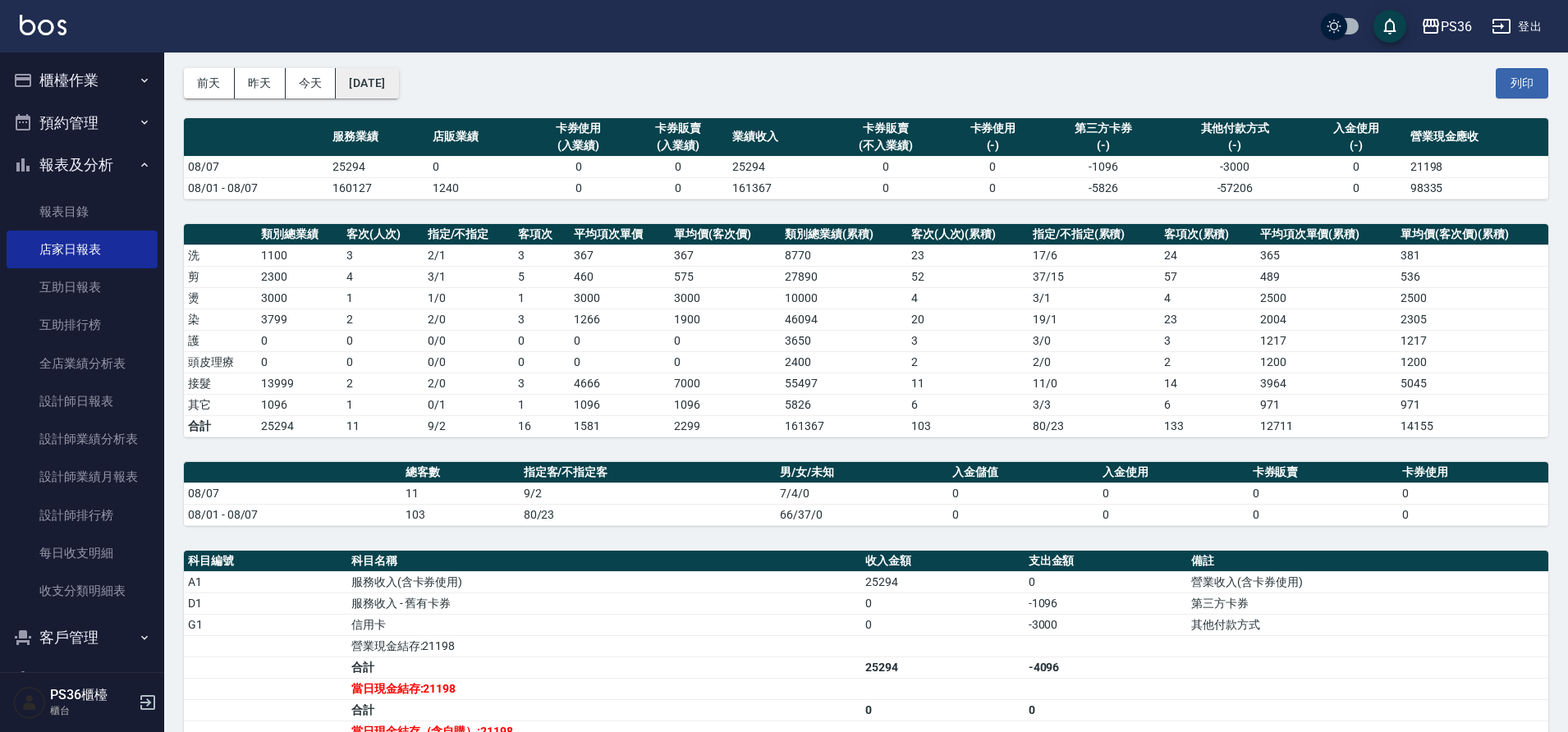
click at [399, 77] on button "[DATE]" at bounding box center [367, 83] width 63 height 30
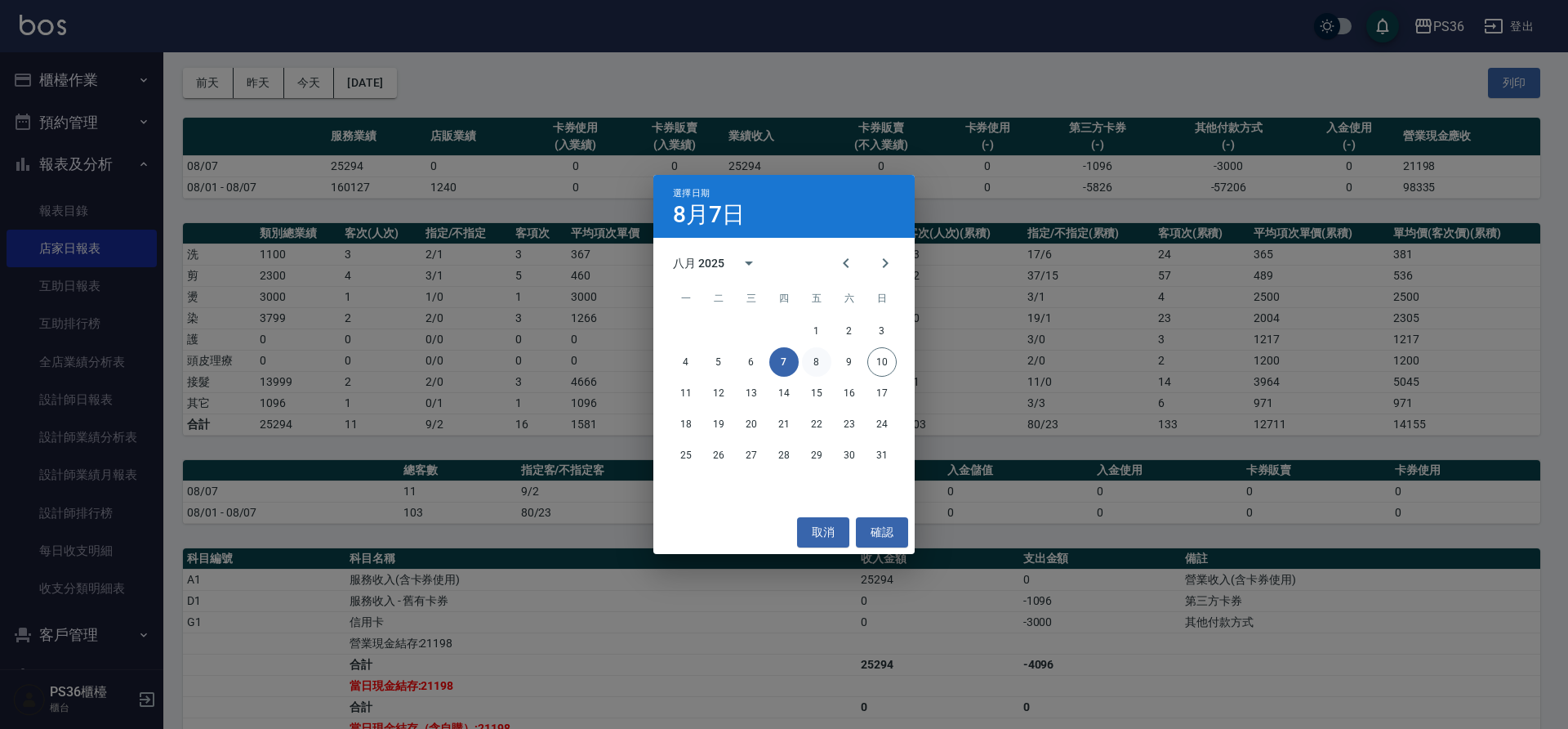
click at [805, 359] on button "8" at bounding box center [816, 362] width 29 height 29
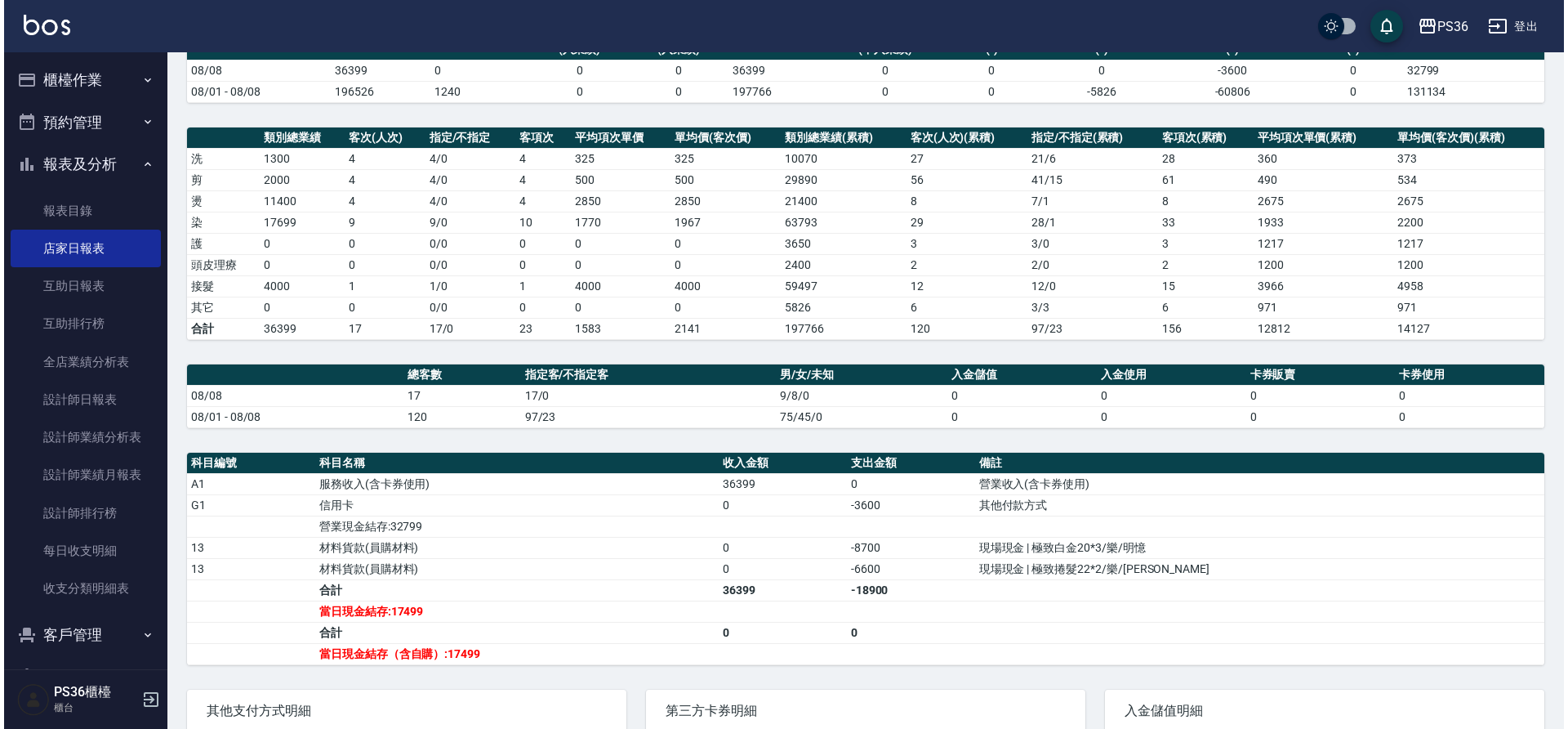
scroll to position [4, 0]
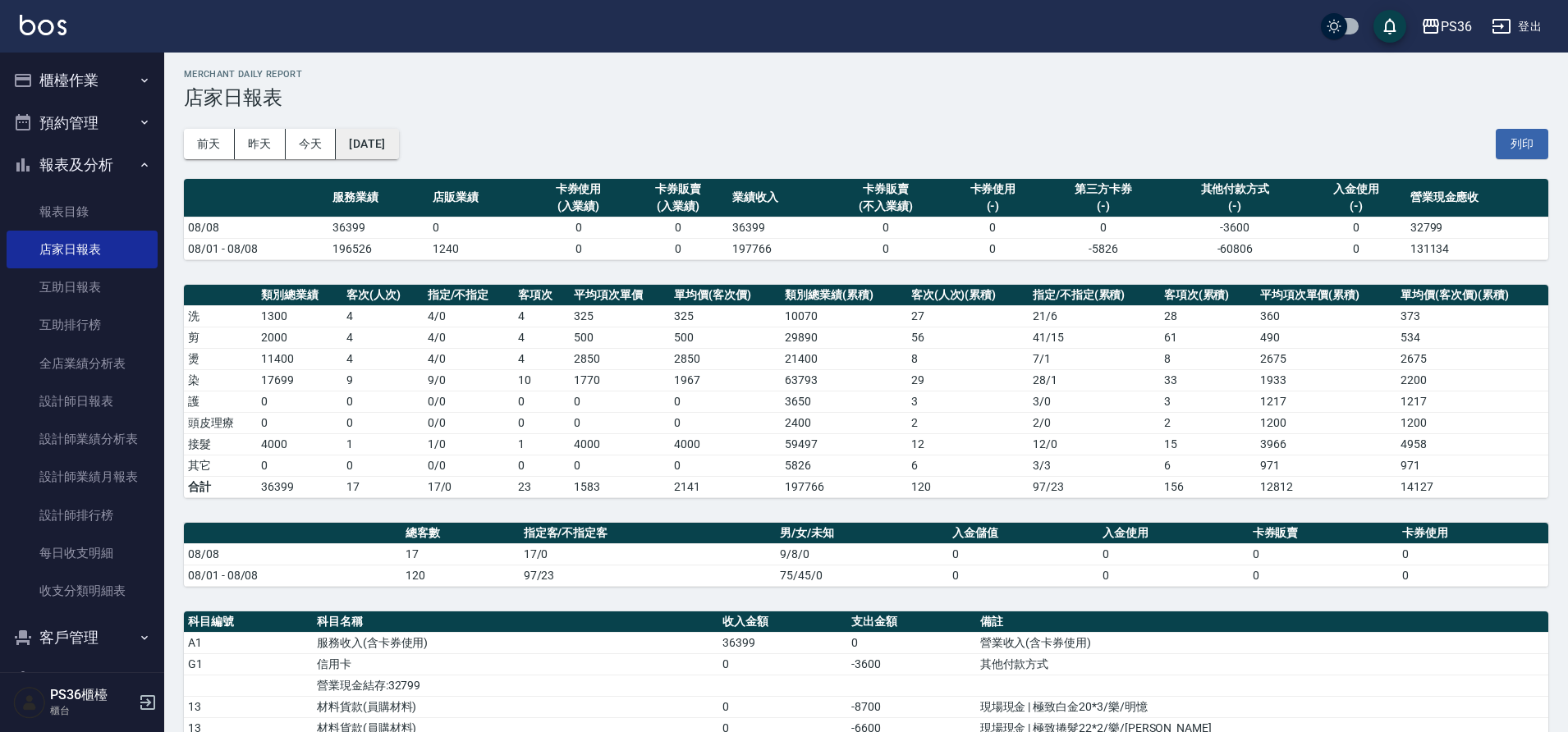
click at [389, 148] on button "[DATE]" at bounding box center [367, 144] width 63 height 30
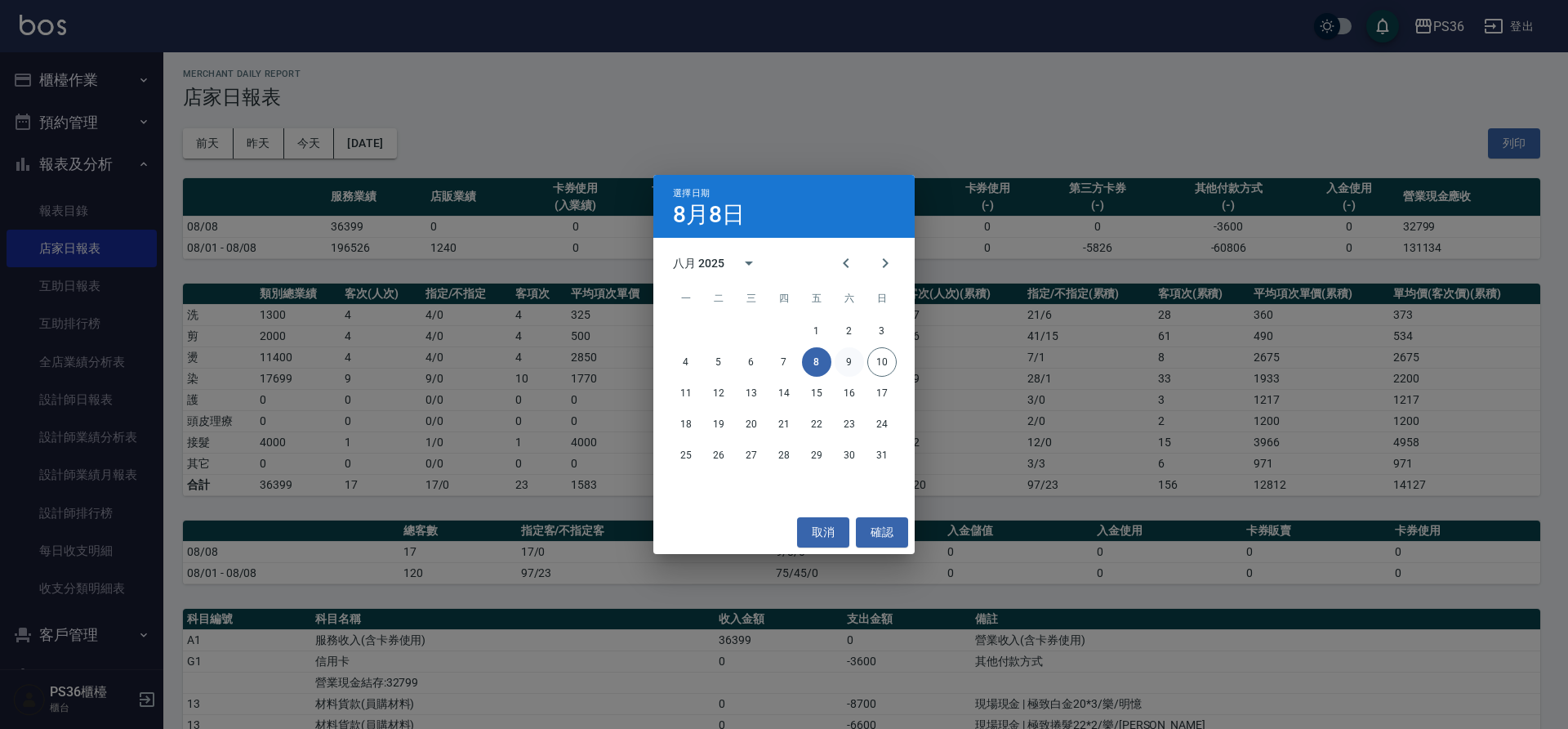
click at [848, 362] on button "9" at bounding box center [849, 362] width 29 height 29
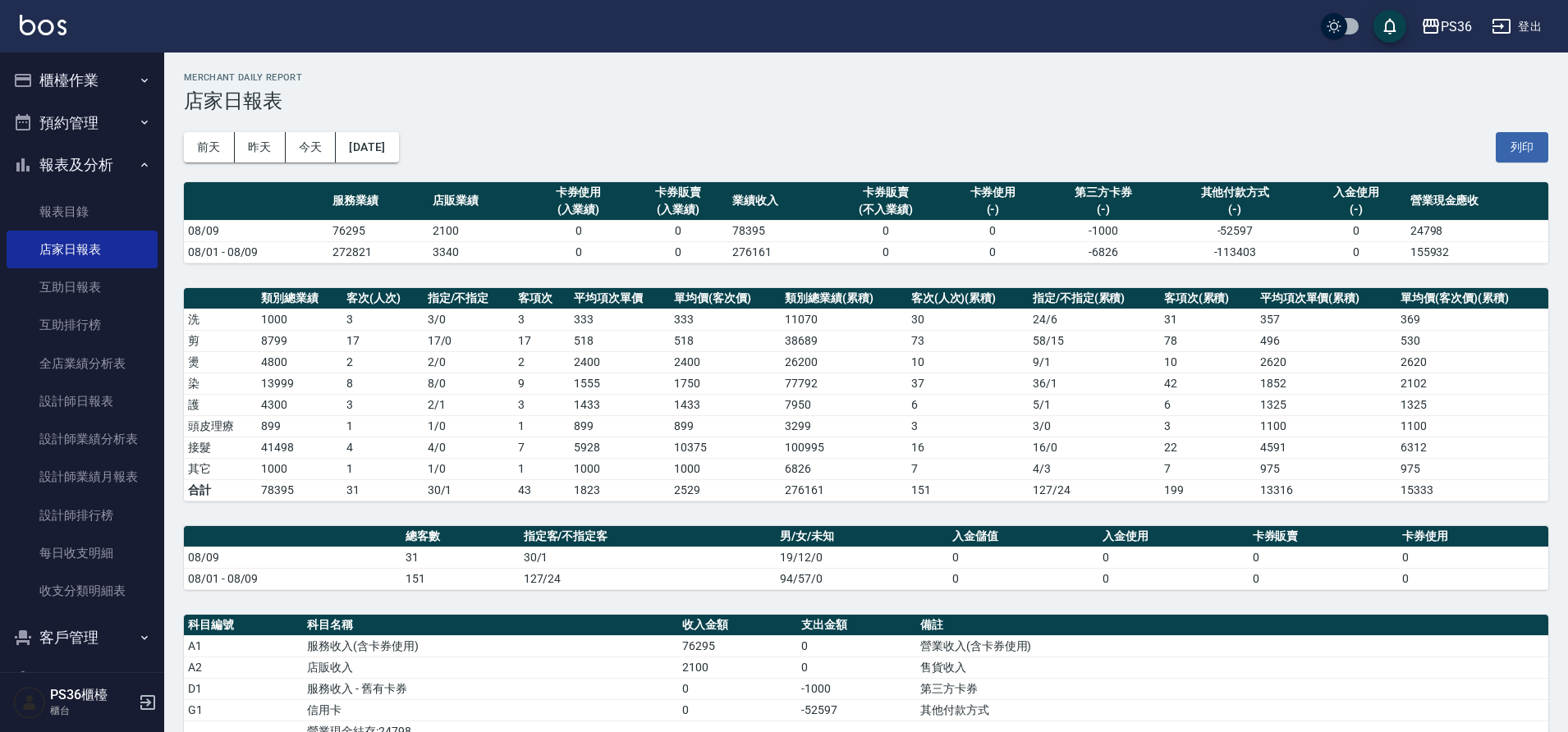
click at [113, 81] on button "櫃檯作業" at bounding box center [82, 81] width 151 height 43
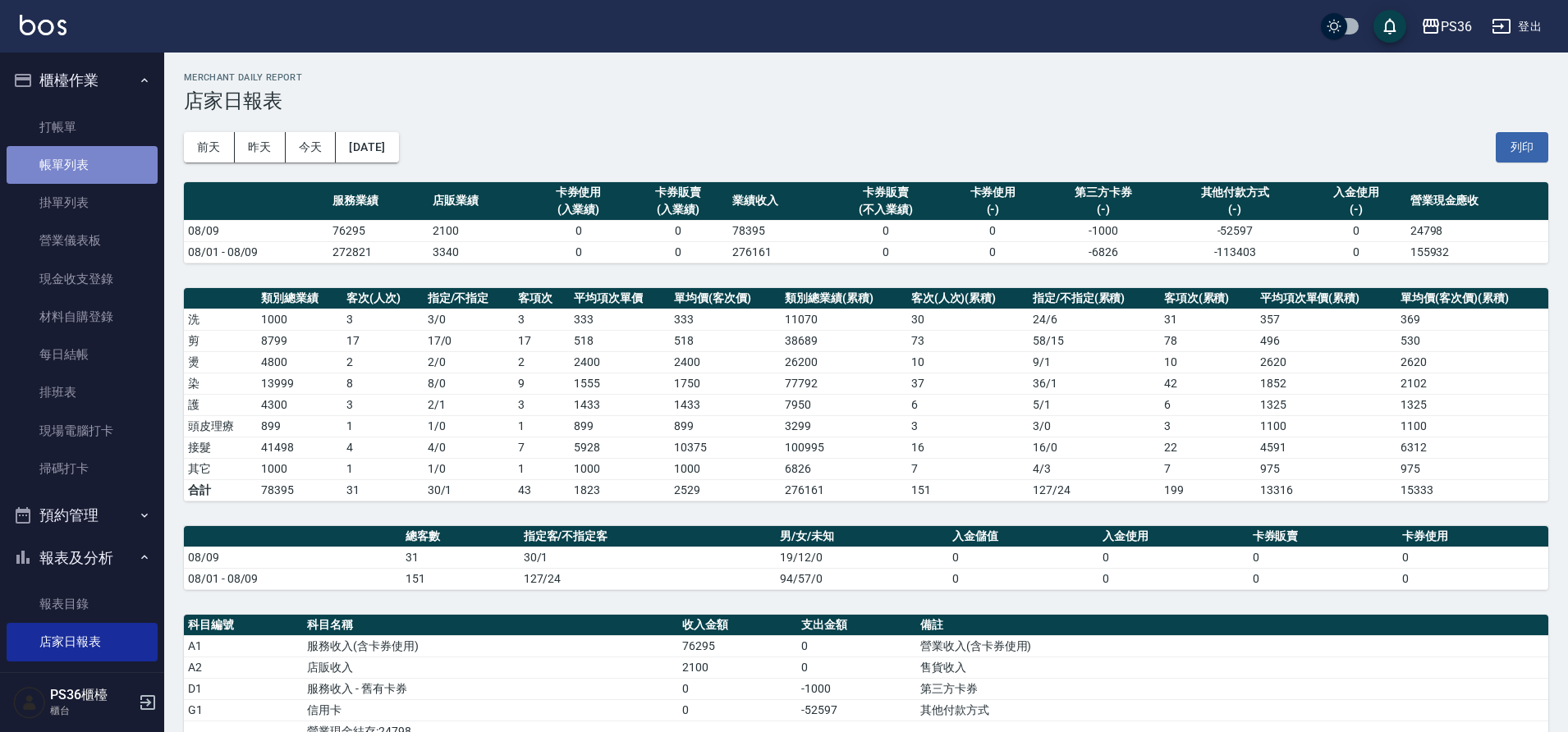
click at [102, 148] on link "帳單列表" at bounding box center [82, 165] width 151 height 38
